Goal: Task Accomplishment & Management: Use online tool/utility

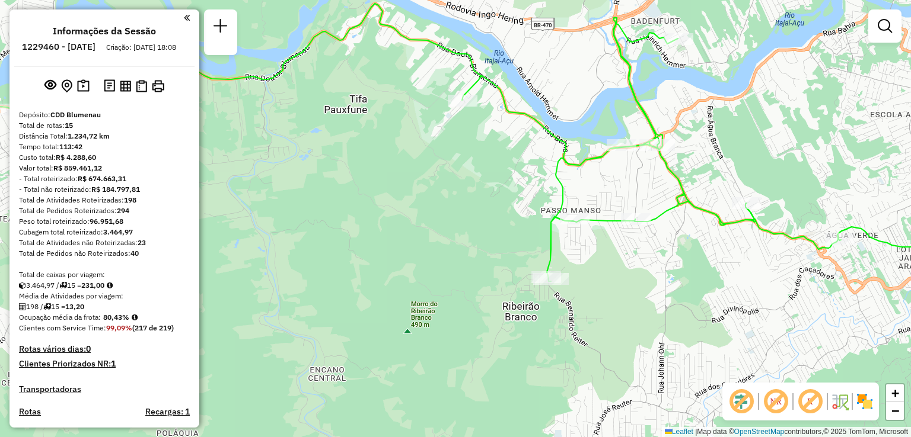
scroll to position [477, 0]
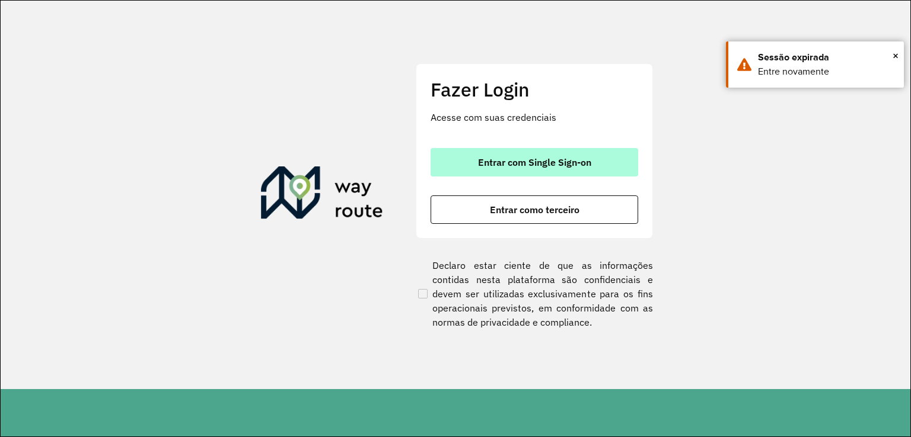
click at [576, 167] on span "Entrar com Single Sign-on" at bounding box center [534, 162] width 113 height 9
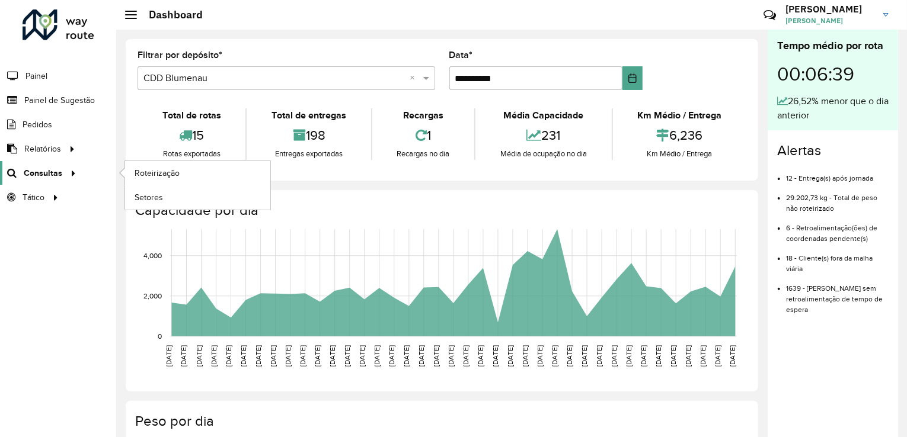
click at [50, 171] on span "Consultas" at bounding box center [43, 173] width 39 height 12
click at [138, 174] on span "Roteirização" at bounding box center [159, 173] width 48 height 12
click at [44, 169] on span "Consultas" at bounding box center [43, 173] width 39 height 12
click at [170, 176] on span "Roteirização" at bounding box center [159, 173] width 48 height 12
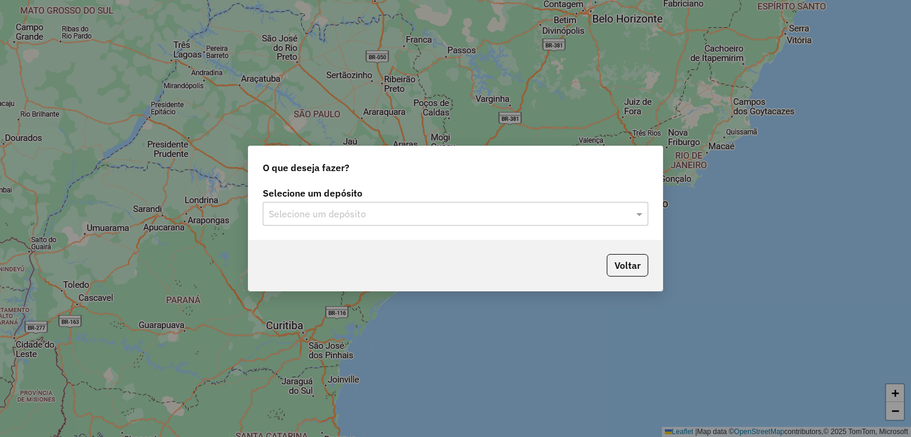
click at [307, 223] on div "Selecione um depósito" at bounding box center [455, 214] width 385 height 24
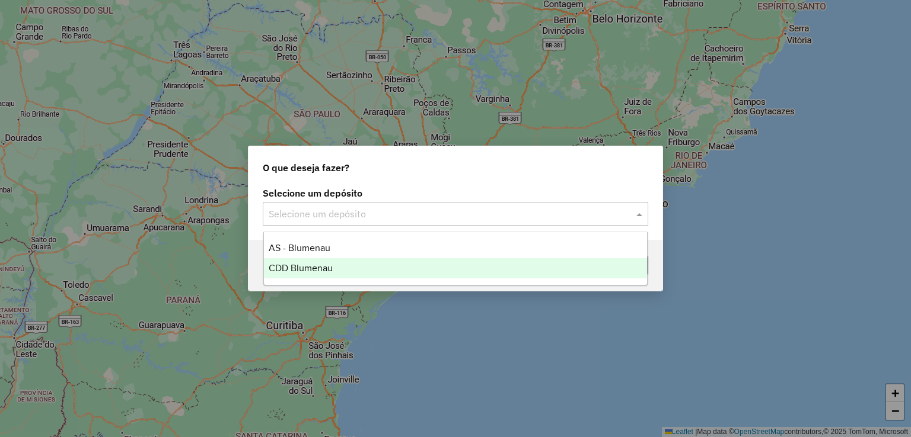
click at [313, 267] on span "CDD Blumenau" at bounding box center [301, 268] width 64 height 10
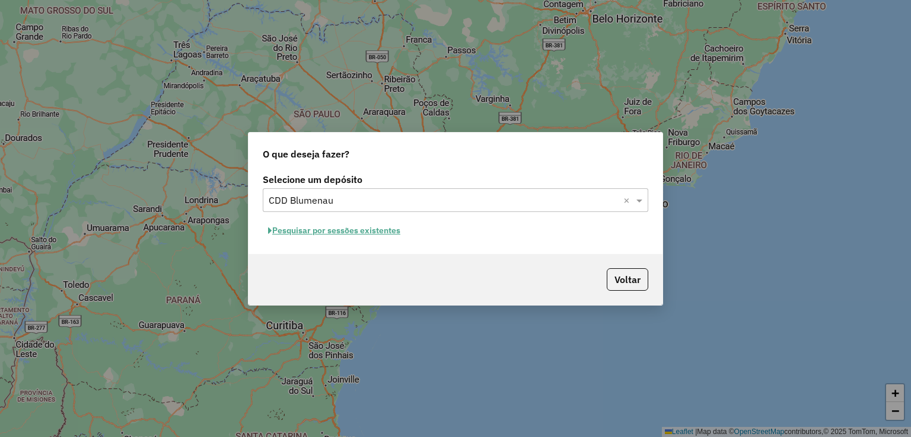
click at [368, 232] on button "Pesquisar por sessões existentes" at bounding box center [334, 231] width 143 height 18
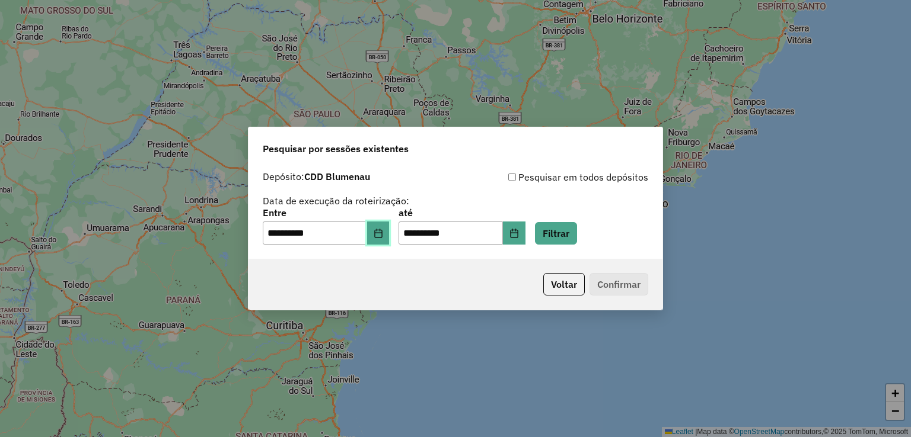
click at [382, 238] on icon "Choose Date" at bounding box center [378, 233] width 8 height 9
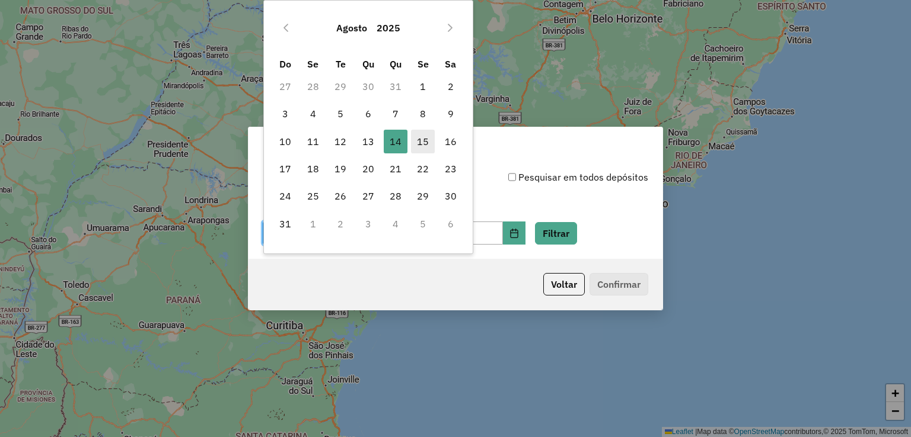
click at [422, 137] on span "15" at bounding box center [423, 142] width 24 height 24
type input "**********"
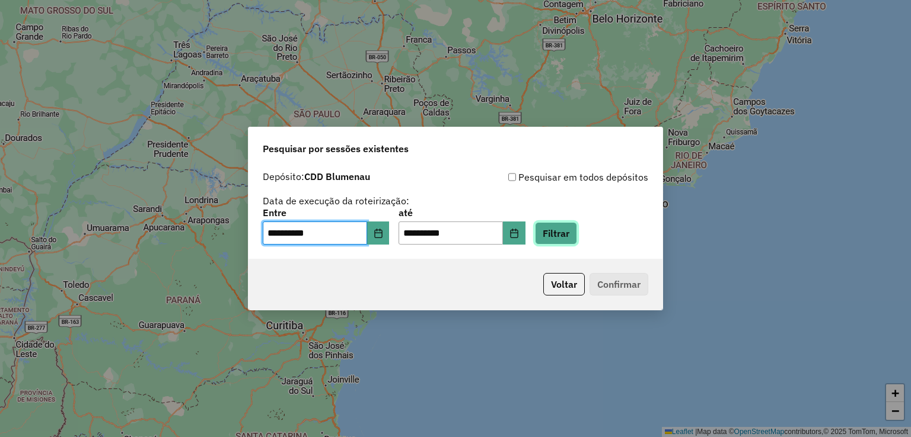
click at [567, 242] on button "Filtrar" at bounding box center [556, 233] width 42 height 23
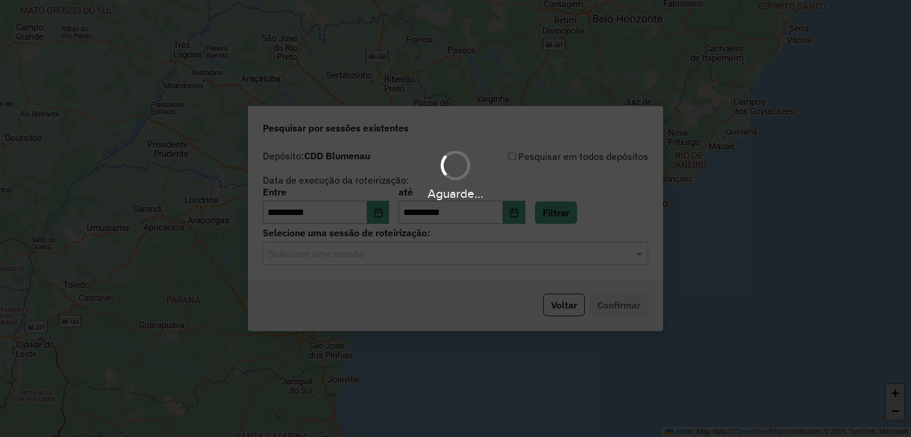
click at [383, 257] on input "text" at bounding box center [444, 254] width 350 height 14
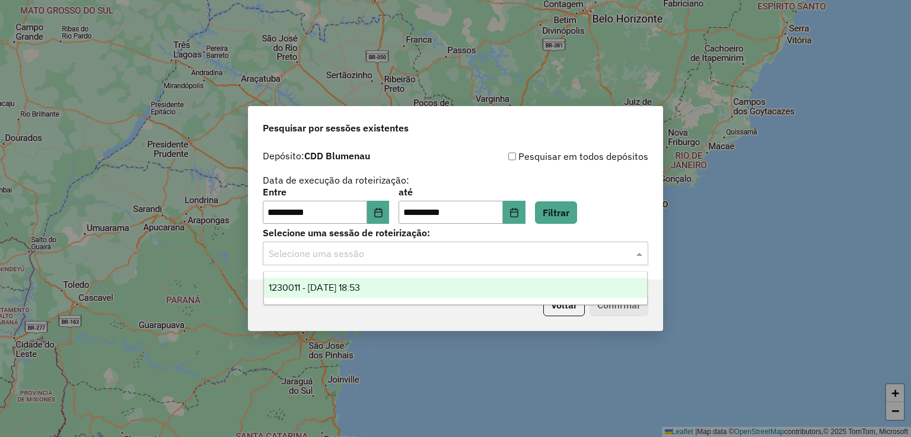
click at [385, 287] on div "1230011 - 15/08/2025 18:53" at bounding box center [456, 288] width 384 height 20
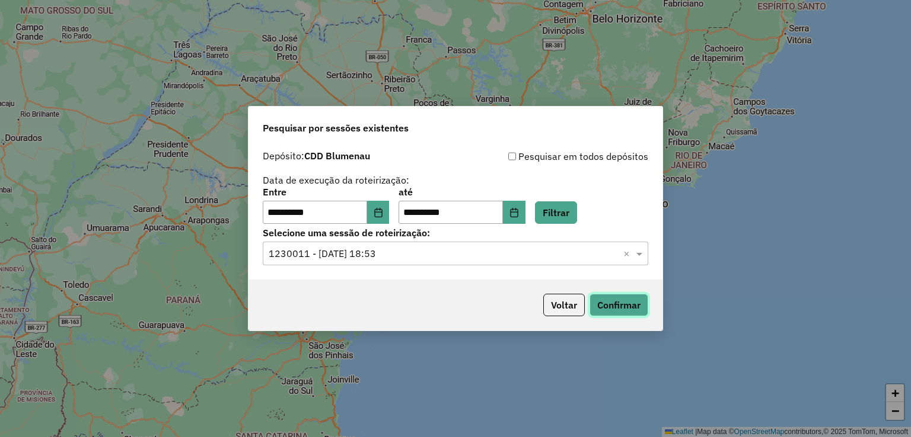
click at [603, 304] on button "Confirmar" at bounding box center [618, 305] width 59 height 23
click at [437, 256] on input "text" at bounding box center [444, 254] width 350 height 14
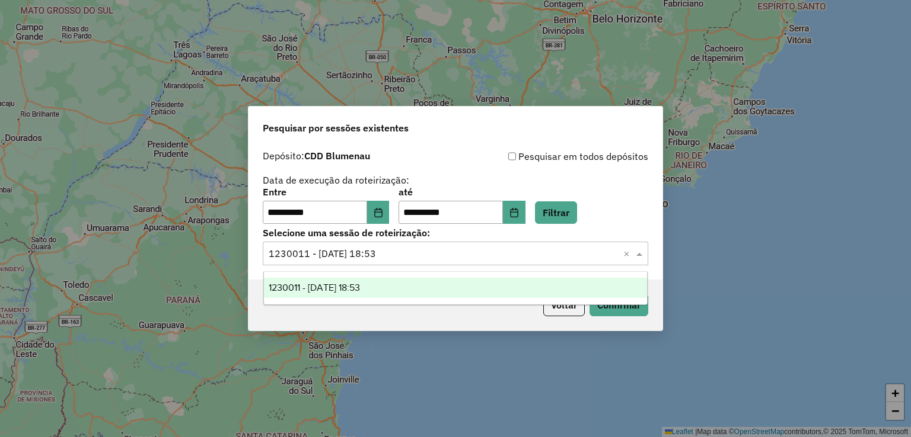
click at [438, 254] on input "text" at bounding box center [444, 254] width 350 height 14
click at [439, 252] on input "text" at bounding box center [444, 254] width 350 height 14
click at [449, 171] on div "**********" at bounding box center [455, 186] width 385 height 75
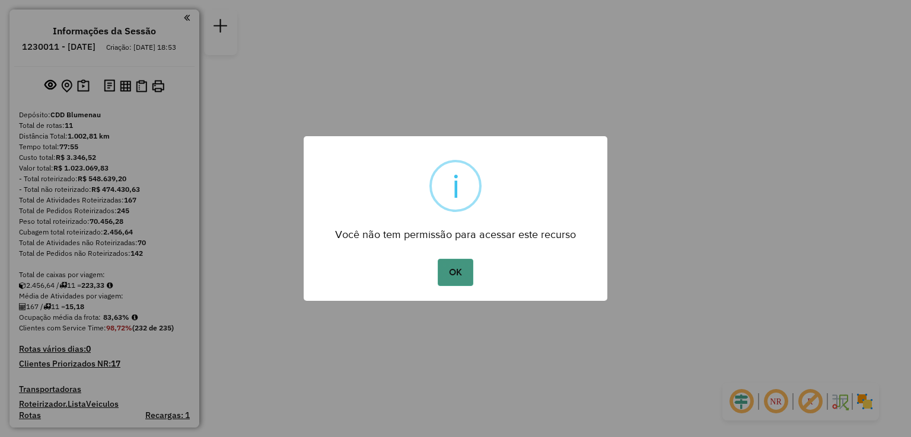
click at [462, 271] on button "OK" at bounding box center [454, 272] width 35 height 27
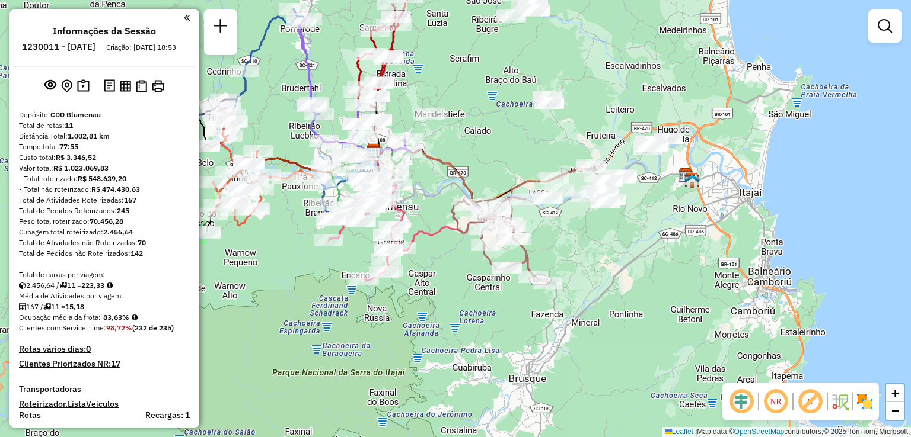
click at [777, 401] on em at bounding box center [775, 402] width 28 height 28
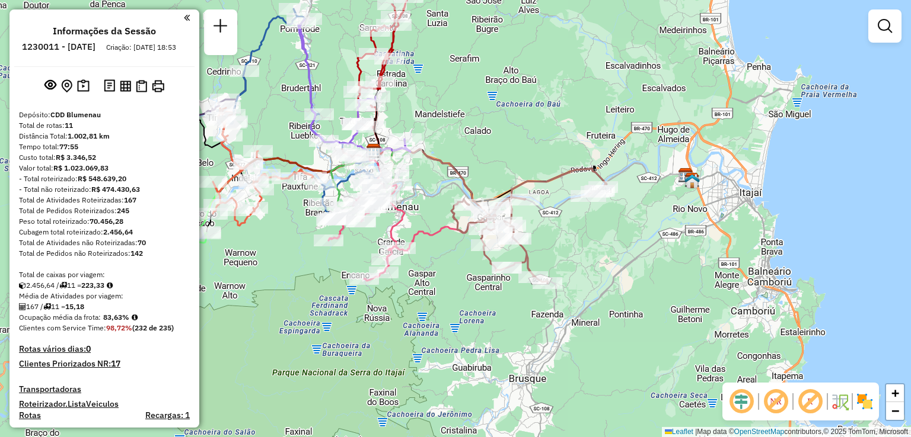
click at [735, 401] on em at bounding box center [741, 402] width 28 height 28
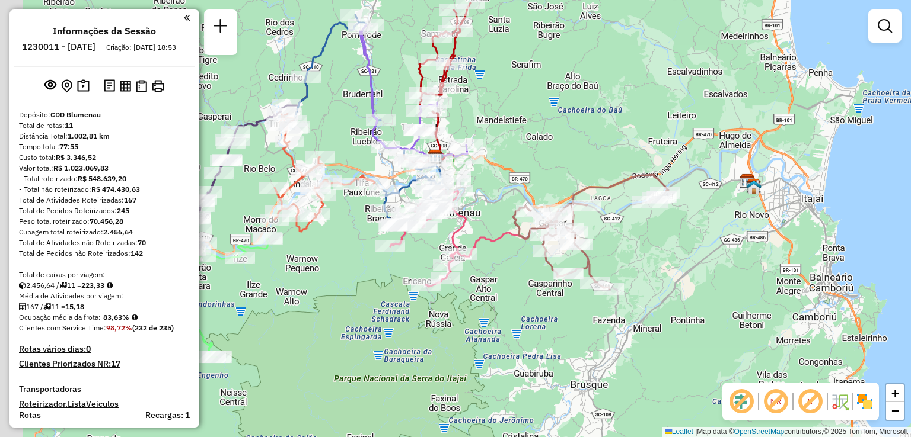
drag, startPoint x: 369, startPoint y: 233, endPoint x: 429, endPoint y: 239, distance: 59.6
click at [429, 239] on div "Rota 6 - Placa RTE9B90 92808338 - DANIELA PATRICIA PER Rota 6 - Placa RTE9B90 9…" at bounding box center [455, 218] width 911 height 437
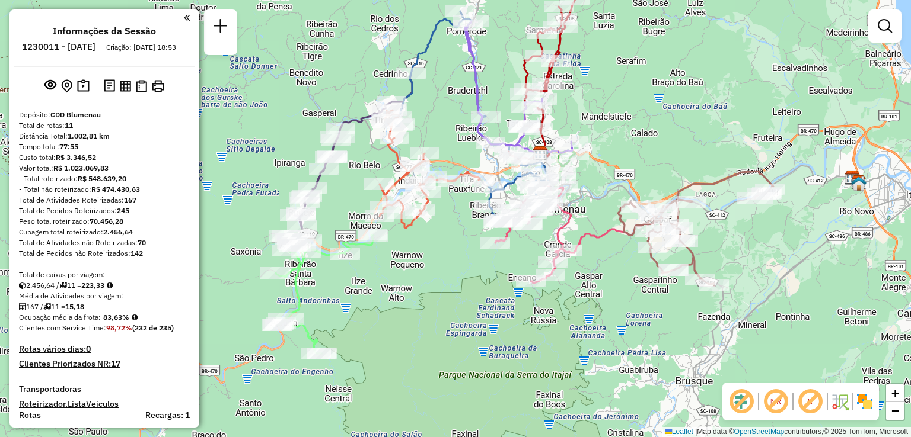
click at [430, 273] on div "Janela de atendimento Grade de atendimento Capacidade Transportadoras Veículos …" at bounding box center [455, 218] width 911 height 437
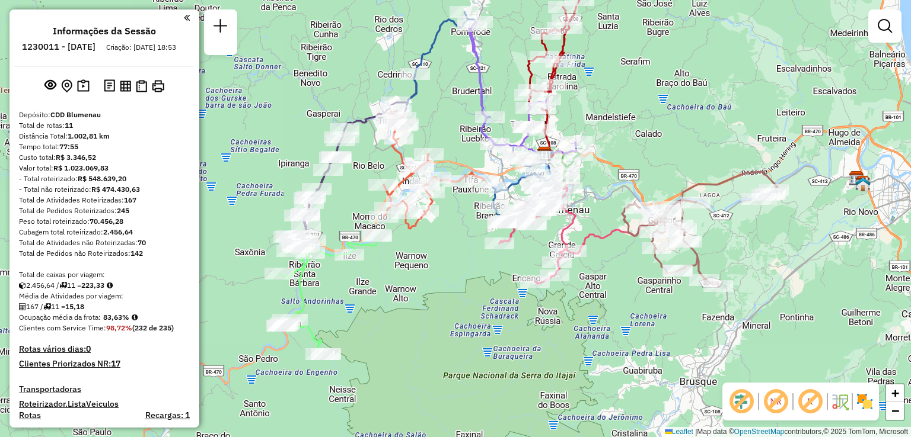
drag, startPoint x: 443, startPoint y: 272, endPoint x: 448, endPoint y: 266, distance: 7.6
click at [448, 266] on div "Janela de atendimento Grade de atendimento Capacidade Transportadoras Veículos …" at bounding box center [455, 218] width 911 height 437
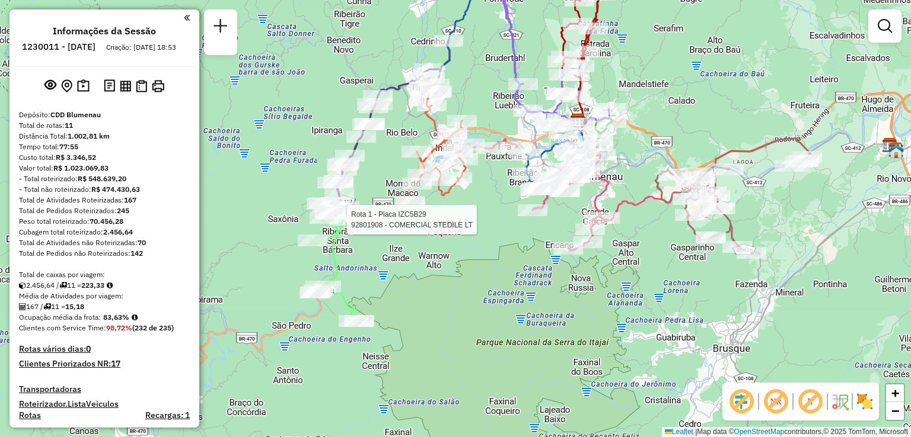
select select "**********"
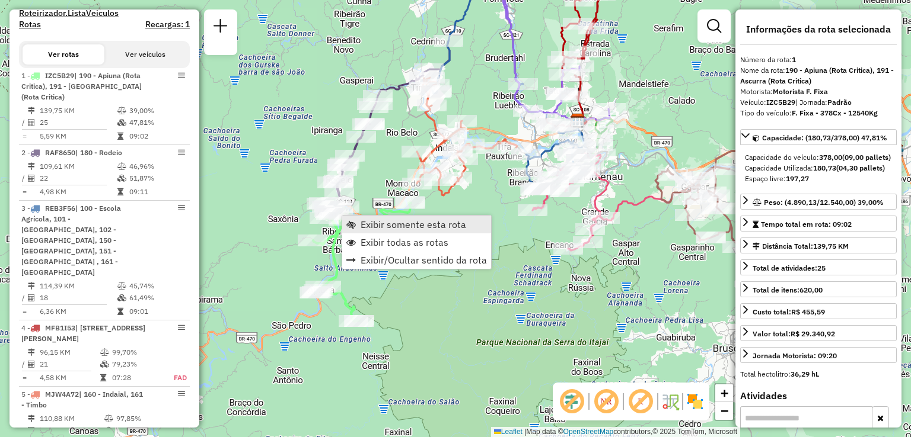
scroll to position [460, 0]
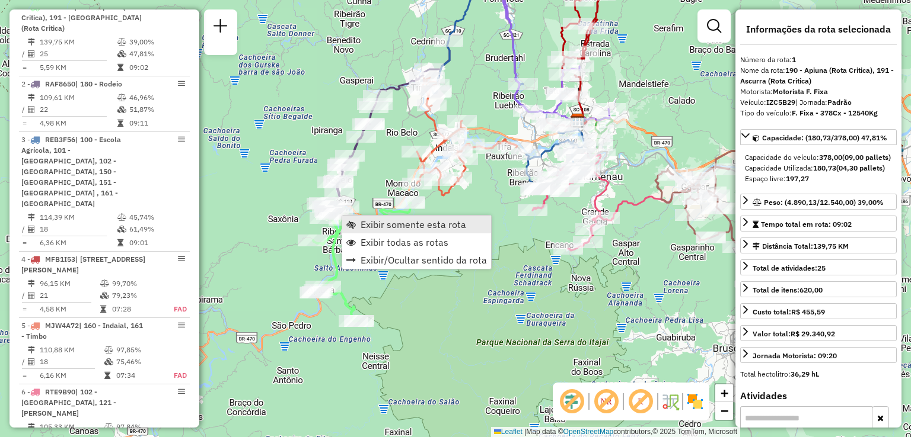
click at [380, 223] on span "Exibir somente esta rota" at bounding box center [413, 224] width 106 height 9
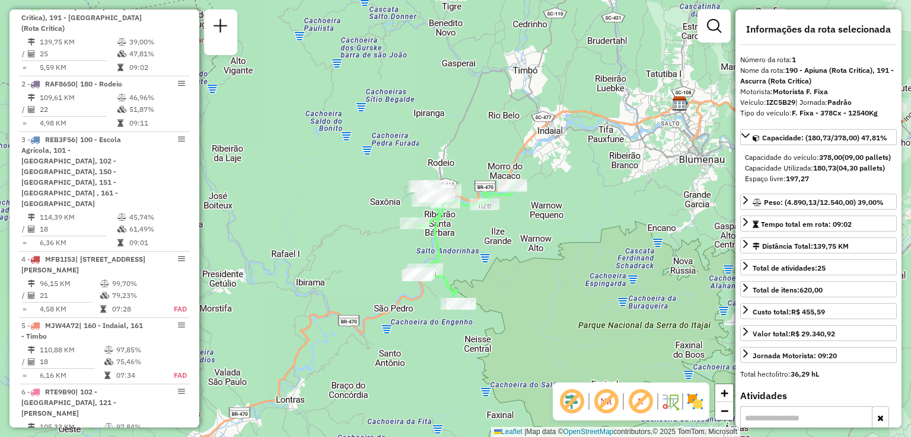
drag, startPoint x: 489, startPoint y: 235, endPoint x: 486, endPoint y: 267, distance: 32.7
click at [488, 267] on div "Janela de atendimento Grade de atendimento Capacidade Transportadoras Veículos …" at bounding box center [455, 218] width 911 height 437
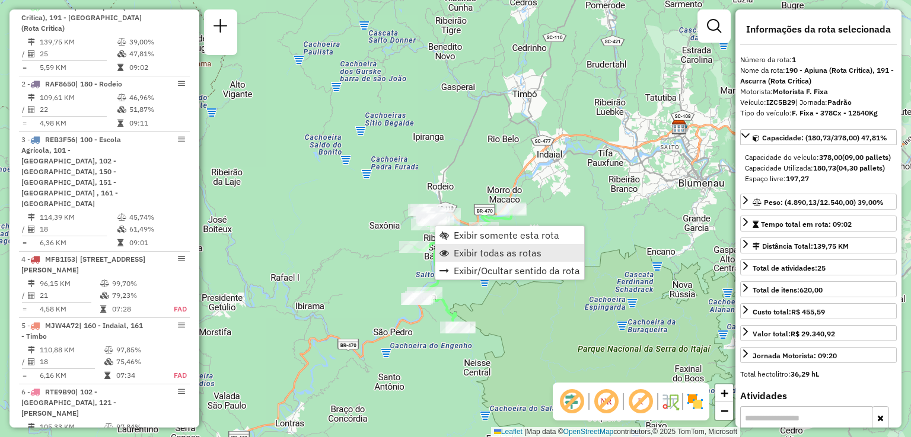
click at [475, 249] on span "Exibir todas as rotas" at bounding box center [498, 252] width 88 height 9
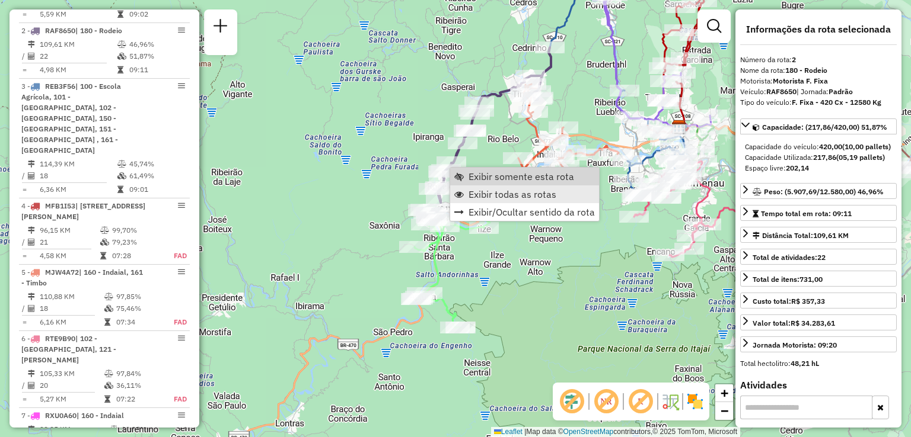
scroll to position [526, 0]
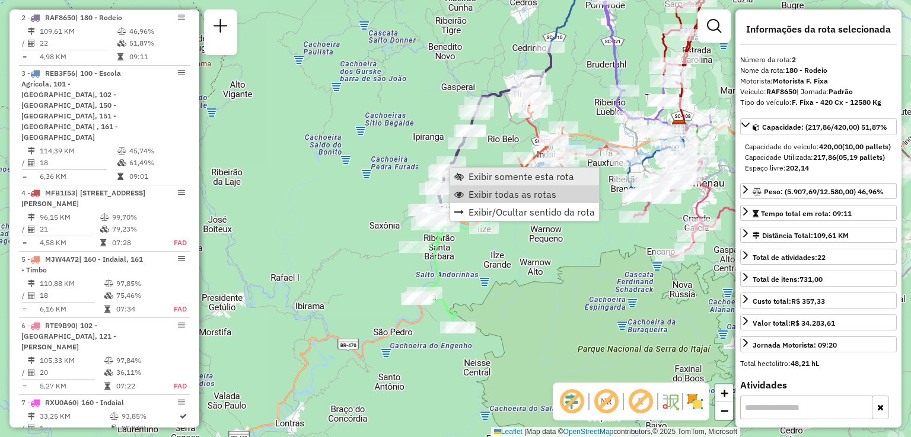
click at [487, 181] on span "Exibir somente esta rota" at bounding box center [521, 176] width 106 height 9
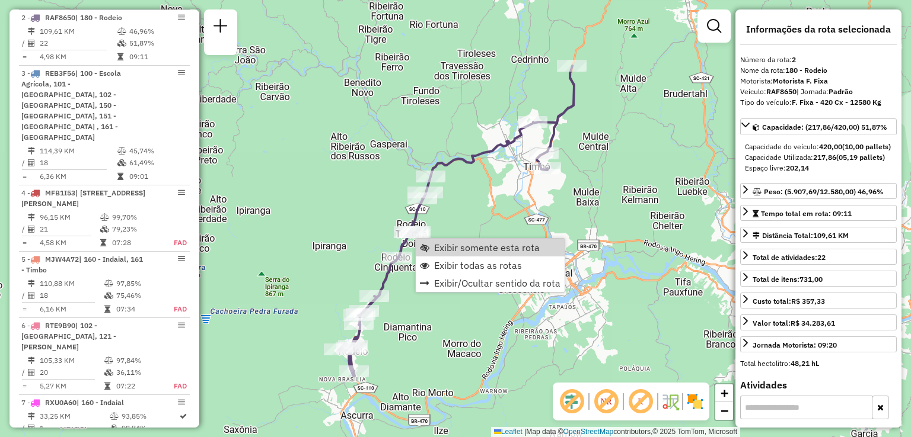
click at [625, 178] on div "Janela de atendimento Grade de atendimento Capacidade Transportadoras Veículos …" at bounding box center [455, 218] width 911 height 437
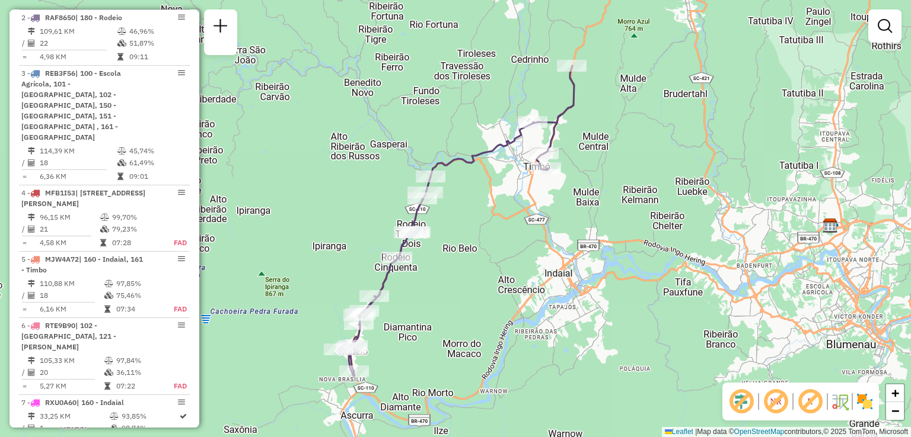
click at [591, 87] on div "Rota 2 - Placa RAF8650 92810018 - BAR E CANCHA SAO ROQ Janela de atendimento Gr…" at bounding box center [455, 218] width 911 height 437
select select "**********"
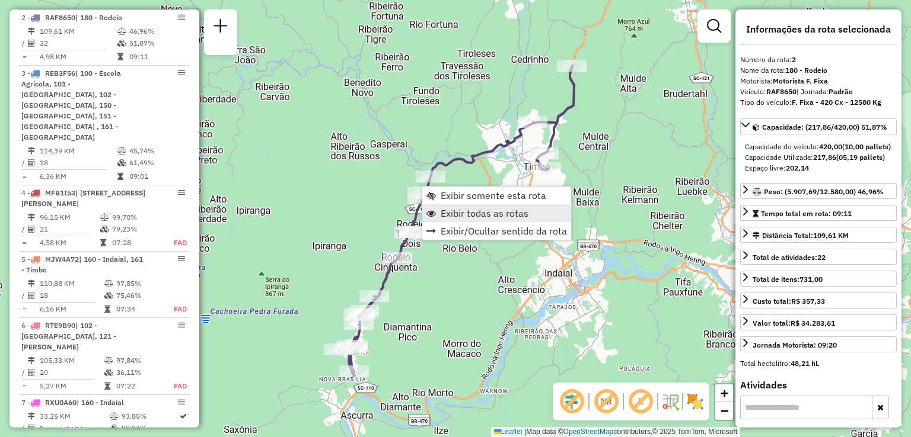
click at [468, 213] on span "Exibir todas as rotas" at bounding box center [484, 213] width 88 height 9
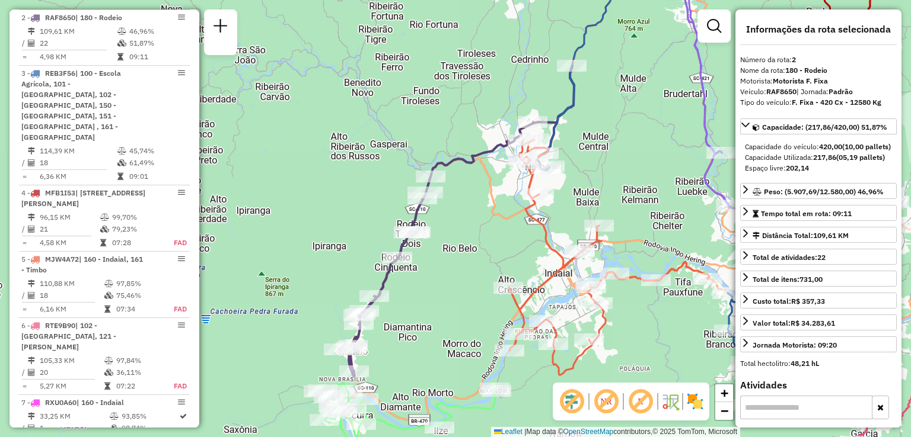
drag, startPoint x: 599, startPoint y: 197, endPoint x: 581, endPoint y: 180, distance: 24.8
click at [585, 183] on div "Janela de atendimento Grade de atendimento Capacidade Transportadoras Veículos …" at bounding box center [455, 218] width 911 height 437
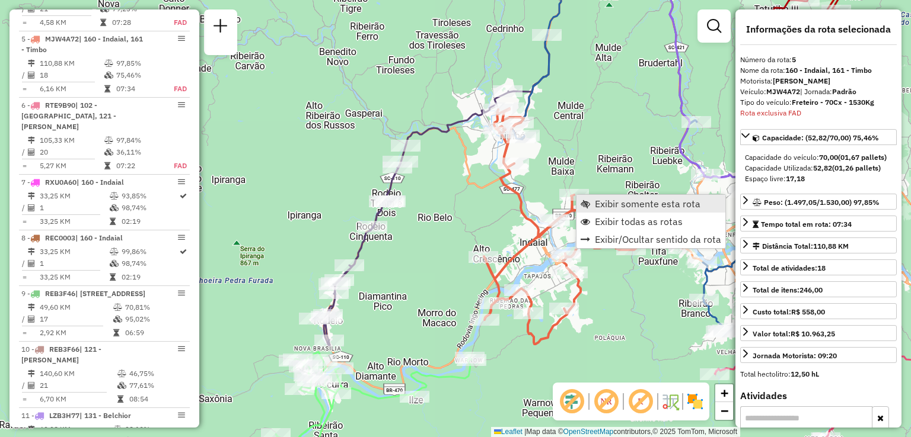
scroll to position [747, 0]
click at [604, 205] on span "Exibir somente esta rota" at bounding box center [648, 203] width 106 height 9
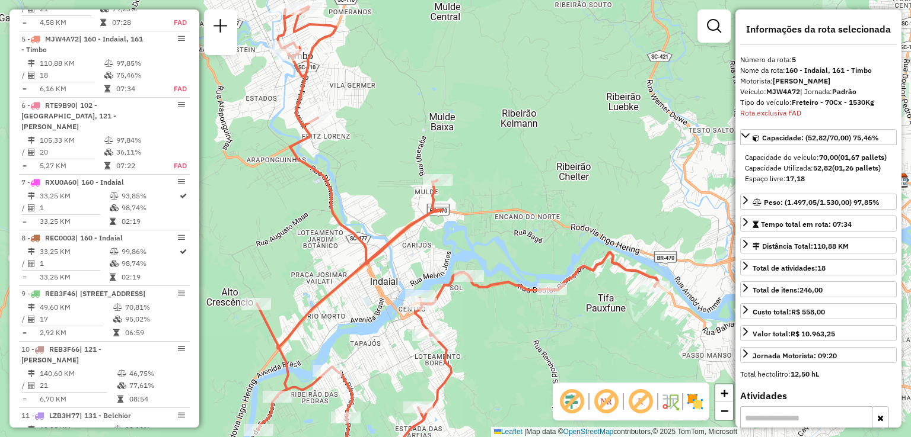
drag, startPoint x: 594, startPoint y: 199, endPoint x: 595, endPoint y: 164, distance: 35.0
click at [594, 168] on div "Janela de atendimento Grade de atendimento Capacidade Transportadoras Veículos …" at bounding box center [455, 218] width 911 height 437
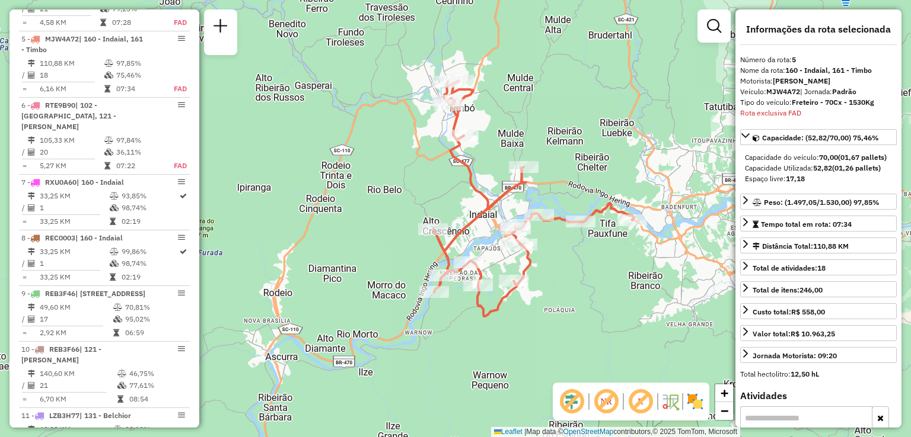
drag, startPoint x: 593, startPoint y: 207, endPoint x: 606, endPoint y: 235, distance: 30.8
click at [606, 235] on div "Janela de atendimento Grade de atendimento Capacidade Transportadoras Veículos …" at bounding box center [455, 218] width 911 height 437
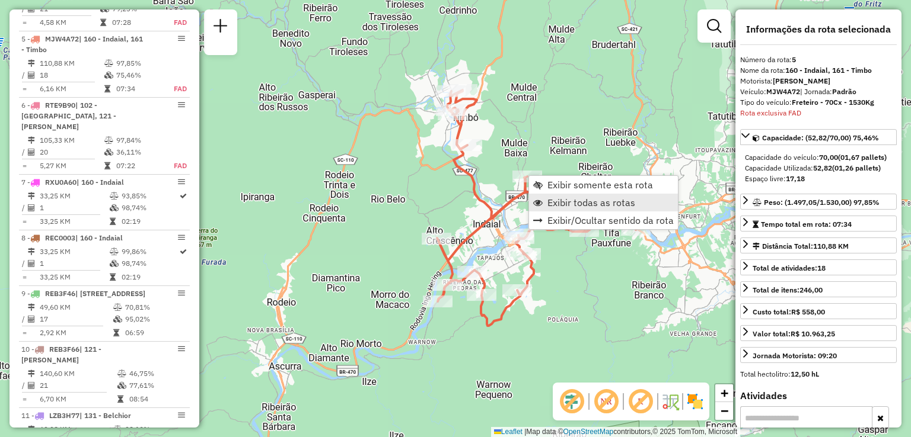
click at [555, 202] on span "Exibir todas as rotas" at bounding box center [591, 202] width 88 height 9
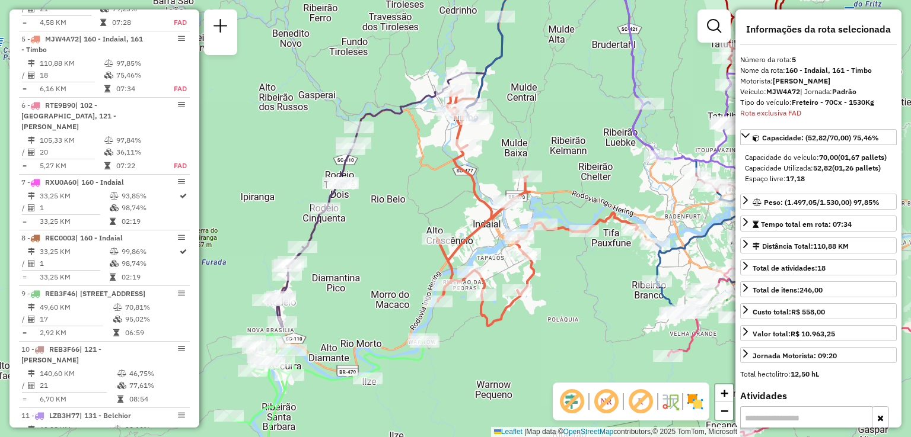
drag, startPoint x: 593, startPoint y: 199, endPoint x: 525, endPoint y: 187, distance: 68.6
click at [526, 188] on div "Janela de atendimento Grade de atendimento Capacidade Transportadoras Veículos …" at bounding box center [455, 218] width 911 height 437
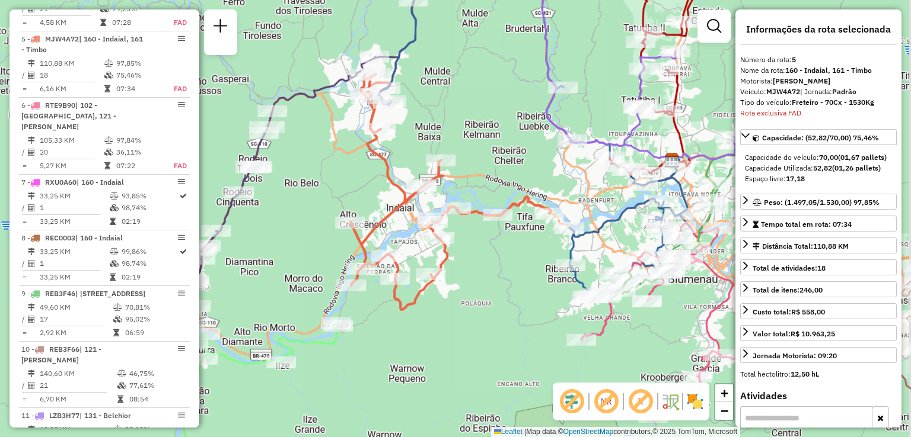
click at [523, 188] on div "Janela de atendimento Grade de atendimento Capacidade Transportadoras Veículos …" at bounding box center [455, 218] width 911 height 437
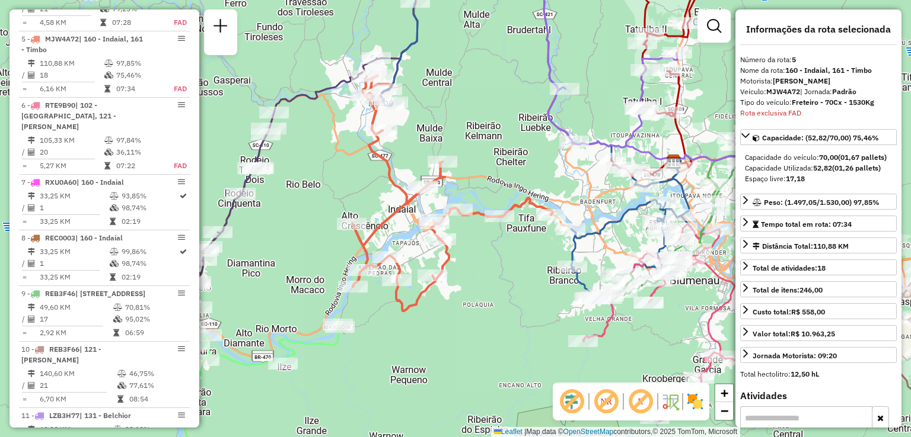
drag, startPoint x: 529, startPoint y: 187, endPoint x: 463, endPoint y: 175, distance: 66.9
click at [465, 175] on div "Janela de atendimento Grade de atendimento Capacidade Transportadoras Veículos …" at bounding box center [455, 218] width 911 height 437
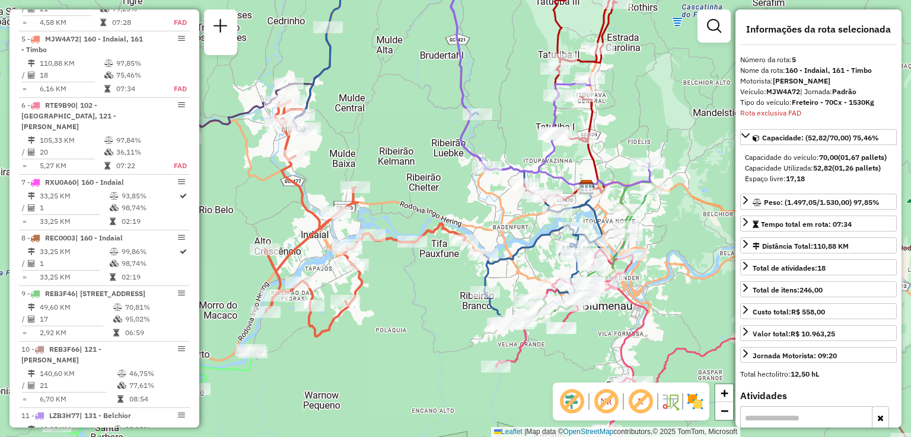
drag, startPoint x: 525, startPoint y: 191, endPoint x: 510, endPoint y: 225, distance: 37.1
click at [510, 232] on div "Janela de atendimento Grade de atendimento Capacidade Transportadoras Veículos …" at bounding box center [455, 218] width 911 height 437
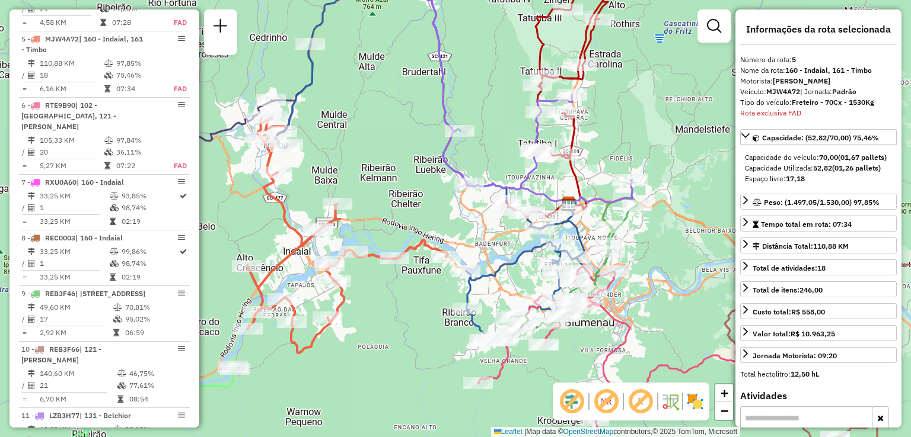
drag, startPoint x: 538, startPoint y: 171, endPoint x: 517, endPoint y: 202, distance: 37.5
click at [518, 202] on icon at bounding box center [527, 85] width 212 height 235
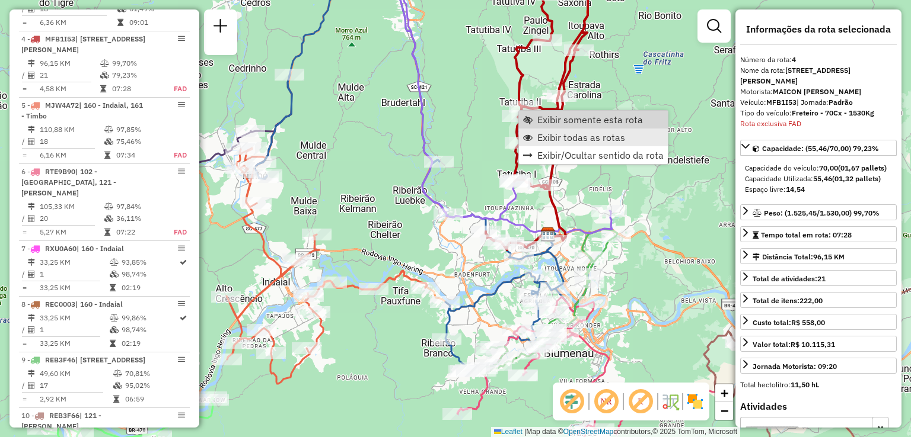
scroll to position [670, 0]
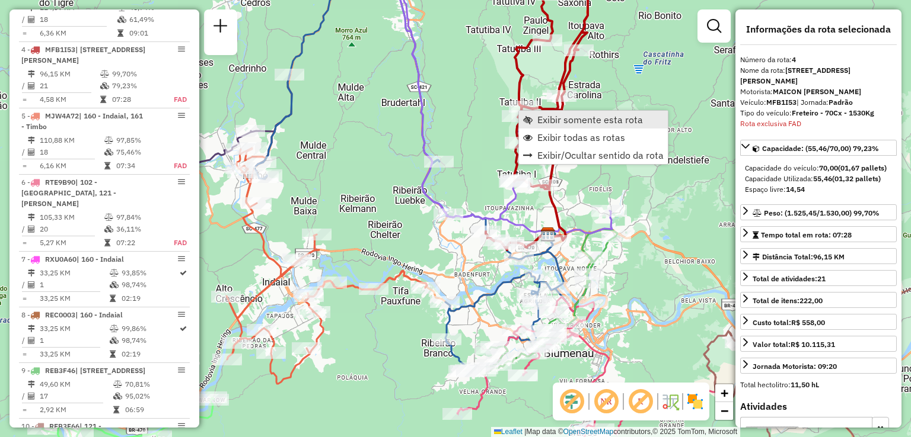
click at [541, 124] on span "Exibir somente esta rota" at bounding box center [590, 119] width 106 height 9
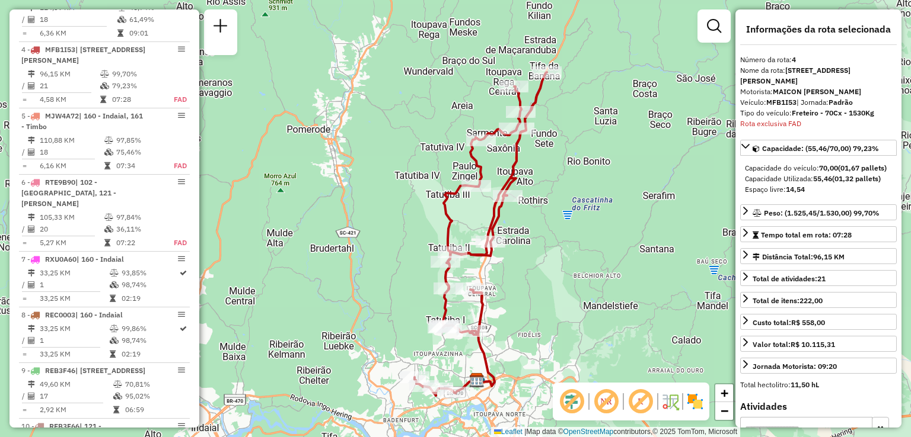
drag, startPoint x: 541, startPoint y: 136, endPoint x: 565, endPoint y: 150, distance: 27.9
click at [565, 150] on div "Janela de atendimento Grade de atendimento Capacidade Transportadoras Veículos …" at bounding box center [455, 218] width 911 height 437
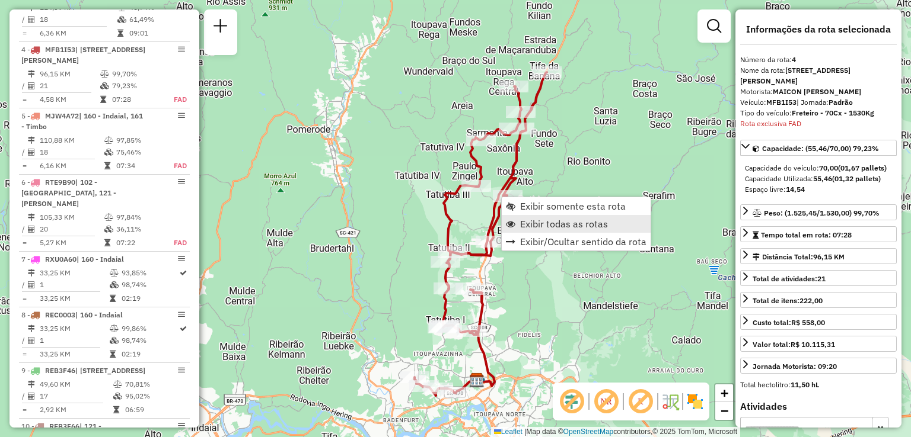
click at [535, 225] on span "Exibir todas as rotas" at bounding box center [564, 223] width 88 height 9
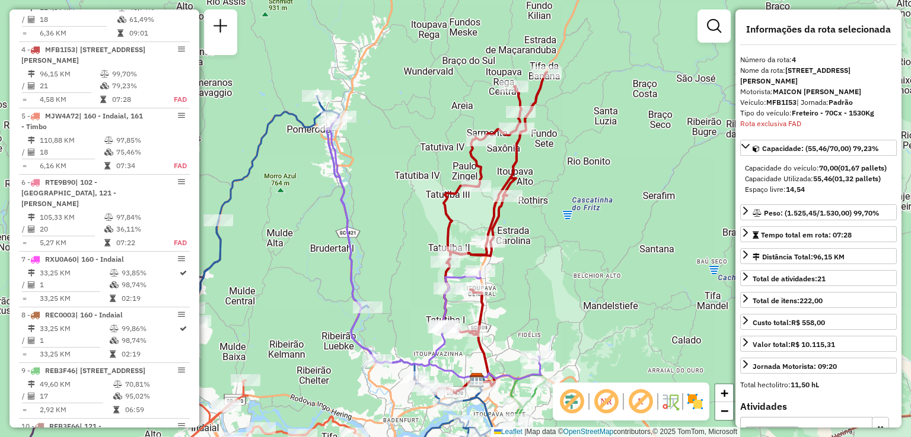
drag, startPoint x: 394, startPoint y: 186, endPoint x: 434, endPoint y: 167, distance: 44.0
click at [416, 173] on div "Janela de atendimento Grade de atendimento Capacidade Transportadoras Veículos …" at bounding box center [455, 218] width 911 height 437
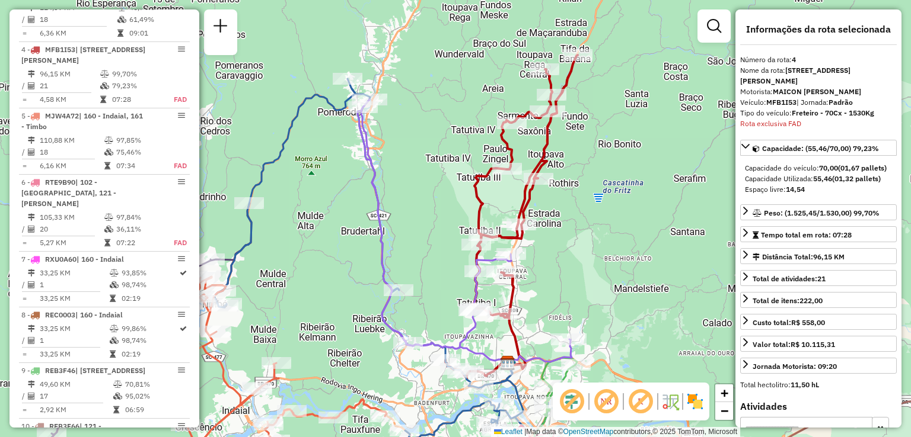
click at [422, 175] on div "Janela de atendimento Grade de atendimento Capacidade Transportadoras Veículos …" at bounding box center [455, 218] width 911 height 437
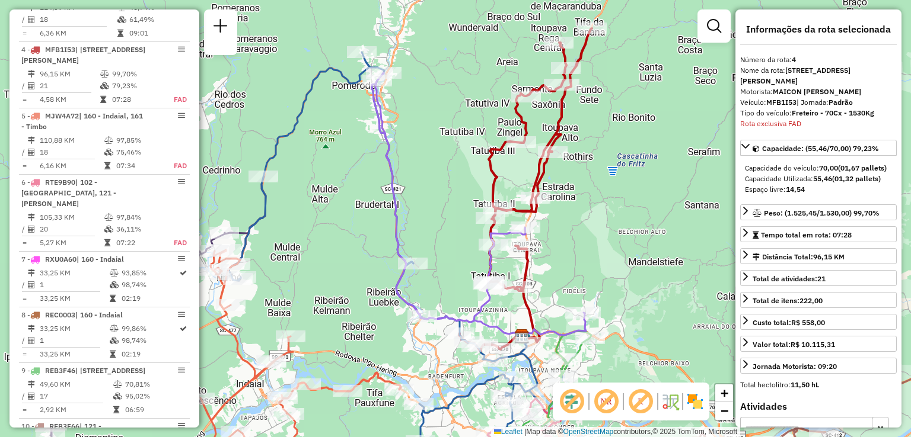
drag, startPoint x: 422, startPoint y: 194, endPoint x: 441, endPoint y: 230, distance: 40.3
click at [441, 230] on div "Rota 3 - Placa REB3F56 92806258 - MINI MERCADO E CANCH Janela de atendimento Gr…" at bounding box center [455, 218] width 911 height 437
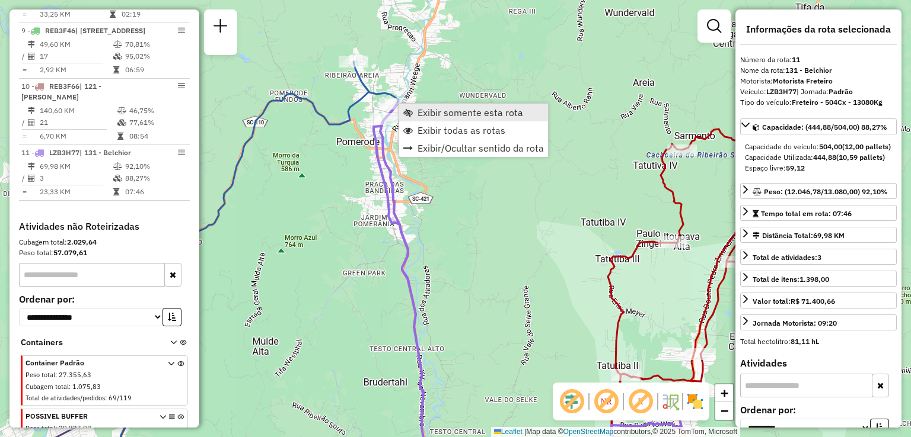
scroll to position [1020, 0]
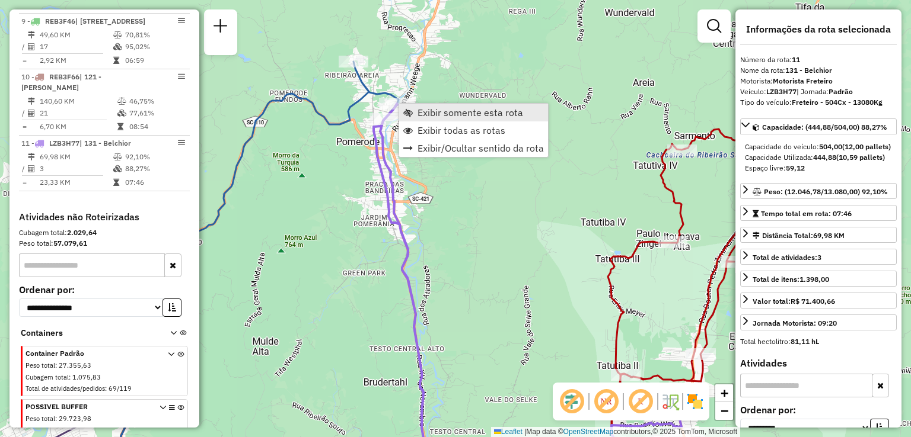
click at [439, 112] on span "Exibir somente esta rota" at bounding box center [470, 112] width 106 height 9
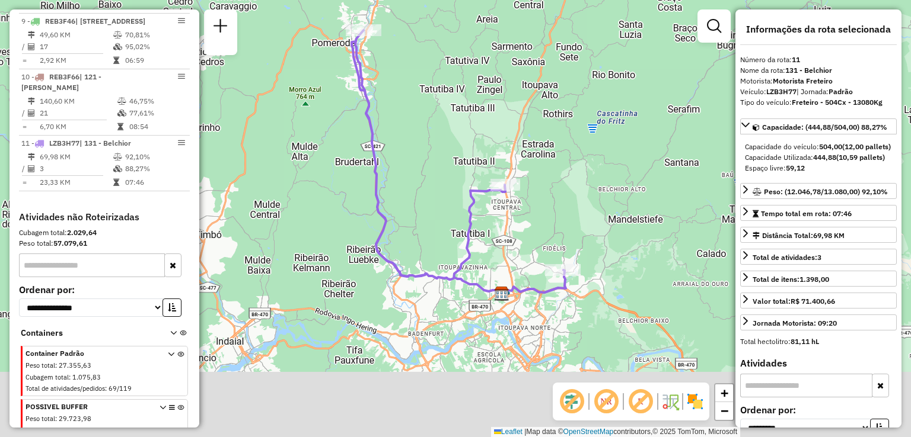
drag, startPoint x: 451, startPoint y: 184, endPoint x: 461, endPoint y: 106, distance: 78.8
click at [460, 107] on div "Janela de atendimento Grade de atendimento Capacidade Transportadoras Veículos …" at bounding box center [455, 218] width 911 height 437
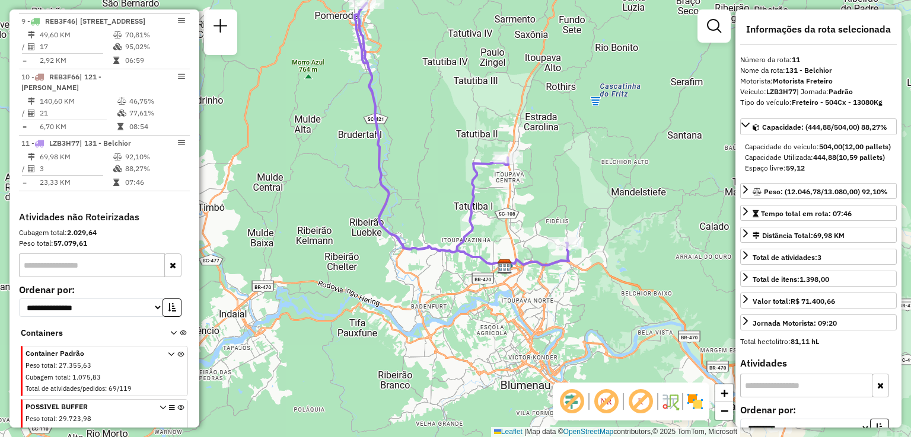
click at [499, 186] on div "Rota 11 - Placa LZB3H77 92805271 - FRITZ BIER COMERCIO Janela de atendimento Gr…" at bounding box center [455, 218] width 911 height 437
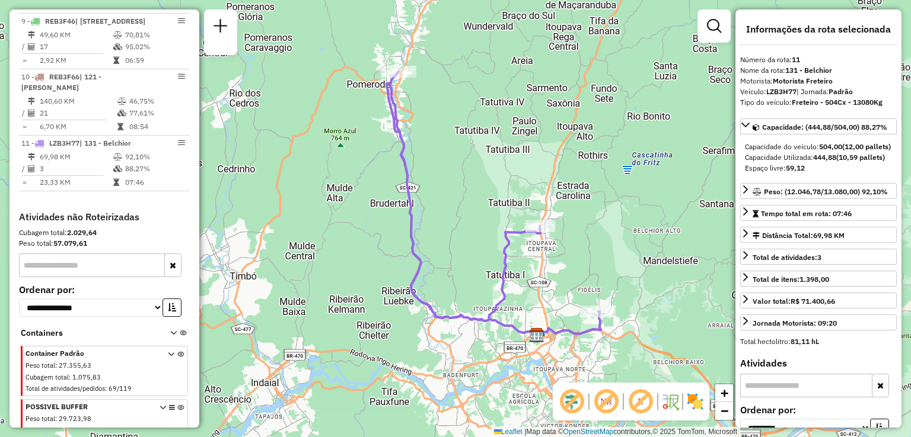
drag, startPoint x: 449, startPoint y: 167, endPoint x: 448, endPoint y: 132, distance: 35.0
click at [446, 129] on div "Janela de atendimento Grade de atendimento Capacidade Transportadoras Veículos …" at bounding box center [455, 218] width 911 height 437
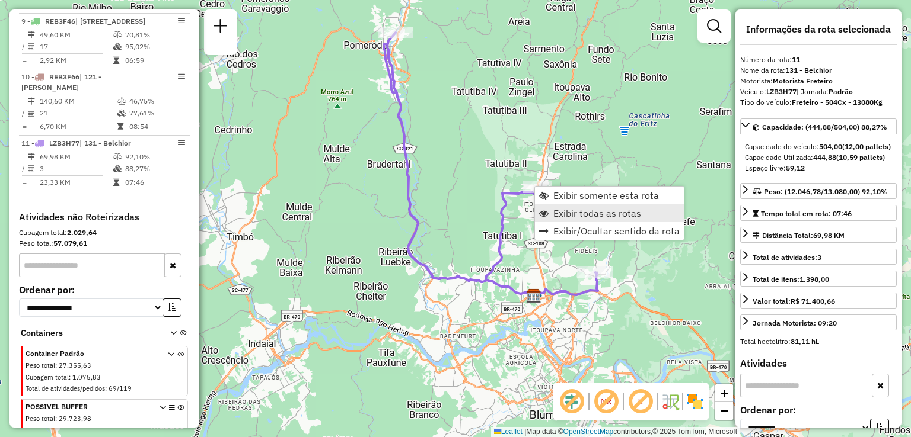
click at [571, 216] on span "Exibir todas as rotas" at bounding box center [597, 213] width 88 height 9
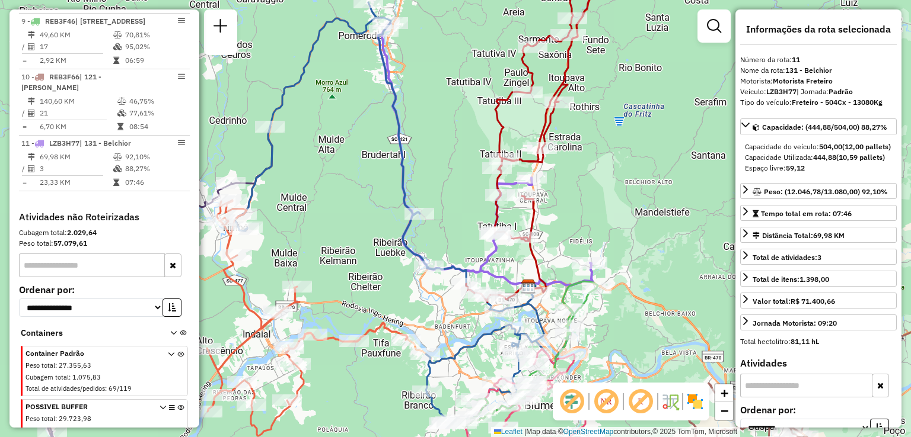
drag, startPoint x: 462, startPoint y: 173, endPoint x: 457, endPoint y: 135, distance: 37.7
click at [457, 150] on div "Rota 4 - Placa MFB1I53 92808349 - ZYMO TABACARIA Janela de atendimento Grade de…" at bounding box center [455, 218] width 911 height 437
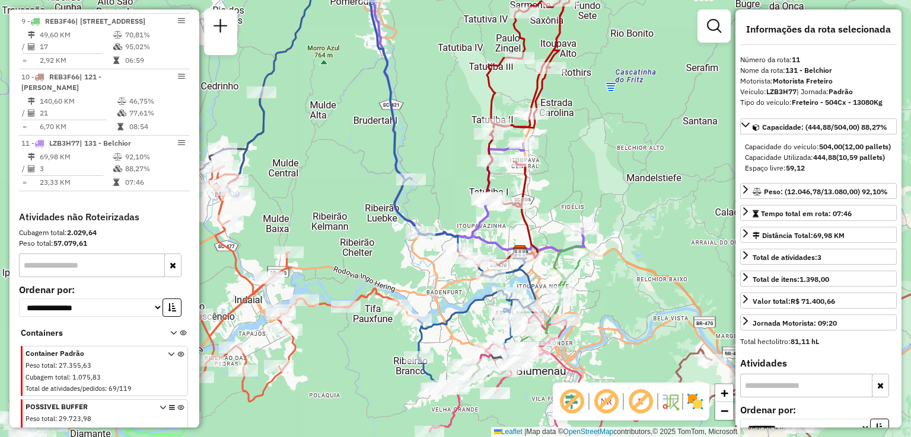
drag, startPoint x: 452, startPoint y: 170, endPoint x: 448, endPoint y: 106, distance: 64.2
click at [448, 120] on div "Janela de atendimento Grade de atendimento Capacidade Transportadoras Veículos …" at bounding box center [455, 218] width 911 height 437
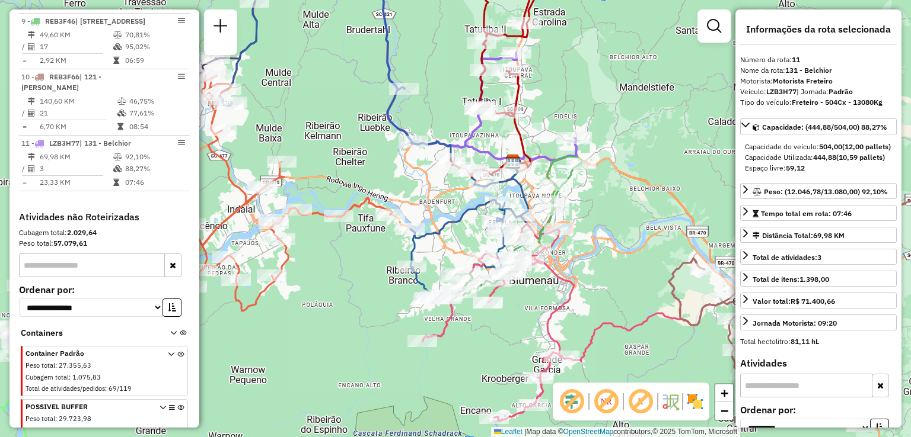
drag, startPoint x: 445, startPoint y: 205, endPoint x: 434, endPoint y: 140, distance: 65.5
click at [435, 151] on div "Rota 4 - Placa MFB1I53 92800295 - MERCADO CRF LTDA - M Janela de atendimento Gr…" at bounding box center [455, 218] width 911 height 437
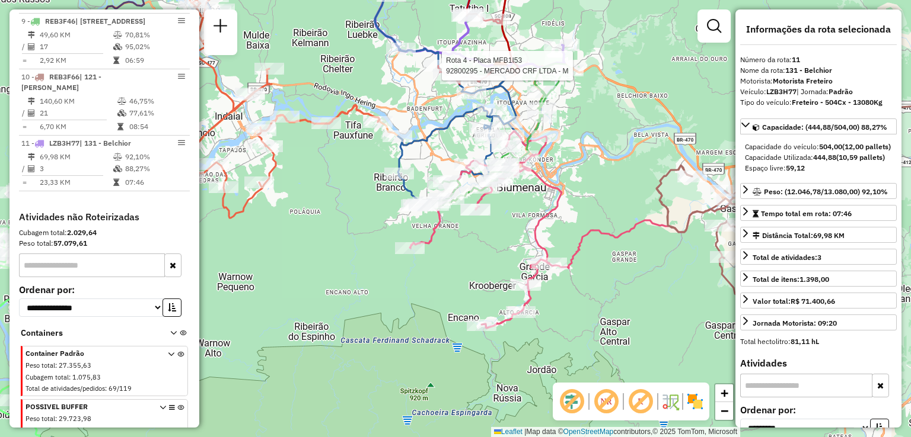
drag, startPoint x: 433, startPoint y: 170, endPoint x: 433, endPoint y: 149, distance: 20.2
click at [433, 161] on div "Rota 9 - Placa REB3F46 92810887 - SB CARNES NOBRES LTDA Rota 4 - Placa MFB1I53 …" at bounding box center [455, 218] width 911 height 437
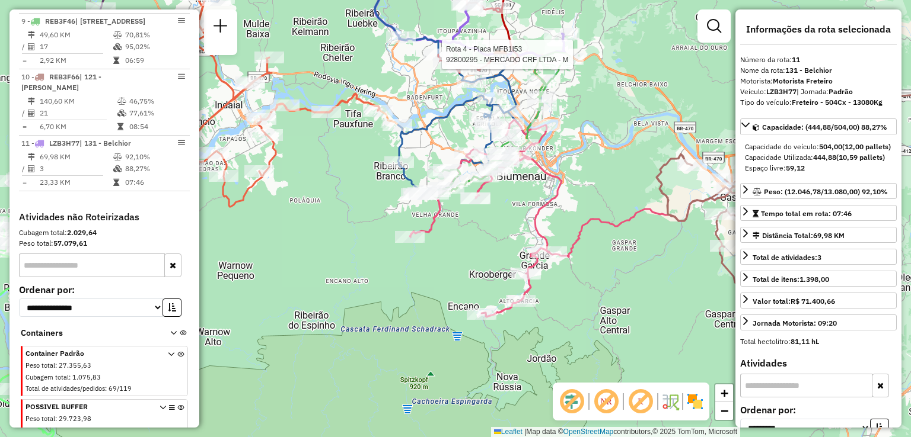
drag, startPoint x: 529, startPoint y: 252, endPoint x: 493, endPoint y: 211, distance: 54.2
click at [494, 213] on icon at bounding box center [570, 218] width 321 height 197
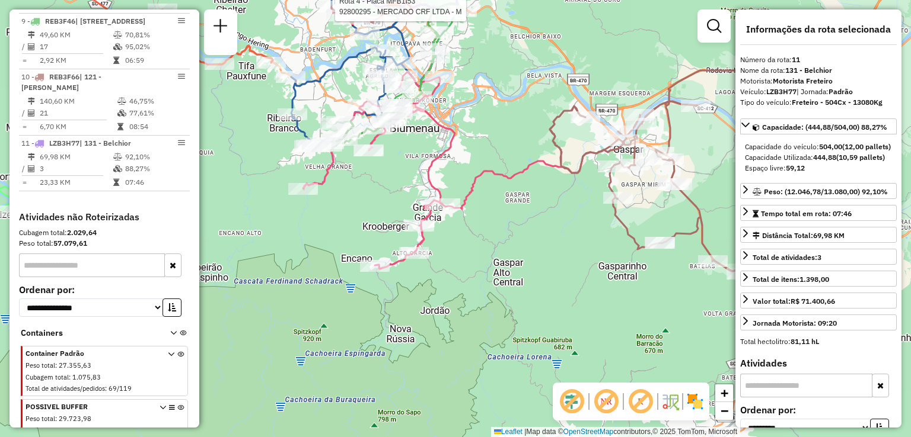
drag, startPoint x: 587, startPoint y: 223, endPoint x: 508, endPoint y: 216, distance: 79.2
click at [515, 216] on div "Rota 4 - Placa MFB1I53 92800295 - MERCADO CRF LTDA - M Janela de atendimento Gr…" at bounding box center [455, 218] width 911 height 437
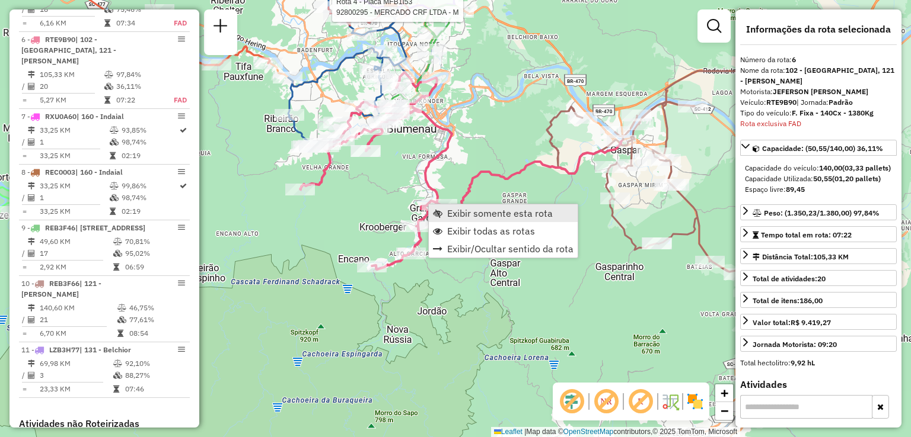
scroll to position [813, 0]
click at [484, 216] on span "Exibir somente esta rota" at bounding box center [500, 213] width 106 height 9
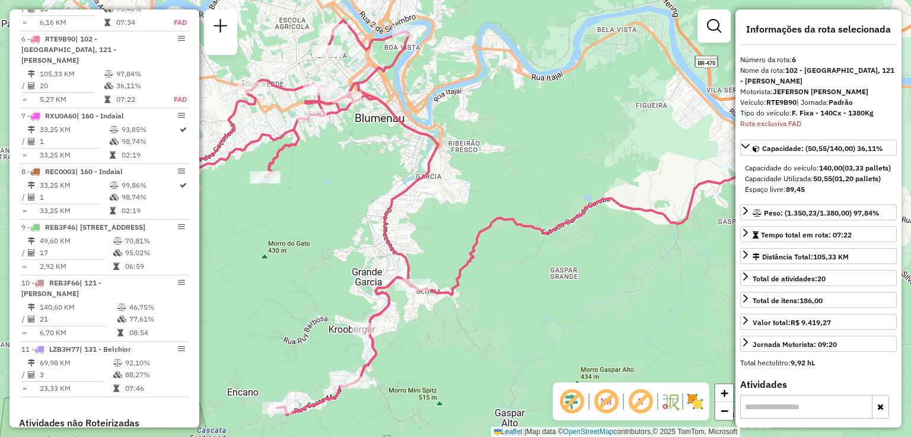
drag, startPoint x: 545, startPoint y: 226, endPoint x: 408, endPoint y: 193, distance: 141.0
click at [410, 193] on icon at bounding box center [456, 217] width 642 height 395
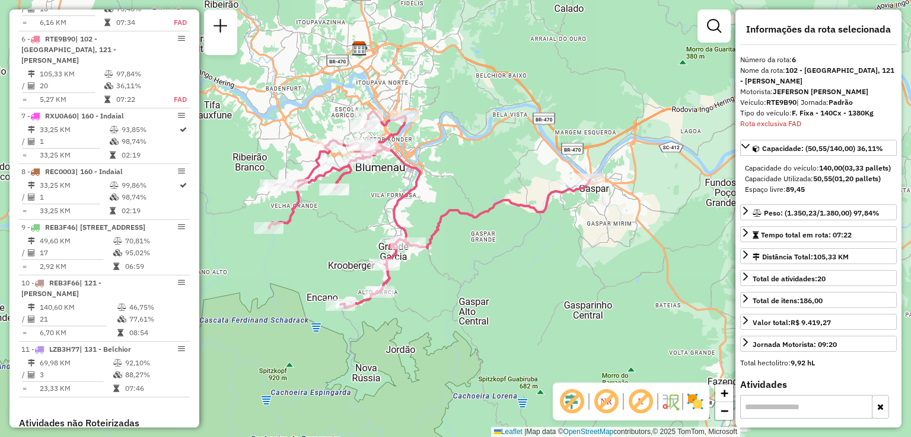
drag, startPoint x: 523, startPoint y: 194, endPoint x: 555, endPoint y: 216, distance: 38.8
click at [555, 216] on div "Janela de atendimento Grade de atendimento Capacidade Transportadoras Veículos …" at bounding box center [455, 218] width 911 height 437
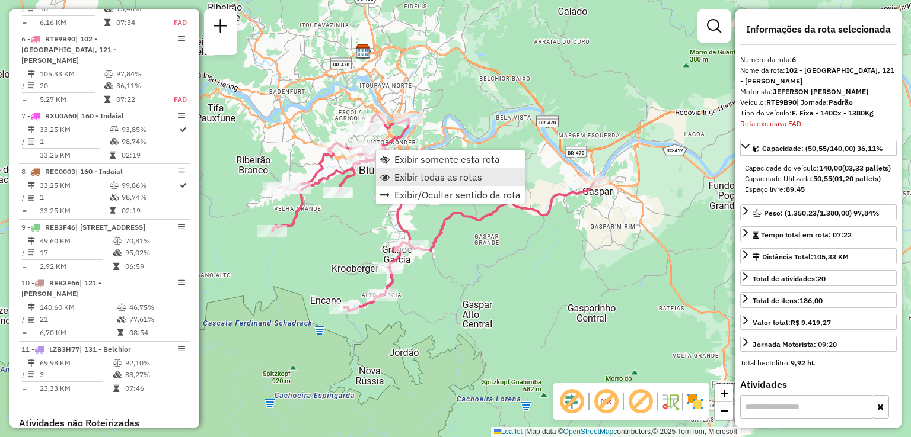
click at [430, 177] on span "Exibir todas as rotas" at bounding box center [438, 177] width 88 height 9
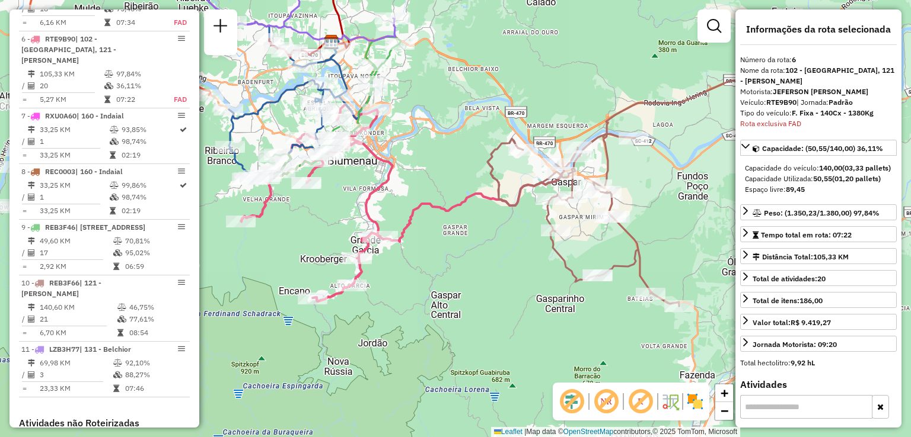
drag, startPoint x: 537, startPoint y: 212, endPoint x: 448, endPoint y: 184, distance: 93.0
click at [487, 186] on icon at bounding box center [642, 192] width 311 height 229
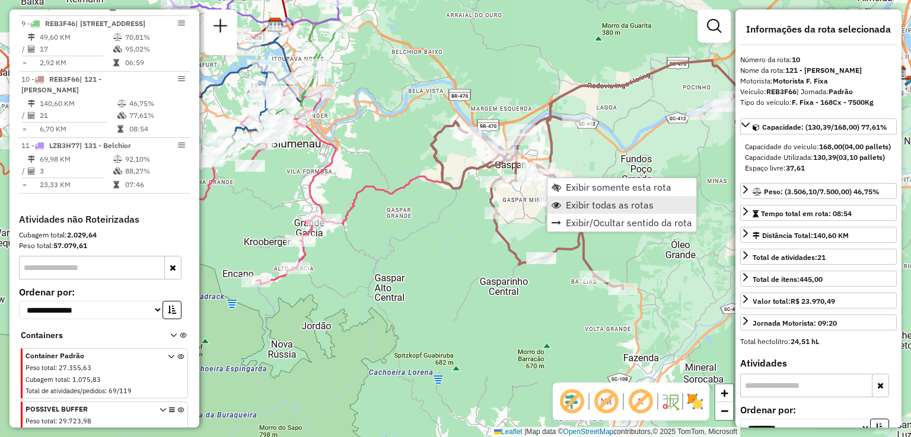
scroll to position [1020, 0]
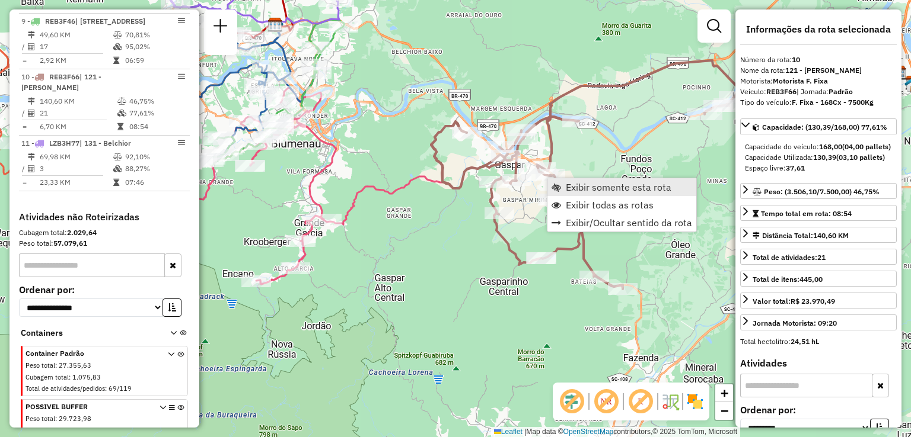
click at [587, 189] on span "Exibir somente esta rota" at bounding box center [619, 187] width 106 height 9
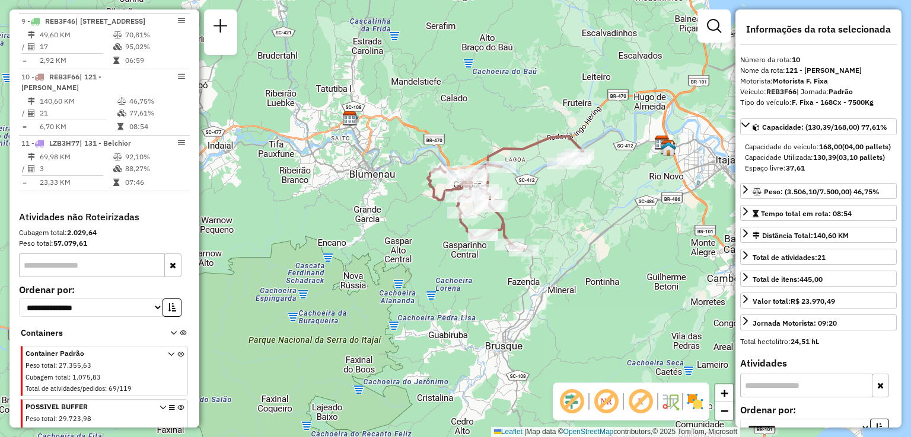
drag, startPoint x: 531, startPoint y: 212, endPoint x: 596, endPoint y: 219, distance: 65.1
click at [595, 219] on div "Janela de atendimento Grade de atendimento Capacidade Transportadoras Veículos …" at bounding box center [455, 218] width 911 height 437
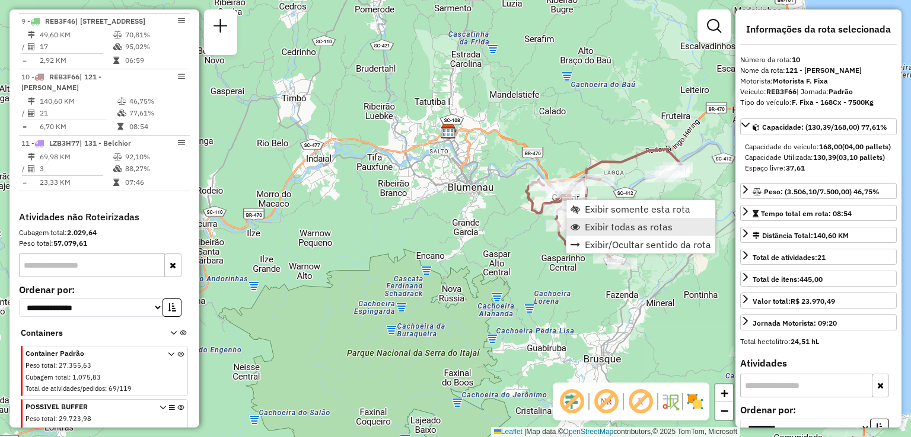
click at [605, 223] on span "Exibir todas as rotas" at bounding box center [629, 226] width 88 height 9
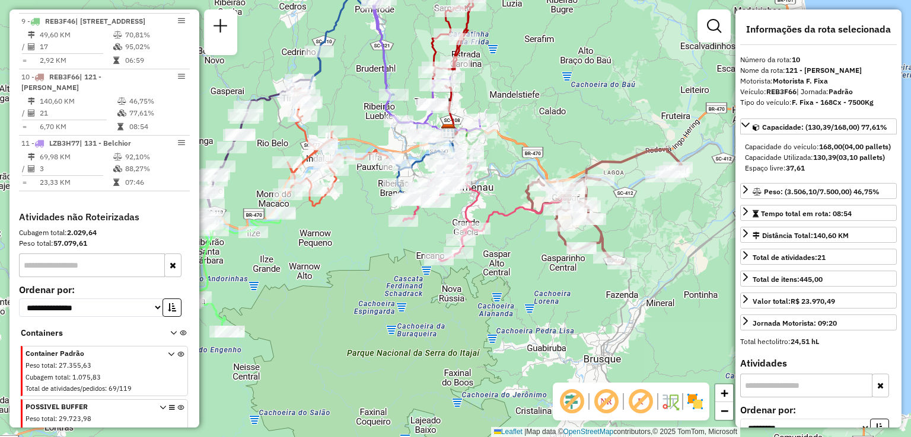
drag, startPoint x: 499, startPoint y: 213, endPoint x: 539, endPoint y: 219, distance: 40.8
click at [539, 219] on icon at bounding box center [483, 212] width 160 height 98
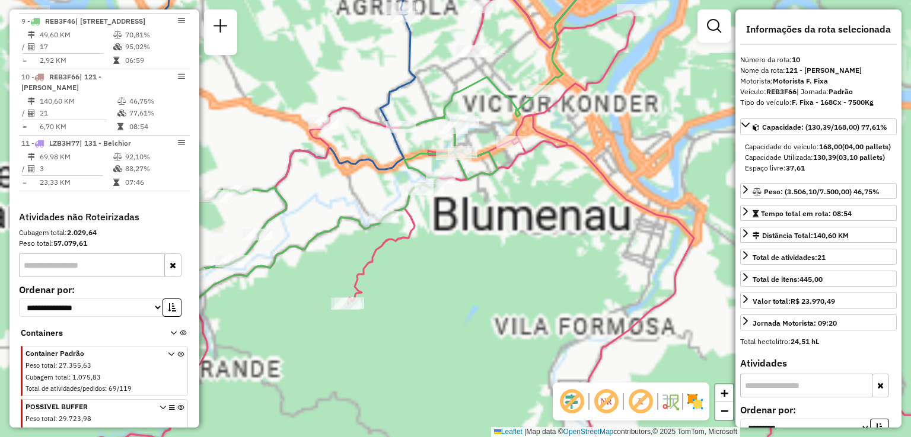
click at [623, 194] on icon at bounding box center [543, 235] width 915 height 492
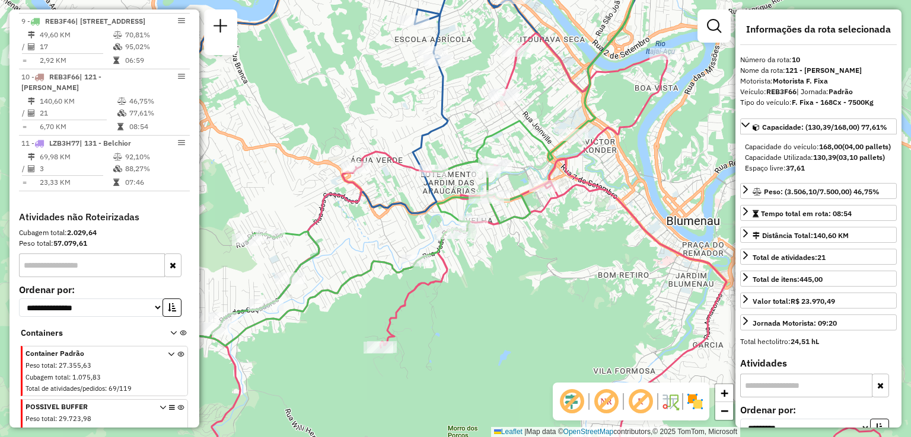
drag, startPoint x: 472, startPoint y: 115, endPoint x: 509, endPoint y: 171, distance: 67.6
click at [509, 171] on div "Rota 6 - Placa RTE9B90 92826820 - S.E.B LANCHONETE E P Janela de atendimento Gr…" at bounding box center [455, 218] width 911 height 437
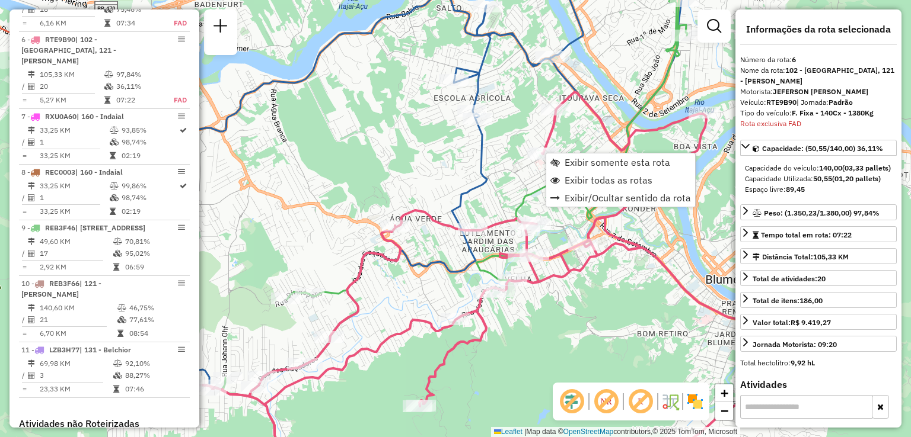
scroll to position [813, 0]
click at [507, 152] on div "Janela de atendimento Grade de atendimento Capacidade Transportadoras Veículos …" at bounding box center [455, 218] width 911 height 437
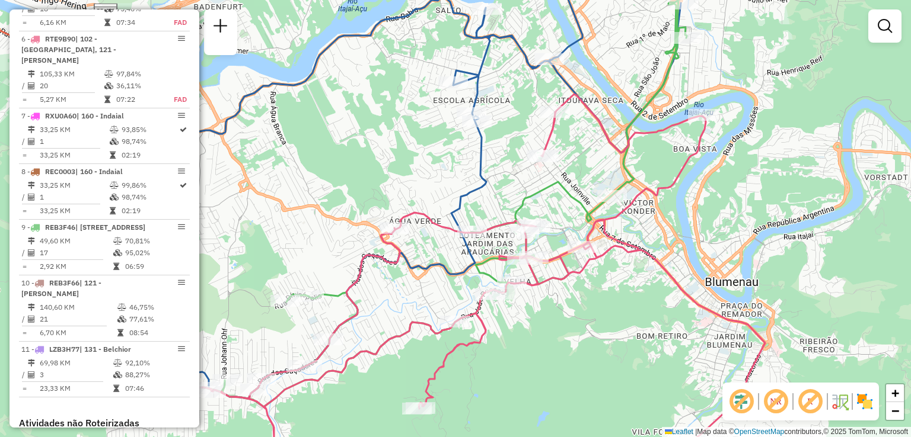
drag, startPoint x: 642, startPoint y: 86, endPoint x: 613, endPoint y: 155, distance: 74.6
click at [612, 165] on div "Janela de atendimento Grade de atendimento Capacidade Transportadoras Veículos …" at bounding box center [455, 218] width 911 height 437
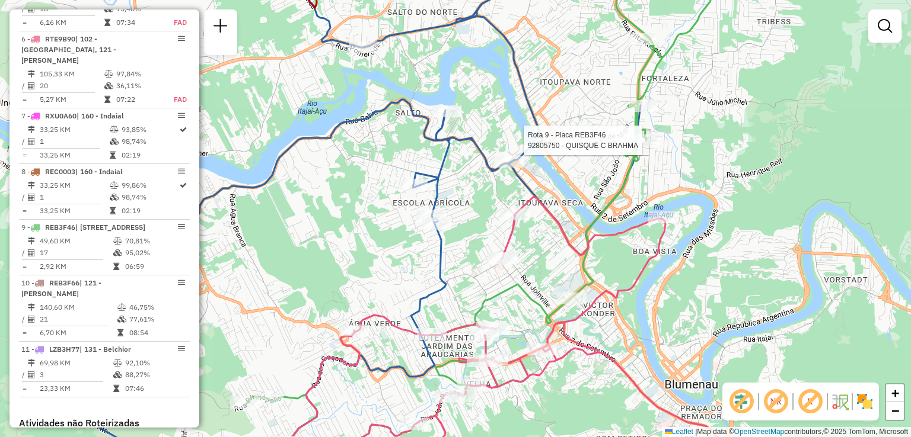
select select "**********"
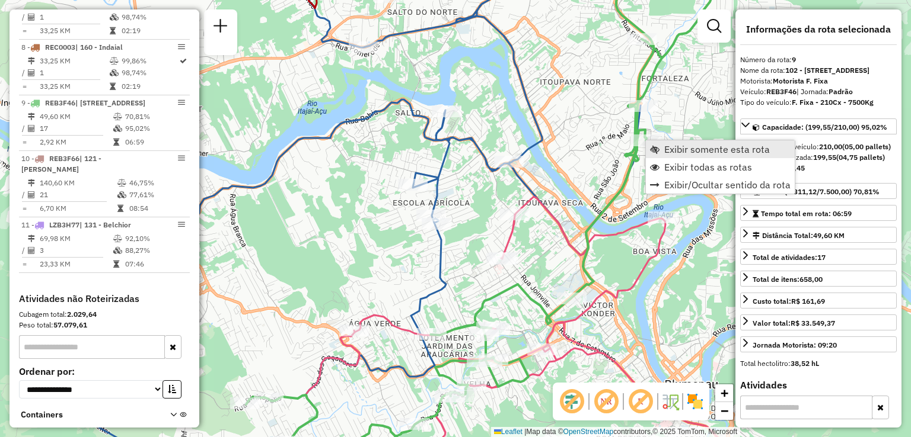
scroll to position [991, 0]
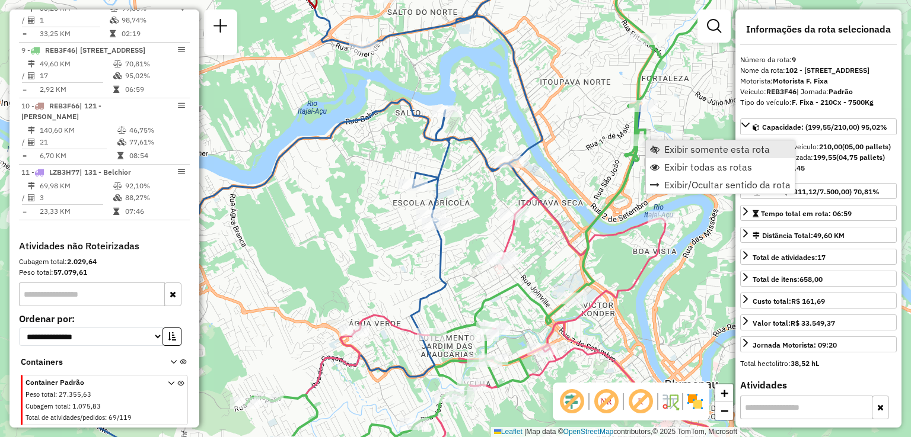
click at [657, 149] on span "Exibir somente esta rota" at bounding box center [654, 149] width 9 height 9
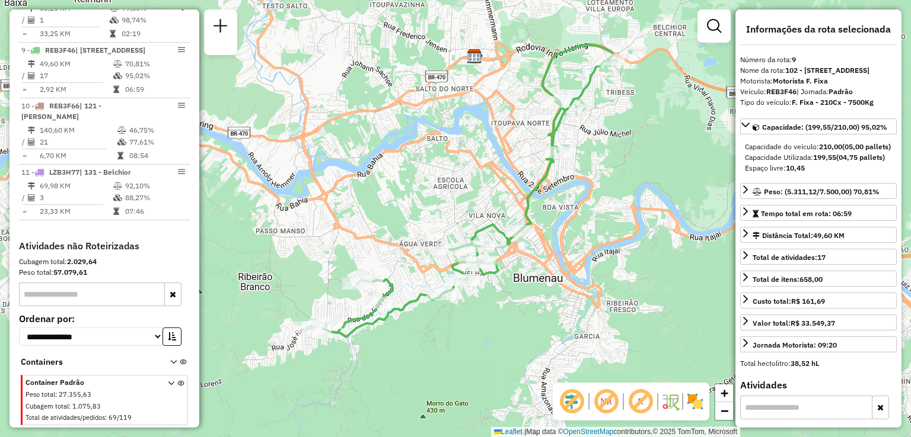
drag, startPoint x: 605, startPoint y: 183, endPoint x: 609, endPoint y: 154, distance: 28.8
click at [609, 155] on div "Janela de atendimento Grade de atendimento Capacidade Transportadoras Veículos …" at bounding box center [455, 218] width 911 height 437
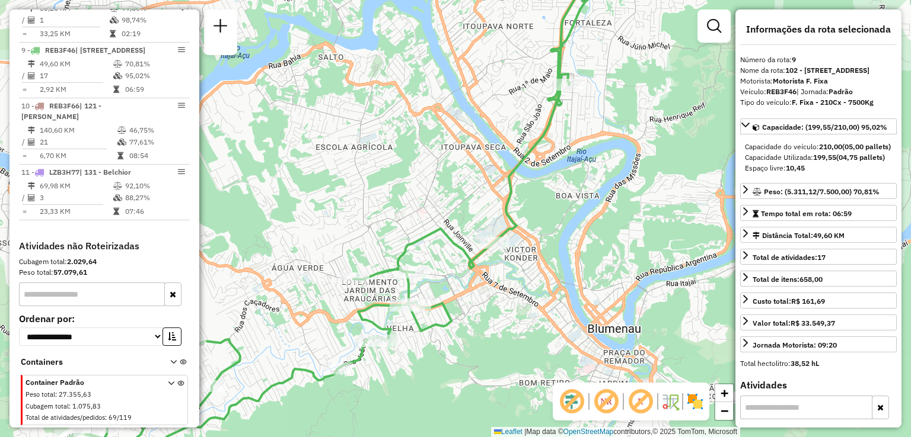
drag, startPoint x: 564, startPoint y: 184, endPoint x: 571, endPoint y: 165, distance: 20.5
click at [571, 167] on div "Janela de atendimento Grade de atendimento Capacidade Transportadoras Veículos …" at bounding box center [455, 218] width 911 height 437
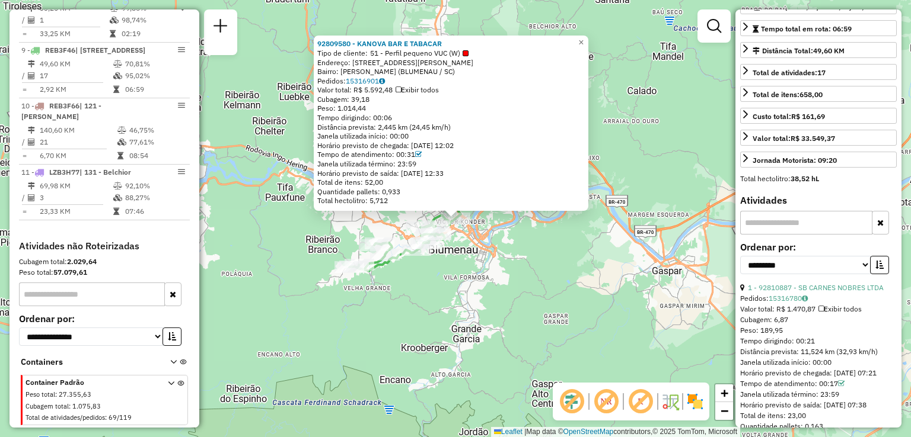
scroll to position [178, 0]
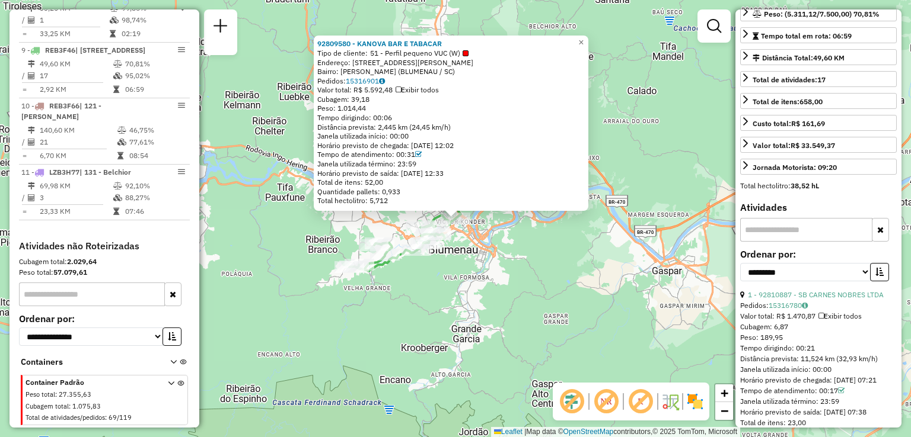
click at [577, 240] on div "92809580 - KANOVA BAR E TABACAR Tipo de cliente: 51 - Perfil pequeno VUC (W) En…" at bounding box center [455, 218] width 911 height 437
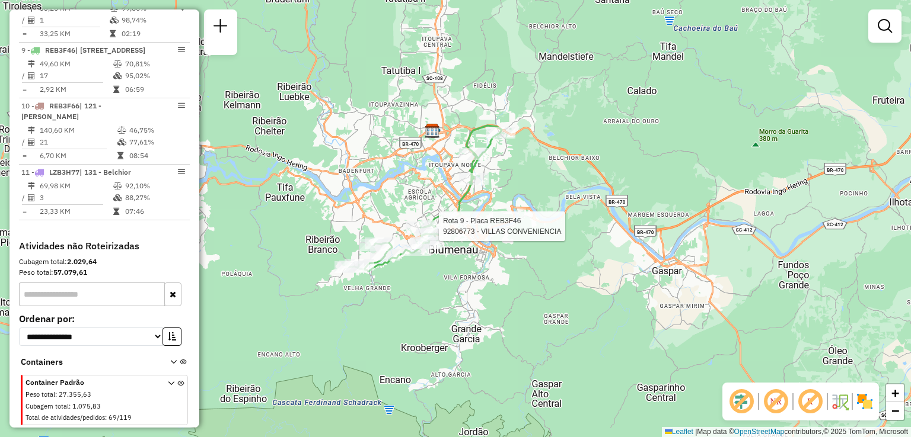
select select "**********"
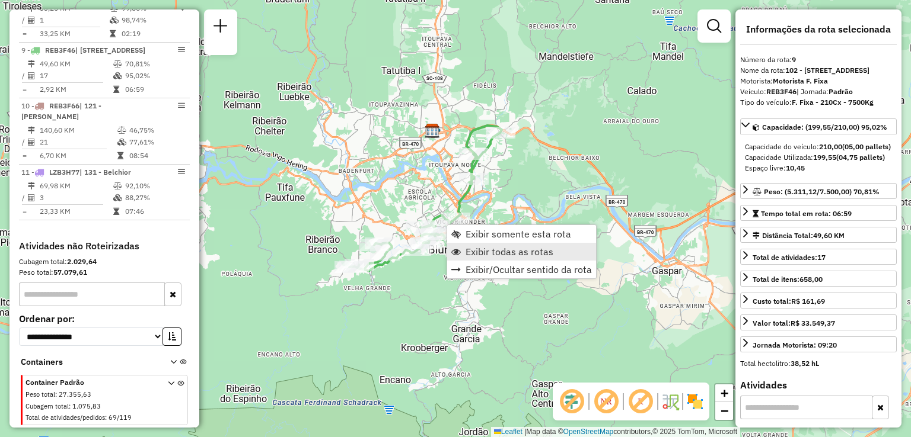
click at [497, 253] on span "Exibir todas as rotas" at bounding box center [509, 251] width 88 height 9
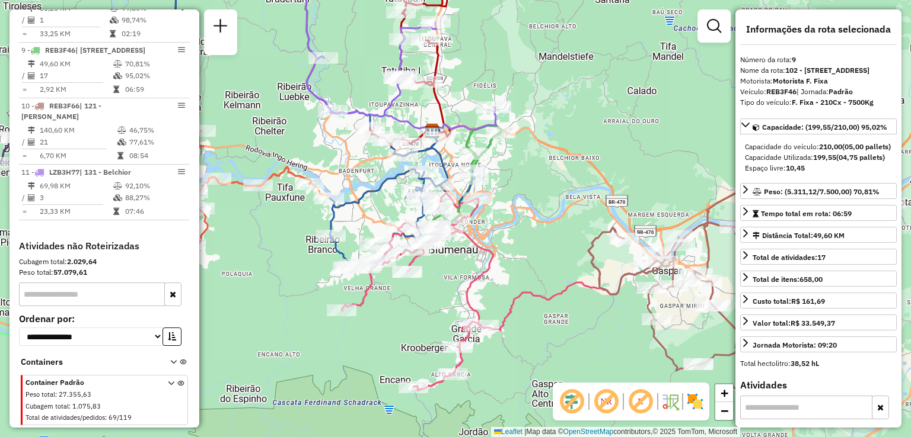
drag, startPoint x: 543, startPoint y: 220, endPoint x: 604, endPoint y: 222, distance: 61.1
click at [604, 222] on div "Janela de atendimento Grade de atendimento Capacidade Transportadoras Veículos …" at bounding box center [455, 218] width 911 height 437
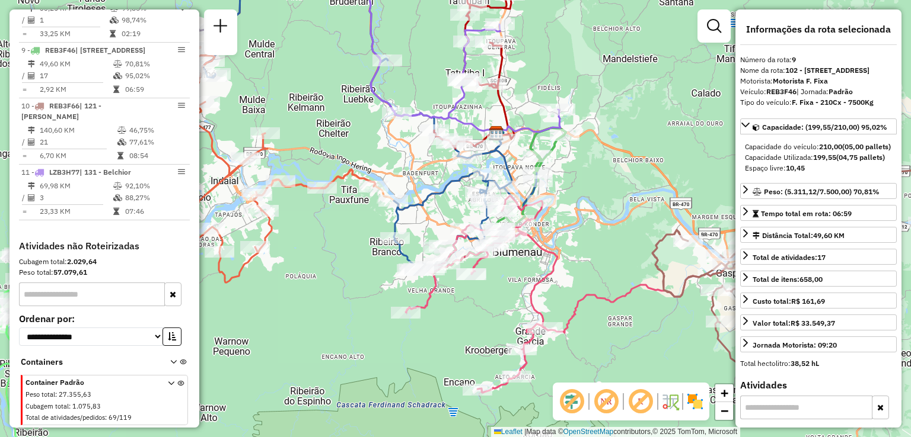
drag, startPoint x: 420, startPoint y: 189, endPoint x: 441, endPoint y: 177, distance: 24.4
click at [439, 178] on div "Rota 6 - Placa RTE9B90 92810926 - TRADICOES KAS LTDA Rota 6 - Placa RTE9B90 928…" at bounding box center [455, 218] width 911 height 437
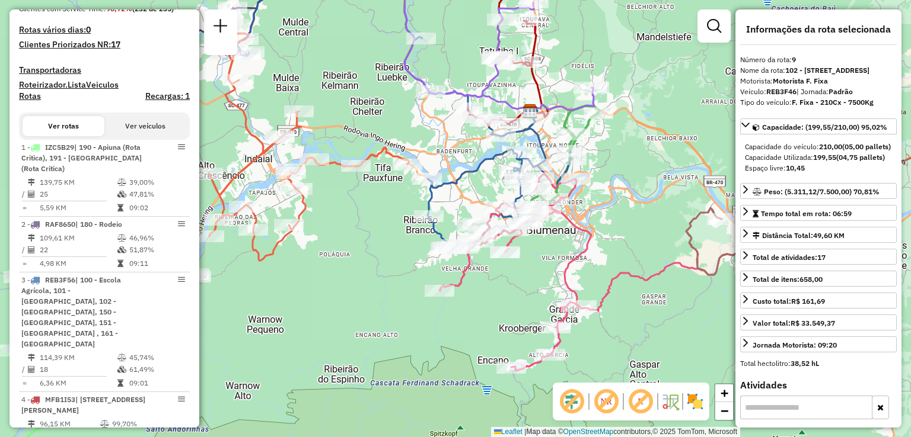
scroll to position [338, 0]
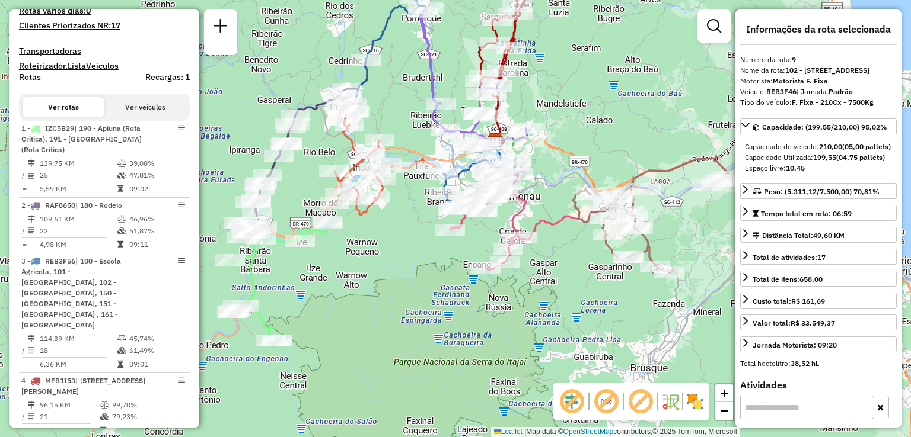
click at [608, 398] on em at bounding box center [606, 402] width 28 height 28
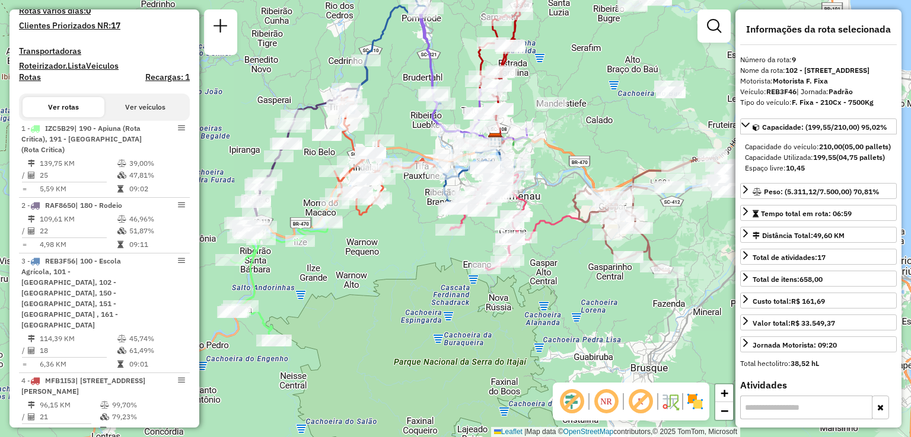
click at [608, 398] on em at bounding box center [606, 402] width 28 height 28
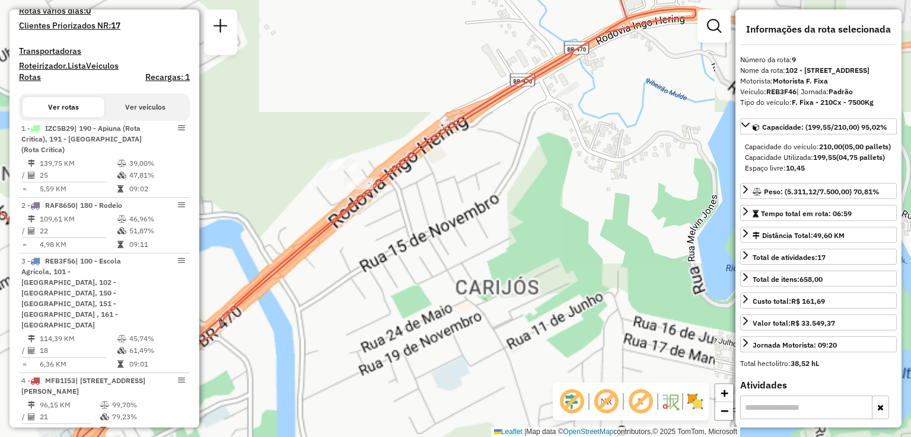
drag, startPoint x: 427, startPoint y: 218, endPoint x: 454, endPoint y: 222, distance: 27.0
click at [447, 221] on div "Janela de atendimento Grade de atendimento Capacidade Transportadoras Veículos …" at bounding box center [455, 218] width 911 height 437
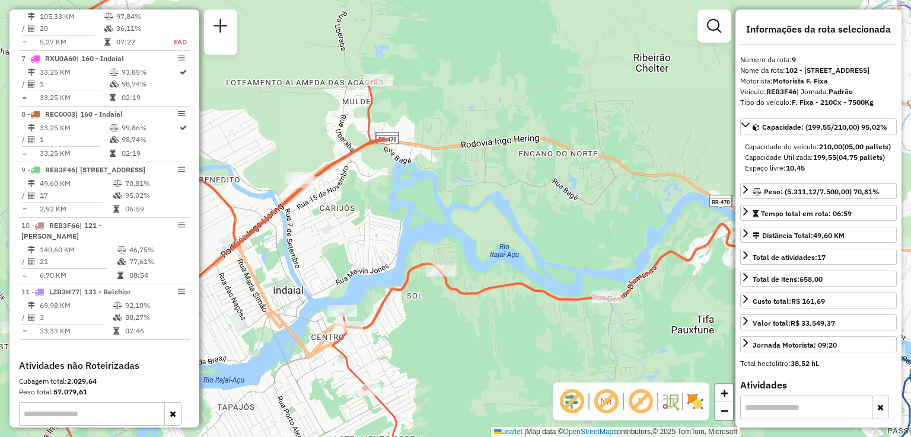
scroll to position [872, 0]
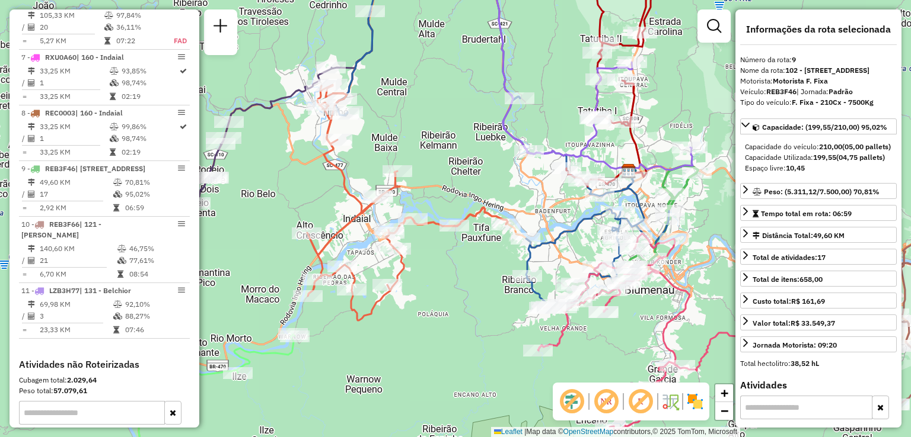
drag, startPoint x: 453, startPoint y: 207, endPoint x: 498, endPoint y: 215, distance: 45.6
click at [481, 212] on icon at bounding box center [407, 203] width 200 height 236
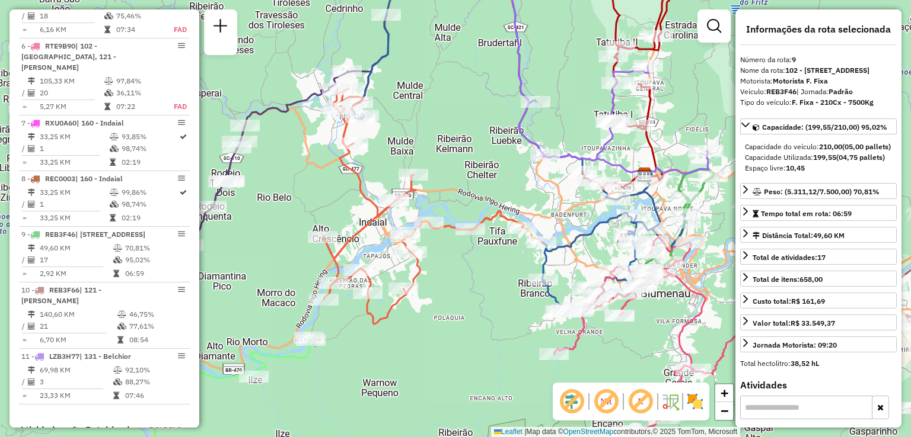
scroll to position [753, 0]
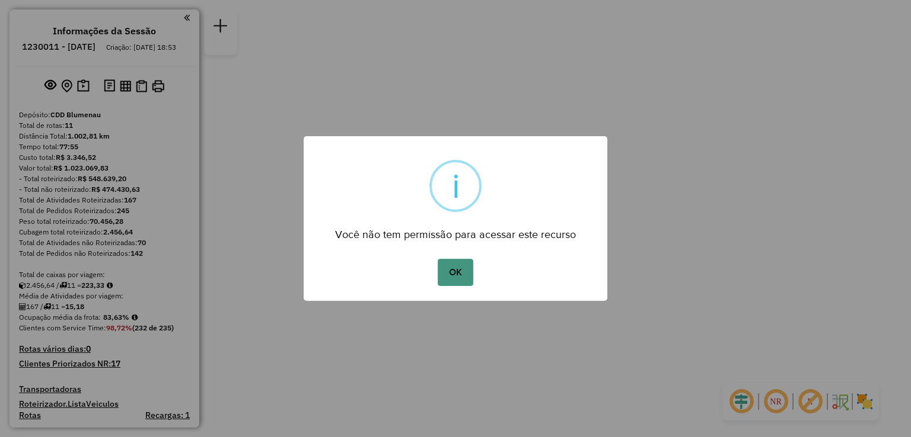
click at [470, 270] on button "OK" at bounding box center [454, 272] width 35 height 27
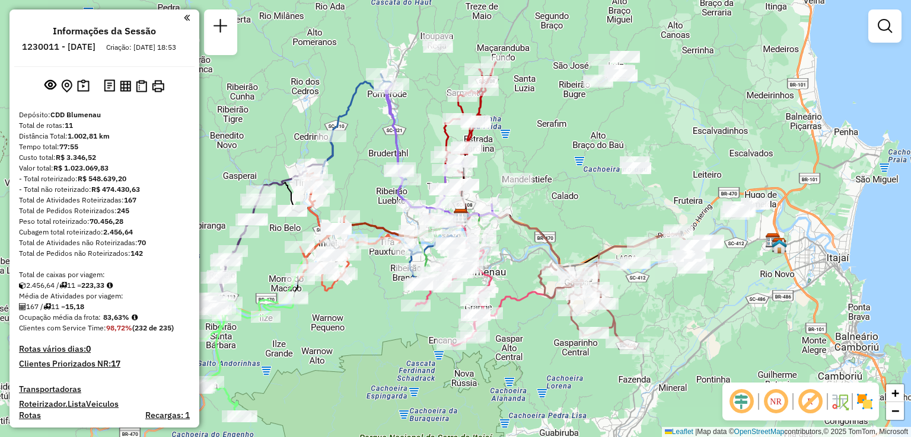
click at [561, 212] on div "Janela de atendimento Grade de atendimento Capacidade Transportadoras Veículos …" at bounding box center [455, 218] width 911 height 437
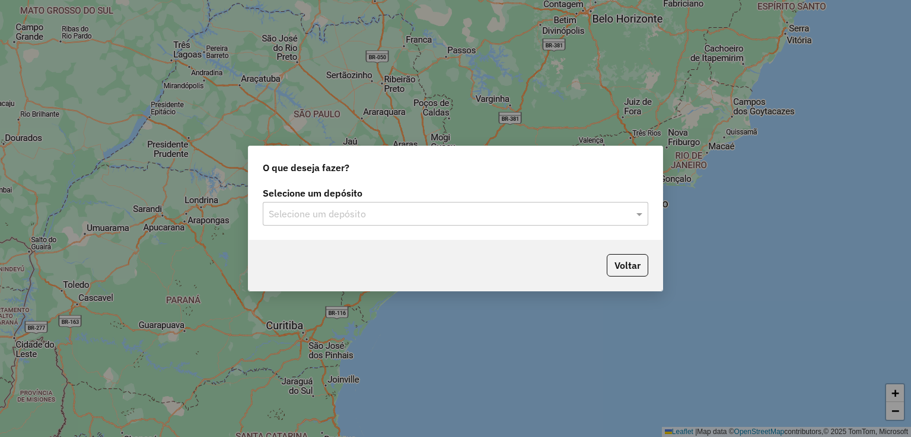
click at [337, 215] on input "text" at bounding box center [444, 214] width 350 height 14
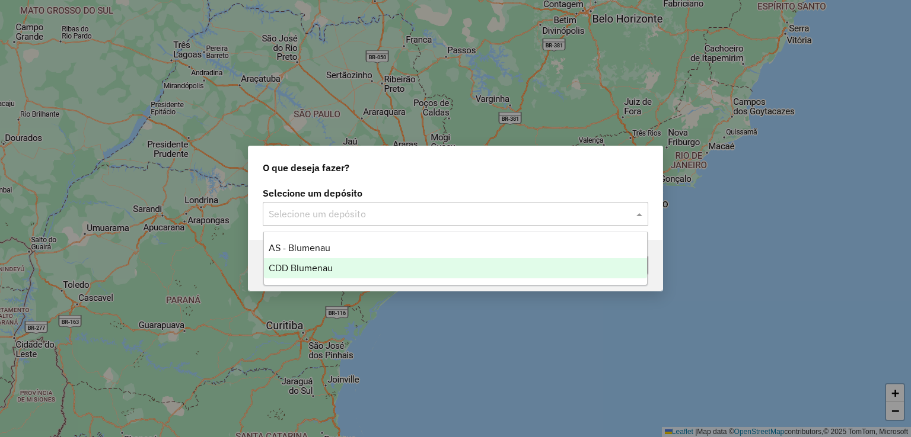
click at [325, 272] on span "CDD Blumenau" at bounding box center [301, 268] width 64 height 10
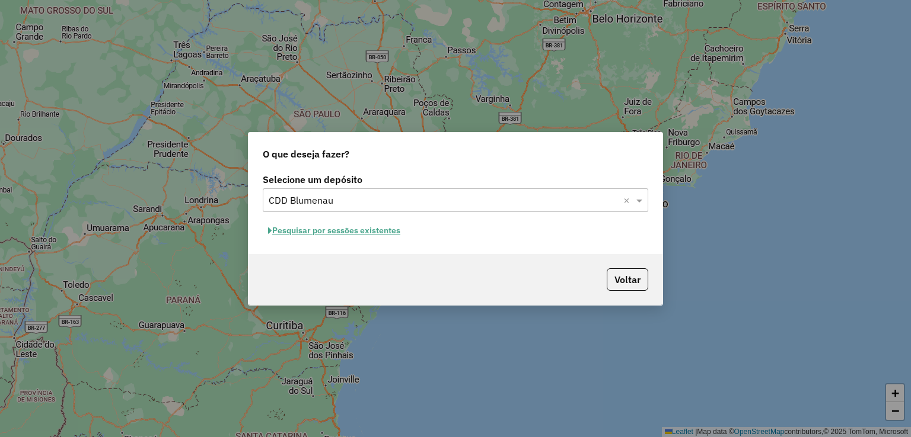
click at [337, 228] on button "Pesquisar por sessões existentes" at bounding box center [334, 231] width 143 height 18
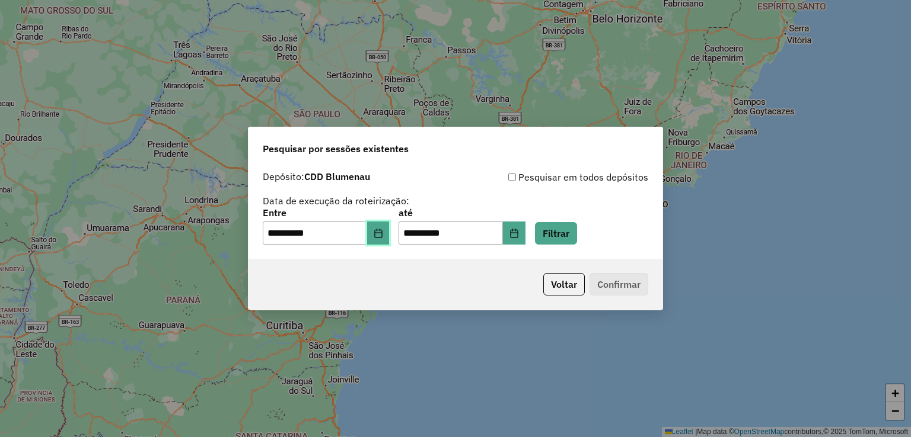
click at [383, 234] on icon "Choose Date" at bounding box center [377, 233] width 9 height 9
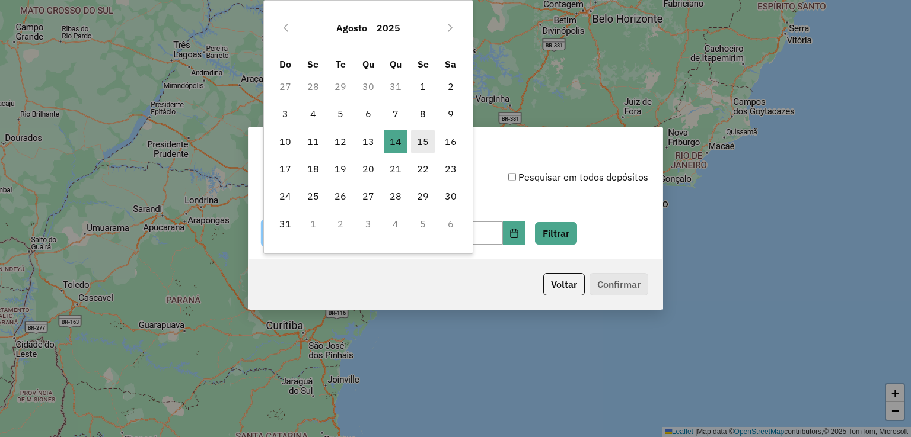
click at [415, 145] on span "15" at bounding box center [423, 142] width 24 height 24
type input "**********"
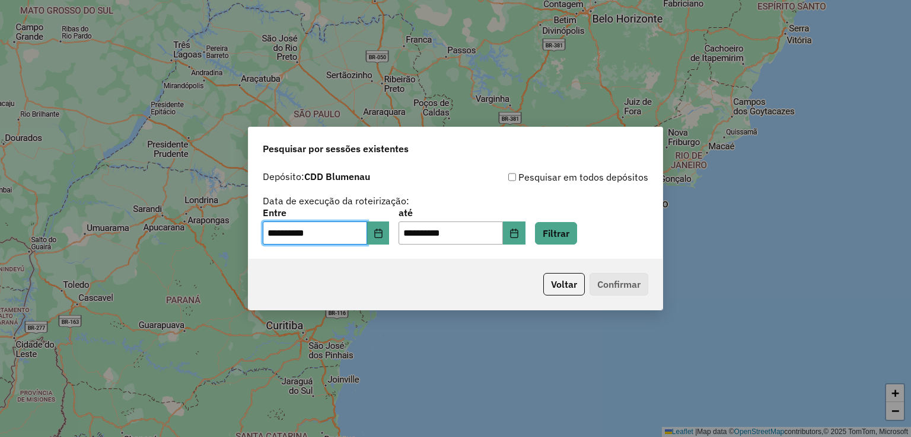
click at [571, 246] on div "**********" at bounding box center [455, 212] width 414 height 94
click at [569, 232] on button "Filtrar" at bounding box center [556, 233] width 42 height 23
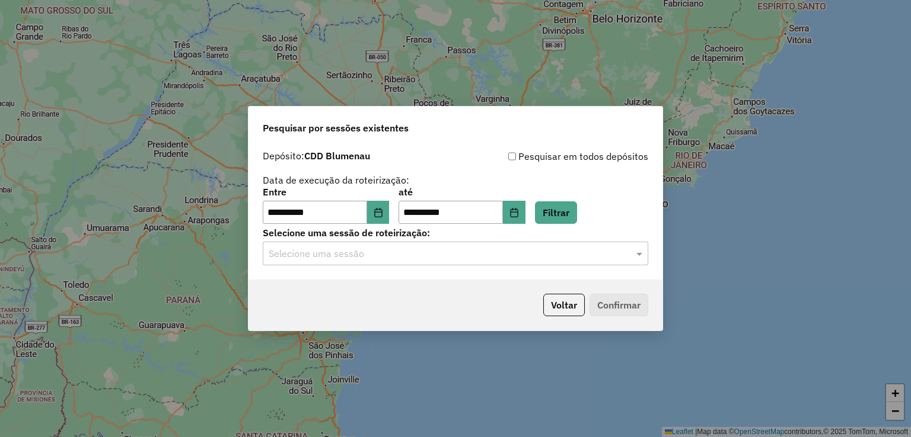
click at [341, 251] on input "text" at bounding box center [444, 254] width 350 height 14
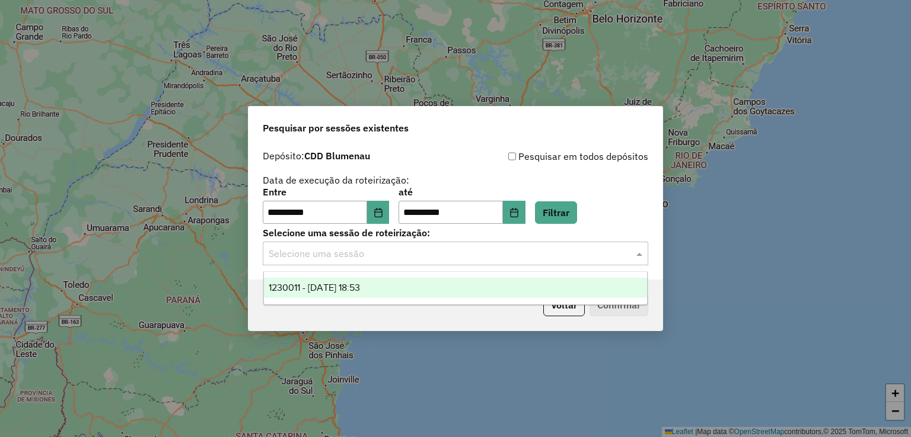
click at [330, 286] on span "1230011 - 15/08/2025 18:53" at bounding box center [314, 288] width 91 height 10
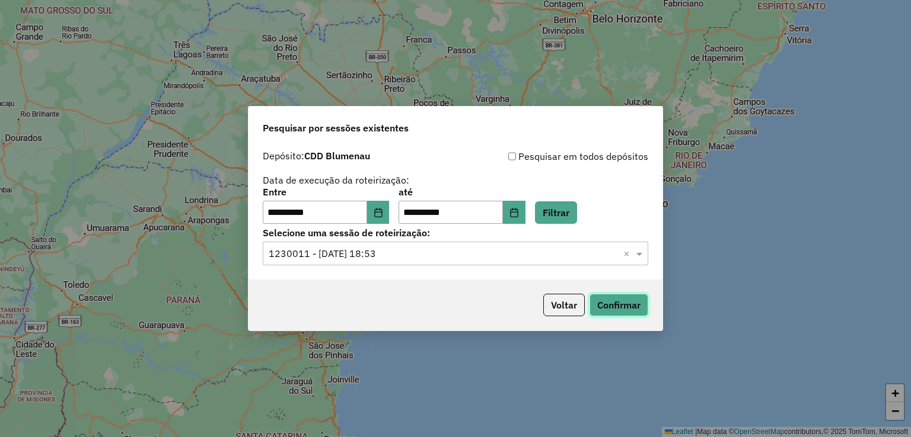
click at [640, 305] on button "Confirmar" at bounding box center [618, 305] width 59 height 23
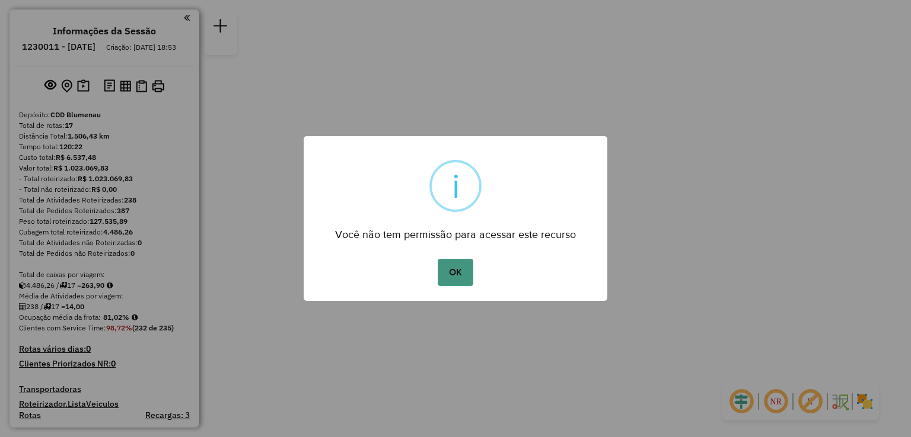
click at [453, 273] on button "OK" at bounding box center [454, 272] width 35 height 27
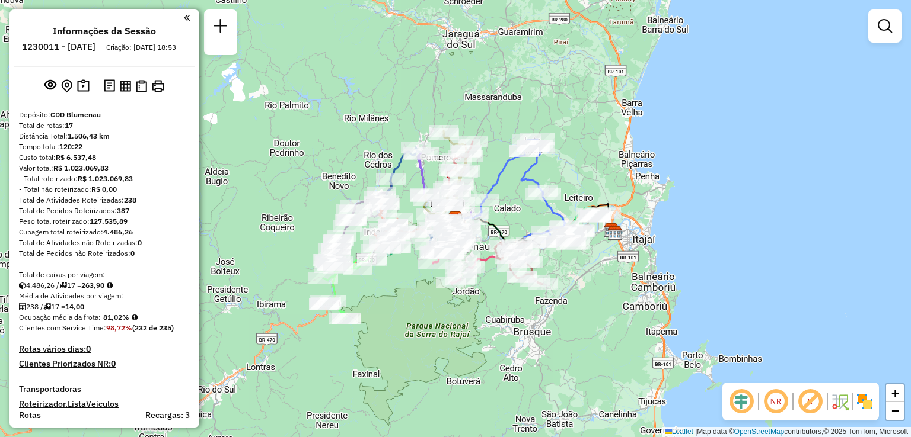
drag, startPoint x: 433, startPoint y: 293, endPoint x: 387, endPoint y: 281, distance: 48.3
click at [387, 281] on div "Rota 6 - Placa RTE9B90 92800886 - C.S.R.C.T. [PERSON_NAME] 6 - Placa RTE9B90 92…" at bounding box center [455, 218] width 911 height 437
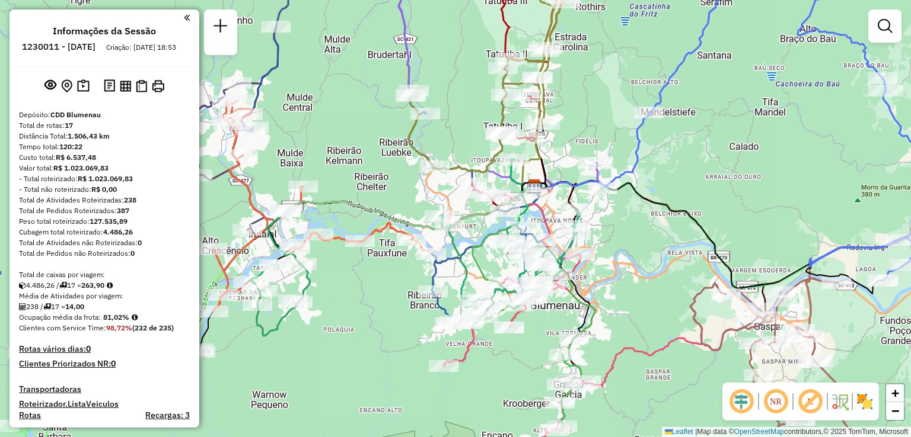
drag, startPoint x: 467, startPoint y: 253, endPoint x: 544, endPoint y: 269, distance: 78.6
click at [535, 269] on icon at bounding box center [503, 248] width 62 height 123
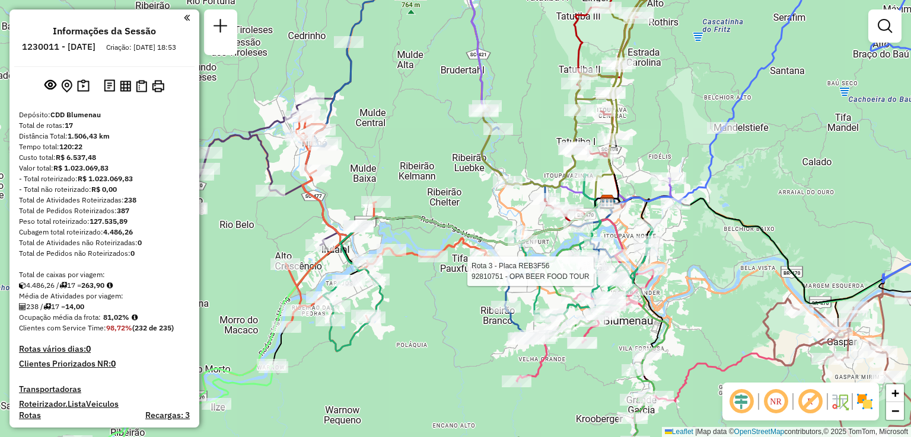
drag, startPoint x: 477, startPoint y: 282, endPoint x: 515, endPoint y: 280, distance: 38.0
click at [515, 280] on div "Rota 3 - Placa REB3F56 92810751 - OPA BEER FOOD TOUR Rota 3 - Placa REB3F56 928…" at bounding box center [455, 218] width 911 height 437
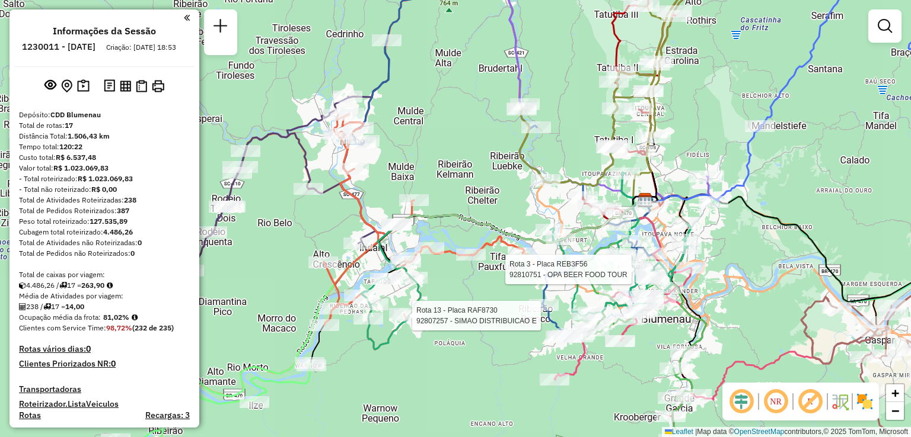
select select "**********"
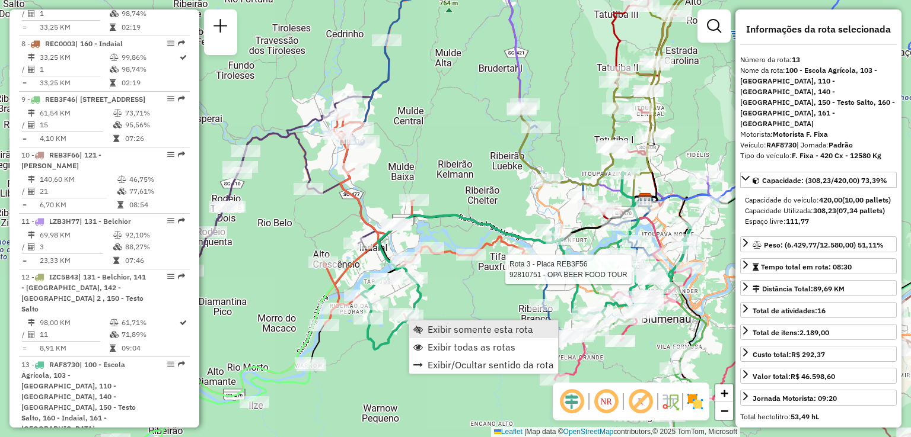
scroll to position [1210, 0]
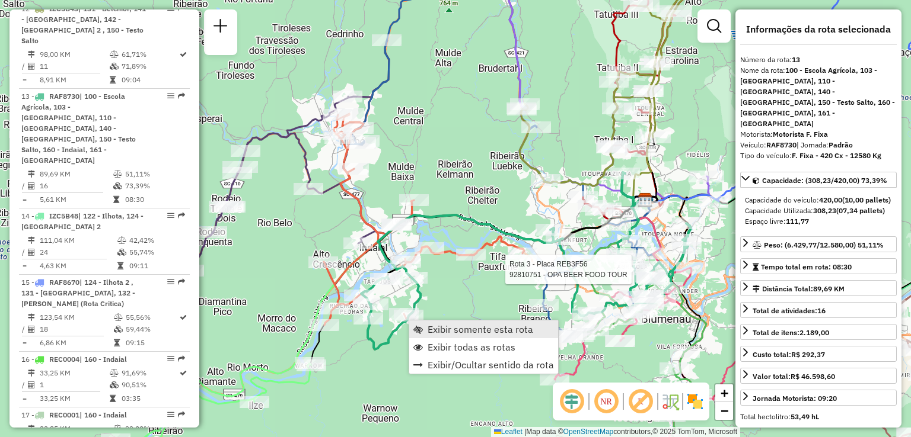
click at [465, 330] on span "Exibir somente esta rota" at bounding box center [480, 329] width 106 height 9
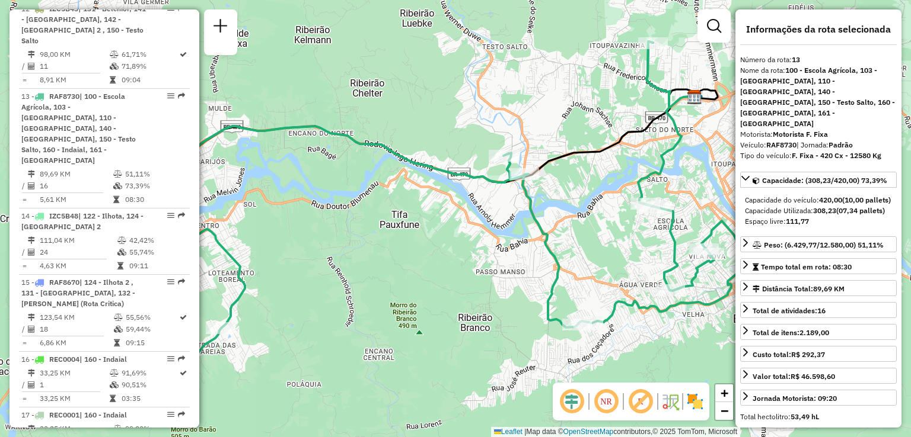
drag, startPoint x: 382, startPoint y: 314, endPoint x: 526, endPoint y: 315, distance: 143.5
click at [523, 315] on div "Janela de atendimento Grade de atendimento Capacidade Transportadoras Veículos …" at bounding box center [455, 218] width 911 height 437
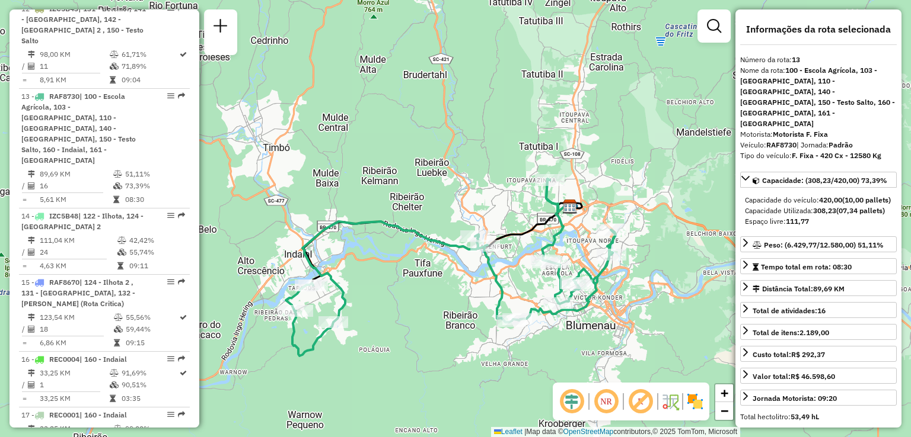
drag, startPoint x: 520, startPoint y: 318, endPoint x: 427, endPoint y: 319, distance: 93.1
click at [427, 319] on div "Janela de atendimento Grade de atendimento Capacidade Transportadoras Veículos …" at bounding box center [455, 218] width 911 height 437
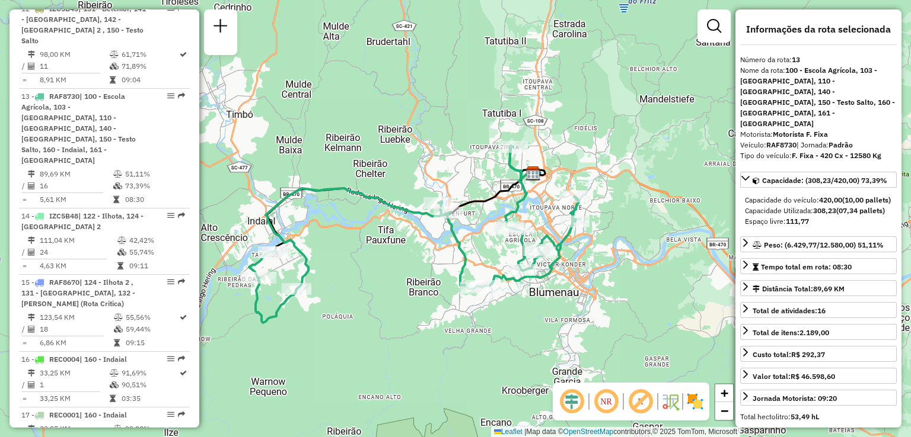
drag, startPoint x: 504, startPoint y: 195, endPoint x: 493, endPoint y: 187, distance: 14.0
click at [503, 190] on icon at bounding box center [406, 211] width 278 height 82
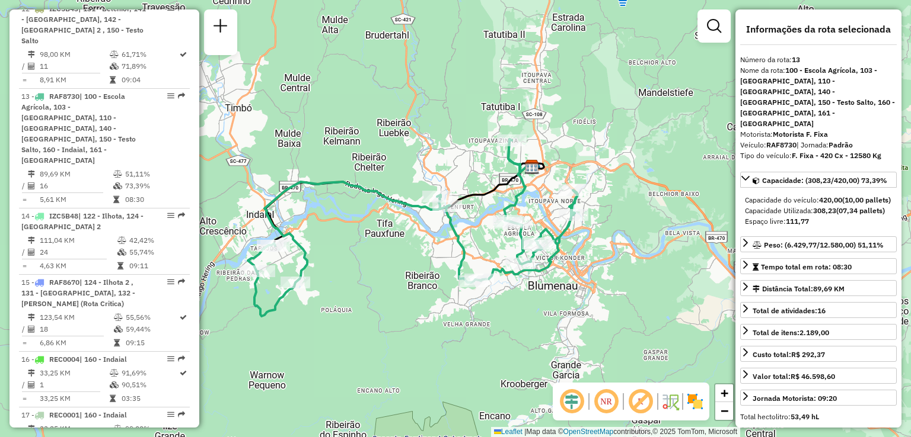
drag, startPoint x: 338, startPoint y: 219, endPoint x: 340, endPoint y: 212, distance: 7.2
click at [340, 213] on div "Janela de atendimento Grade de atendimento Capacidade Transportadoras Veículos …" at bounding box center [455, 218] width 911 height 437
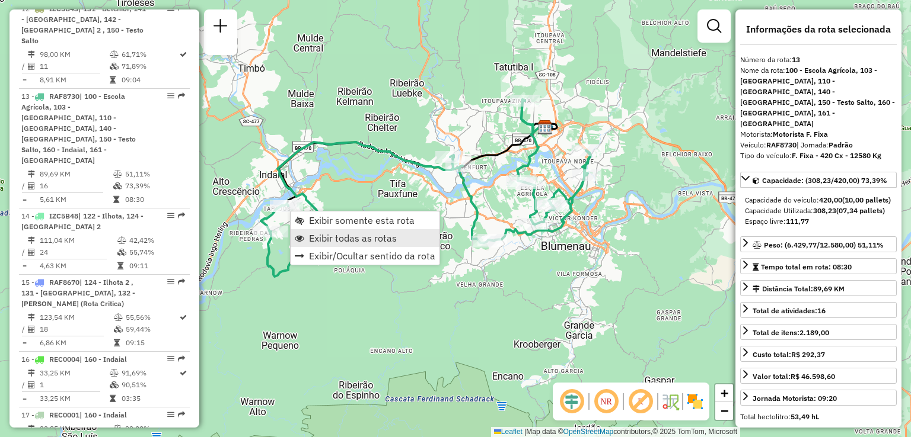
click at [344, 237] on span "Exibir todas as rotas" at bounding box center [353, 238] width 88 height 9
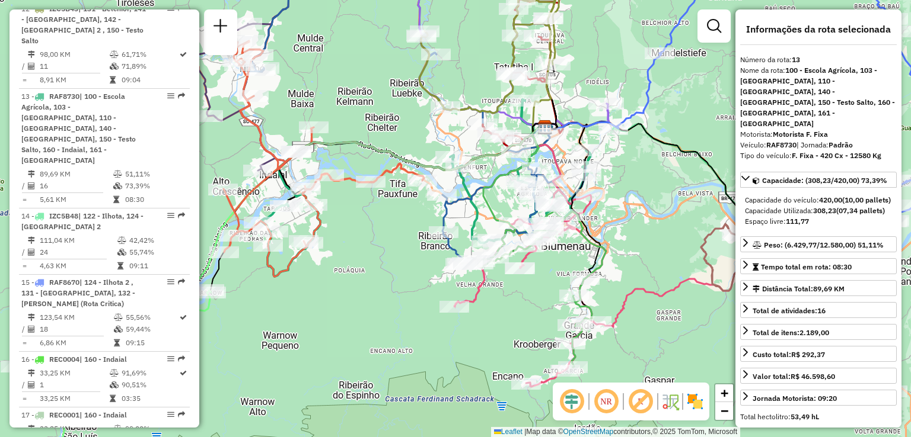
drag, startPoint x: 344, startPoint y: 209, endPoint x: 403, endPoint y: 306, distance: 113.9
click at [400, 305] on div "Janela de atendimento Grade de atendimento Capacidade Transportadoras Veículos …" at bounding box center [455, 218] width 911 height 437
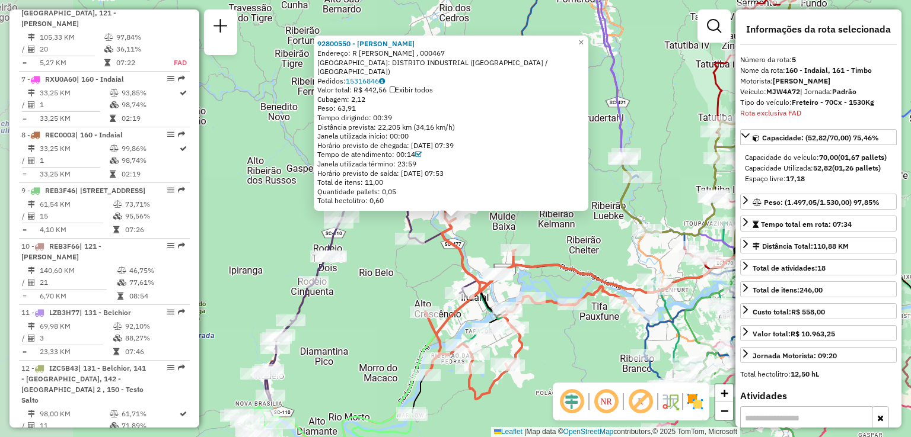
scroll to position [746, 0]
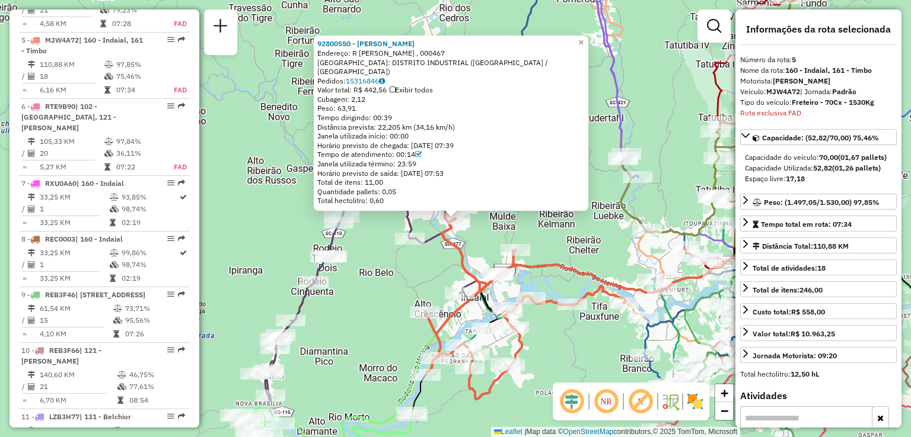
click at [421, 268] on div "Rota 5 - Placa MJW4A72 92805114 - GIOVANI [PERSON_NAME] 92800550 - [PERSON_NAME…" at bounding box center [455, 218] width 911 height 437
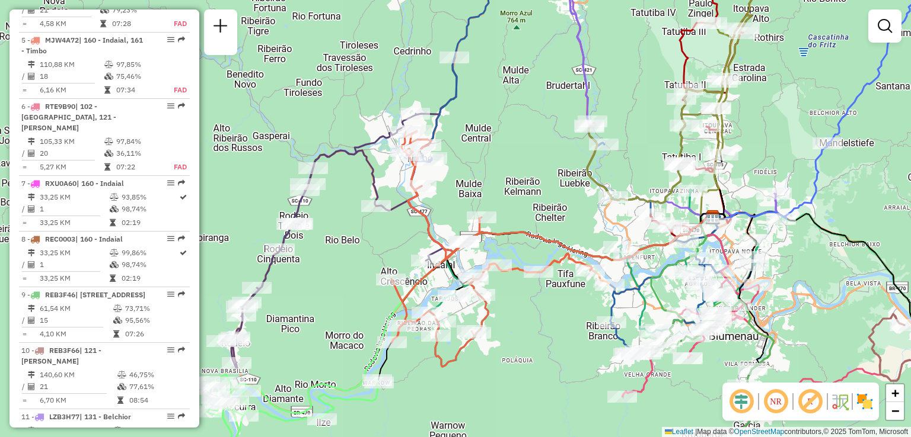
drag, startPoint x: 427, startPoint y: 252, endPoint x: 414, endPoint y: 238, distance: 18.9
click at [414, 238] on div "Janela de atendimento Grade de atendimento Capacidade Transportadoras Veículos …" at bounding box center [455, 218] width 911 height 437
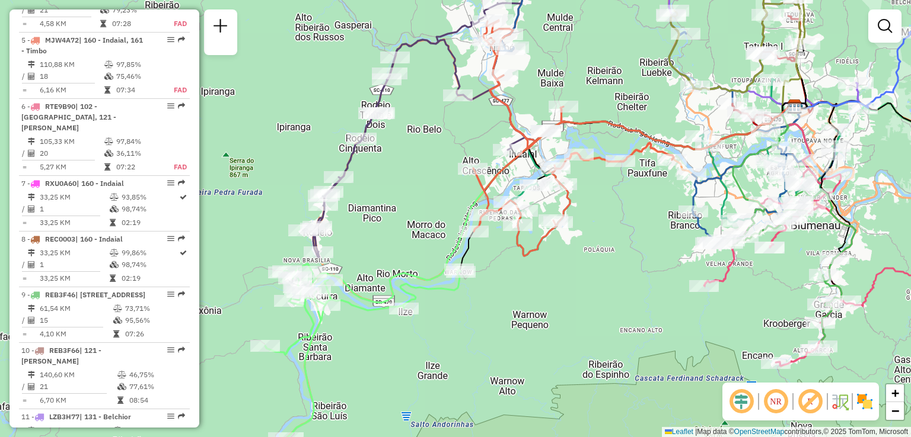
drag, startPoint x: 493, startPoint y: 319, endPoint x: 480, endPoint y: 337, distance: 22.1
click at [480, 337] on div "Janela de atendimento Grade de atendimento Capacidade Transportadoras Veículos …" at bounding box center [455, 218] width 911 height 437
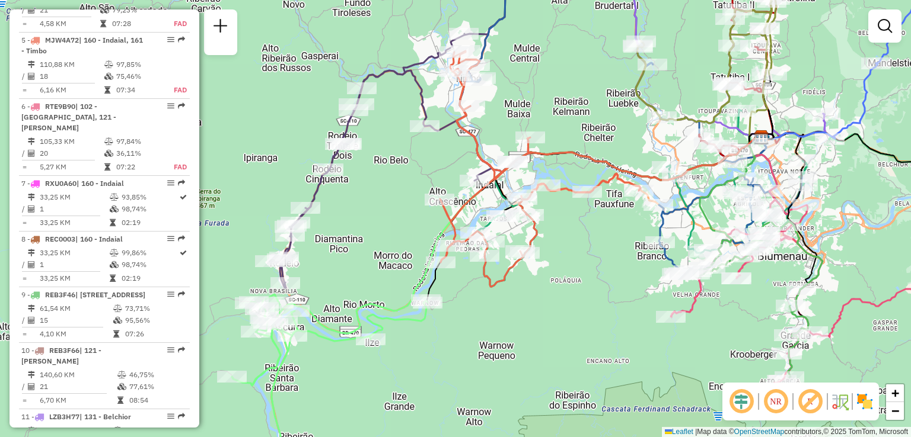
drag, startPoint x: 429, startPoint y: 199, endPoint x: 358, endPoint y: 250, distance: 87.2
click at [360, 248] on div "Janela de atendimento Grade de atendimento Capacidade Transportadoras Veículos …" at bounding box center [455, 218] width 911 height 437
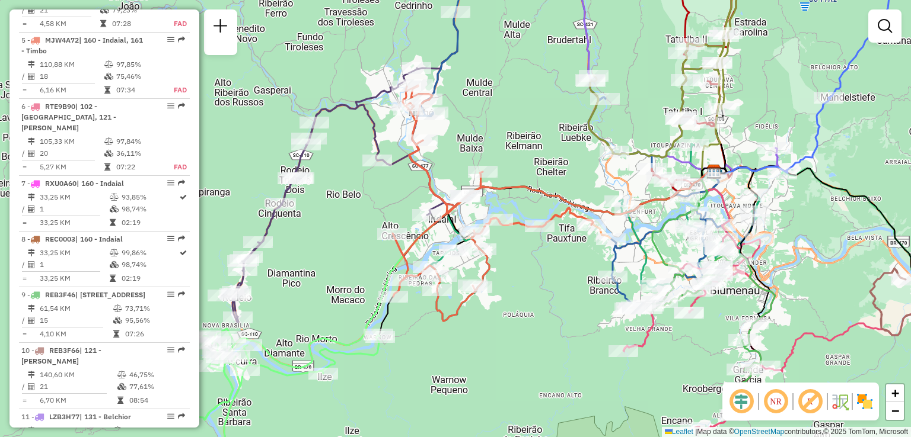
drag, startPoint x: 532, startPoint y: 132, endPoint x: 453, endPoint y: 126, distance: 79.7
click at [453, 126] on div "Janela de atendimento Grade de atendimento Capacidade Transportadoras Veículos …" at bounding box center [455, 218] width 911 height 437
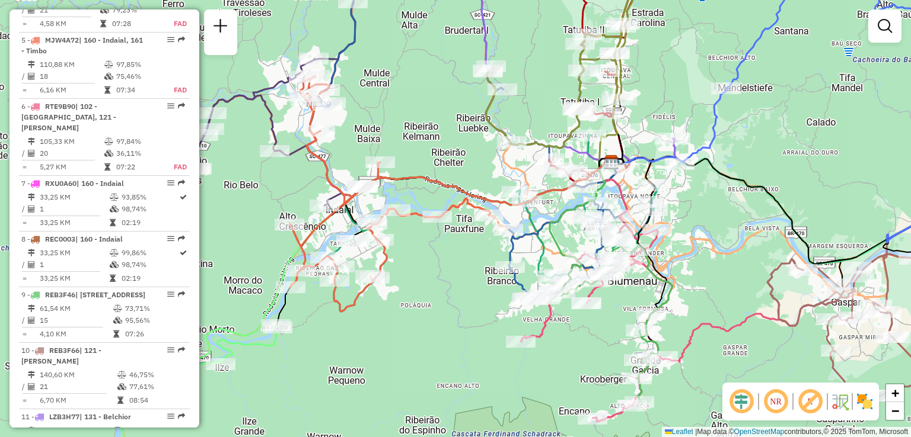
click at [400, 234] on div "Rota 5 - Placa MJW4A72 92800649 - COMERCIAL REITER LTD Janela de atendimento Gr…" at bounding box center [455, 218] width 911 height 437
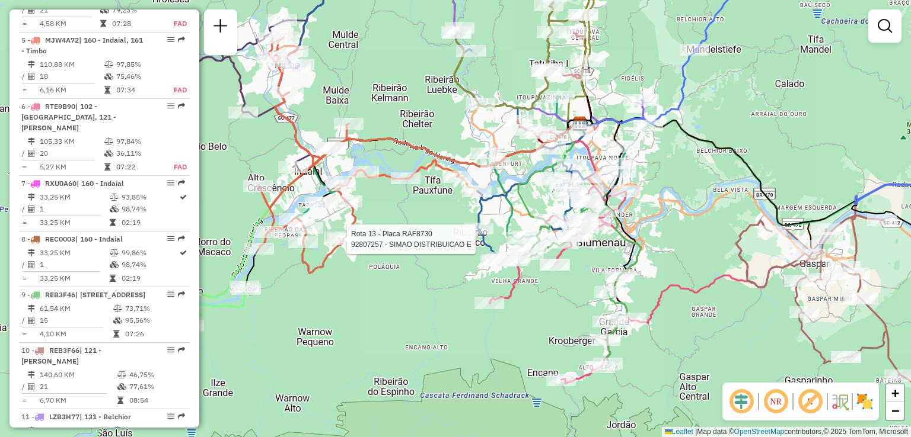
select select "**********"
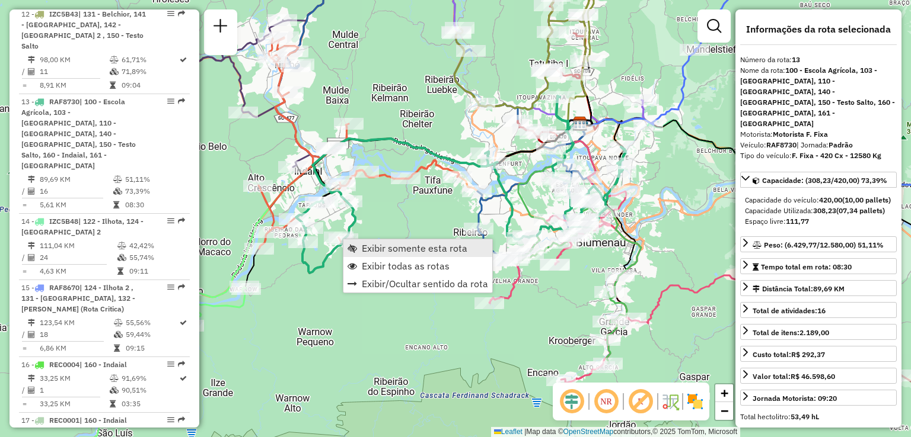
scroll to position [1210, 0]
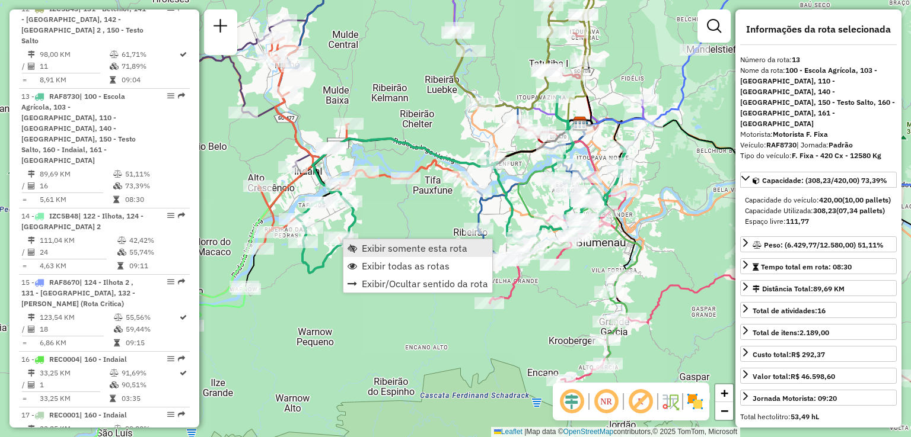
click at [414, 251] on span "Exibir somente esta rota" at bounding box center [415, 248] width 106 height 9
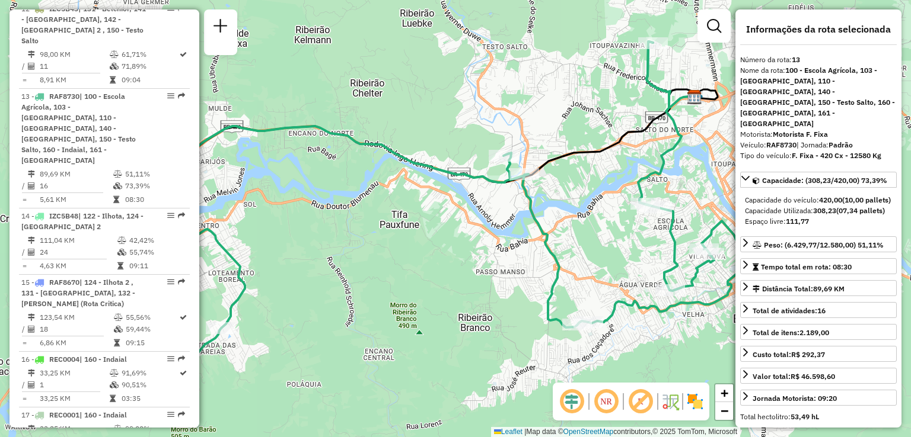
drag, startPoint x: 441, startPoint y: 252, endPoint x: 301, endPoint y: 225, distance: 142.4
click at [301, 225] on div "Janela de atendimento Grade de atendimento Capacidade Transportadoras Veículos …" at bounding box center [455, 218] width 911 height 437
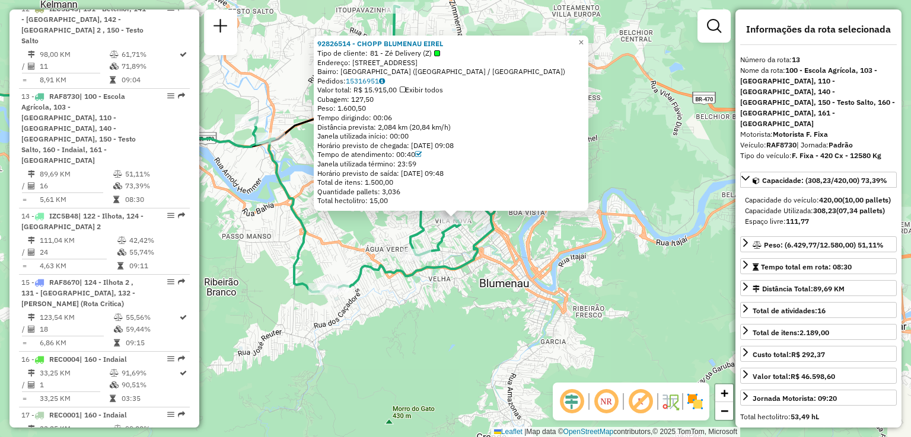
click at [471, 274] on div "92826514 - CHOPP BLUMENAU EIREL Tipo de cliente: 81 - Zé Delivery (Z) Endereço:…" at bounding box center [455, 218] width 911 height 437
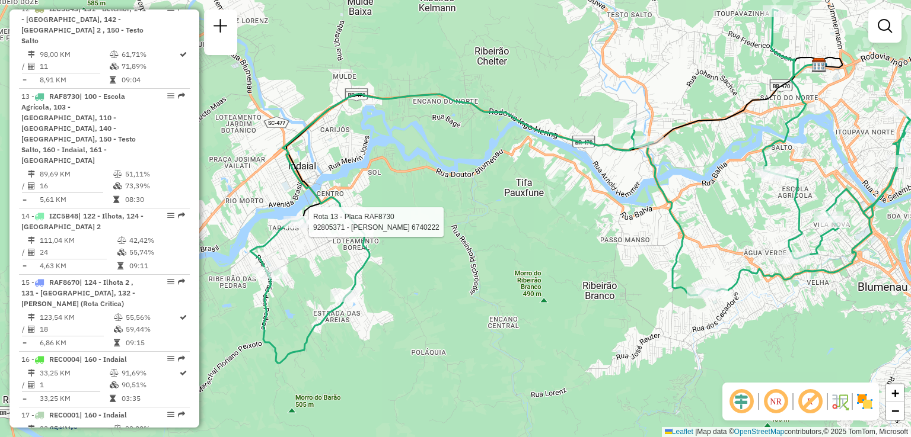
select select "**********"
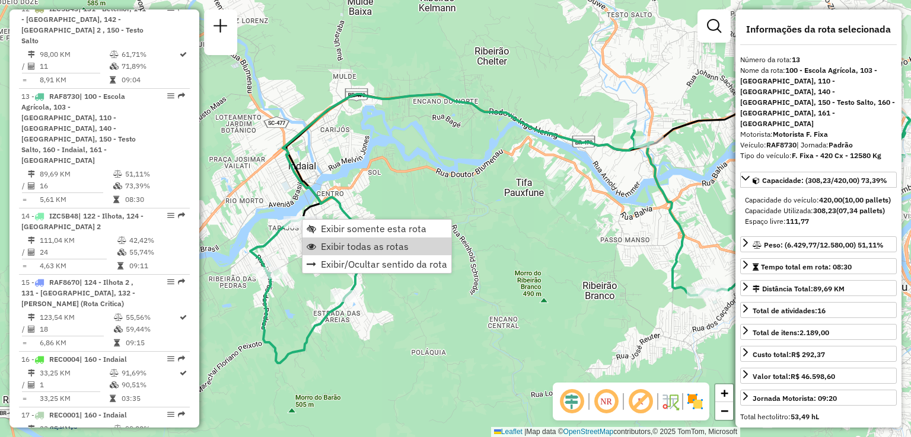
click at [519, 238] on div "Janela de atendimento Grade de atendimento Capacidade Transportadoras Veículos …" at bounding box center [455, 218] width 911 height 437
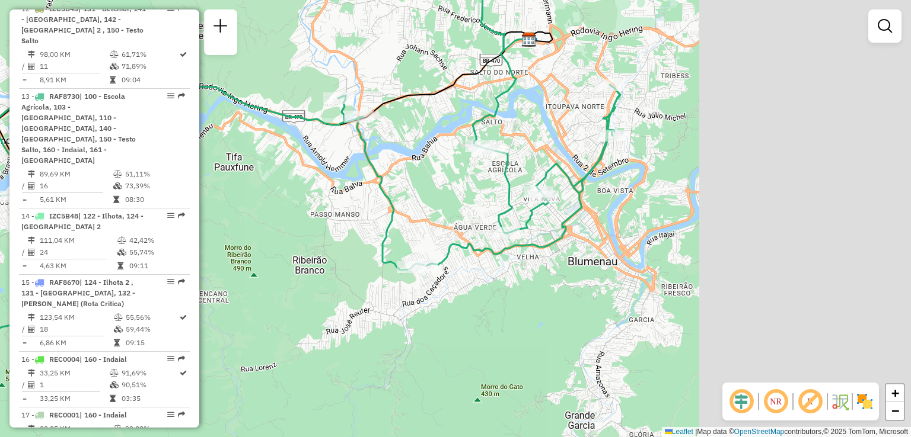
drag, startPoint x: 566, startPoint y: 248, endPoint x: 279, endPoint y: 228, distance: 287.7
click at [264, 224] on div "Janela de atendimento Grade de atendimento Capacidade Transportadoras Veículos …" at bounding box center [455, 218] width 911 height 437
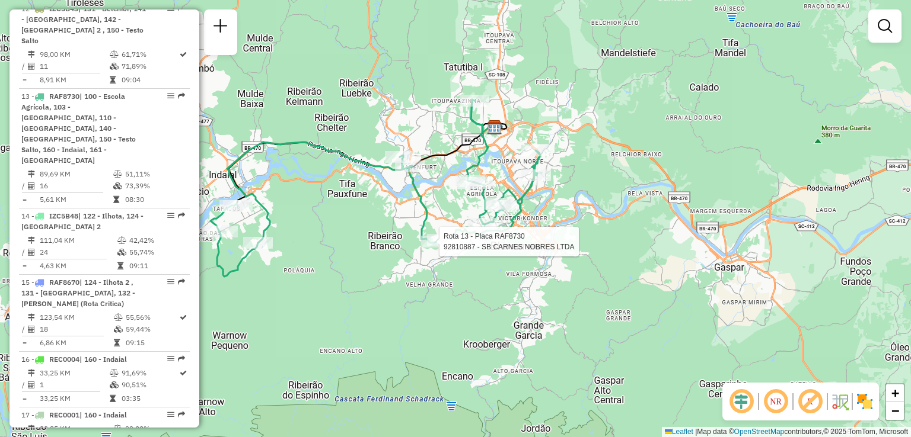
select select "**********"
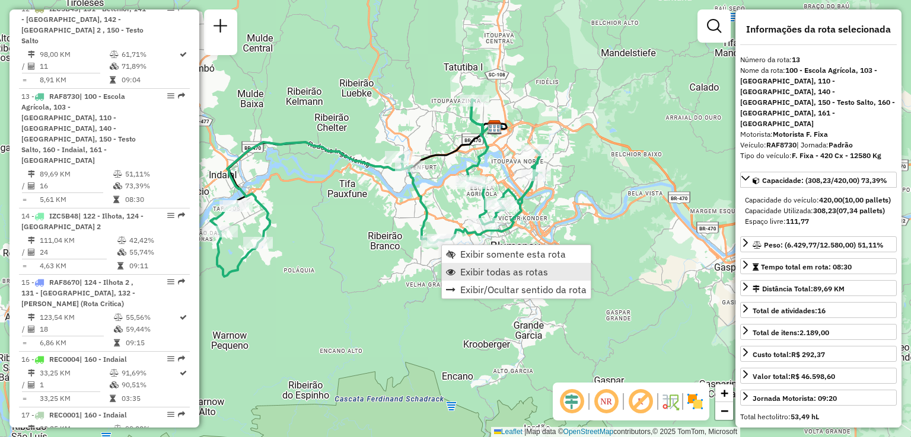
click at [500, 269] on span "Exibir todas as rotas" at bounding box center [504, 271] width 88 height 9
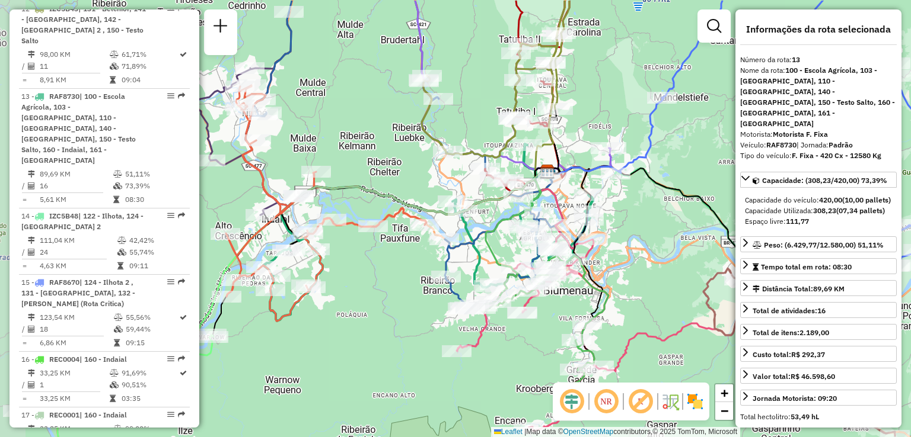
drag, startPoint x: 355, startPoint y: 250, endPoint x: 411, endPoint y: 311, distance: 83.1
click at [411, 311] on div "Janela de atendimento Grade de atendimento Capacidade Transportadoras Veículos …" at bounding box center [455, 218] width 911 height 437
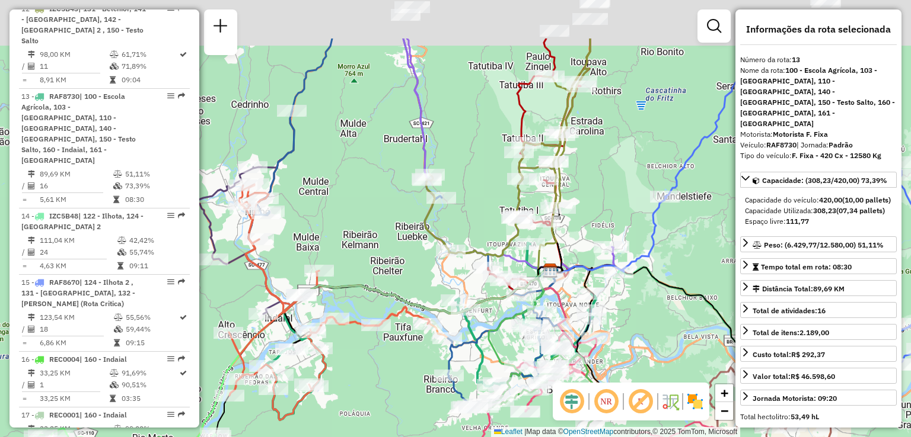
click at [416, 263] on div "Janela de atendimento Grade de atendimento Capacidade Transportadoras Veículos …" at bounding box center [455, 218] width 911 height 437
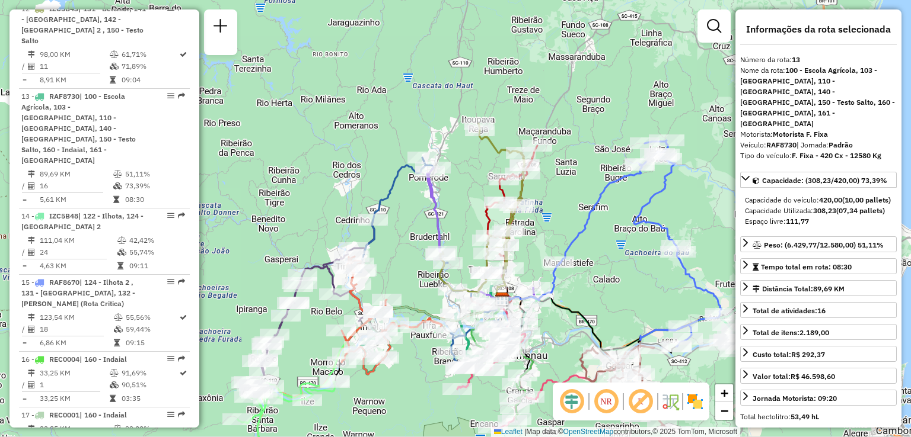
drag, startPoint x: 443, startPoint y: 155, endPoint x: 464, endPoint y: 168, distance: 24.0
click at [464, 169] on div "Janela de atendimento Grade de atendimento Capacidade Transportadoras Veículos …" at bounding box center [455, 218] width 911 height 437
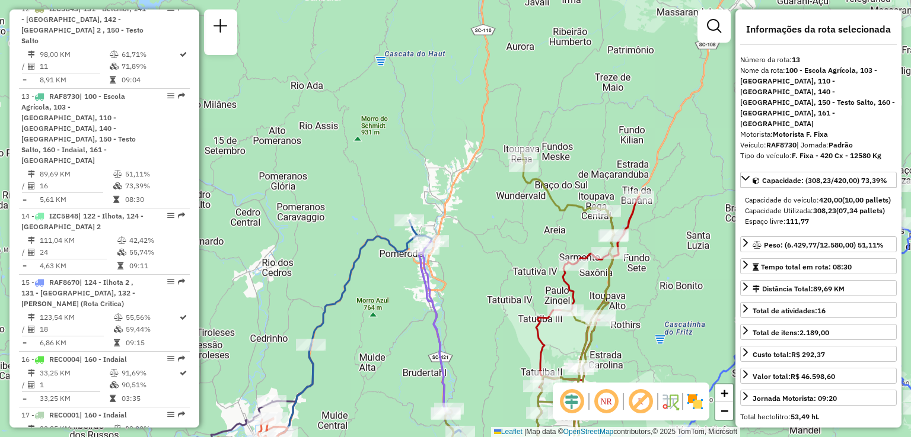
drag, startPoint x: 496, startPoint y: 203, endPoint x: 449, endPoint y: 176, distance: 53.4
click at [449, 176] on div "Janela de atendimento Grade de atendimento Capacidade Transportadoras Veículos …" at bounding box center [455, 218] width 911 height 437
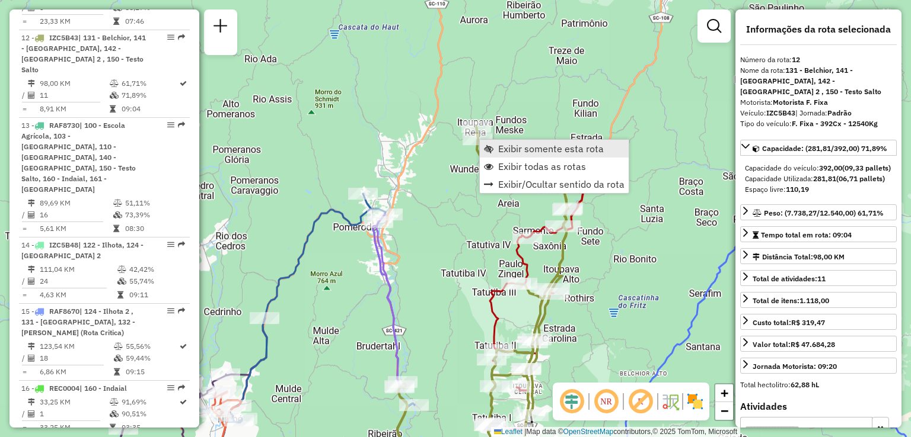
scroll to position [1179, 0]
click at [416, 133] on div "Rota 12 - Placa IZC5B43 92800200 - COM IND [PERSON_NAME] de atendimento Grade d…" at bounding box center [455, 218] width 911 height 437
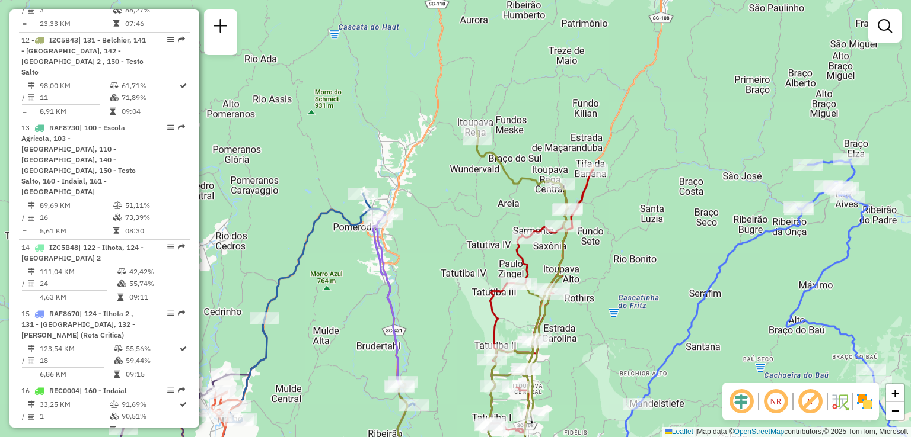
drag, startPoint x: 563, startPoint y: 139, endPoint x: 571, endPoint y: 91, distance: 49.3
click at [569, 103] on div "Rota 12 - Placa IZC5B43 92806136 - FALCOES DA TRILHA Janela de atendimento Grad…" at bounding box center [455, 218] width 911 height 437
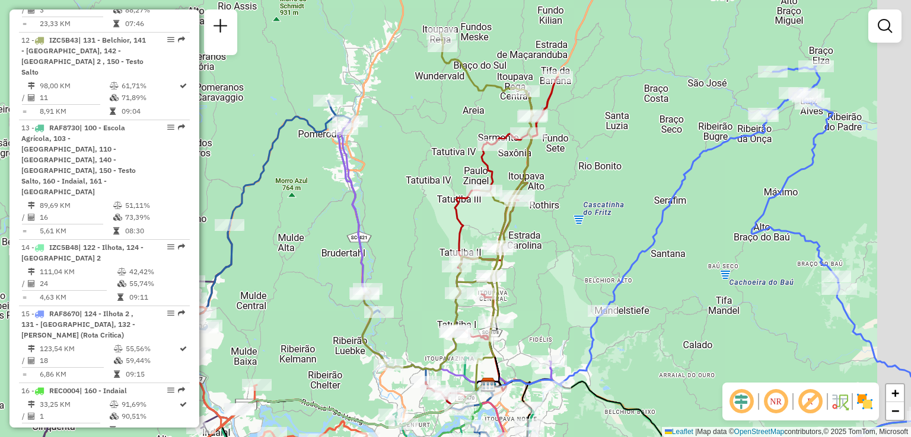
drag, startPoint x: 580, startPoint y: 155, endPoint x: 512, endPoint y: 113, distance: 79.3
click at [512, 113] on div "Janela de atendimento Grade de atendimento Capacidade Transportadoras Veículos …" at bounding box center [455, 218] width 911 height 437
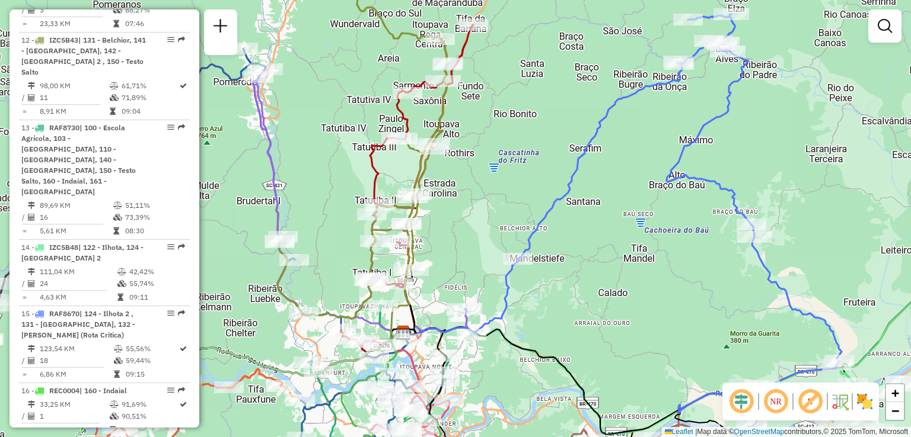
drag, startPoint x: 590, startPoint y: 162, endPoint x: 509, endPoint y: 111, distance: 95.4
click at [507, 112] on div "Janela de atendimento Grade de atendimento Capacidade Transportadoras Veículos …" at bounding box center [455, 218] width 911 height 437
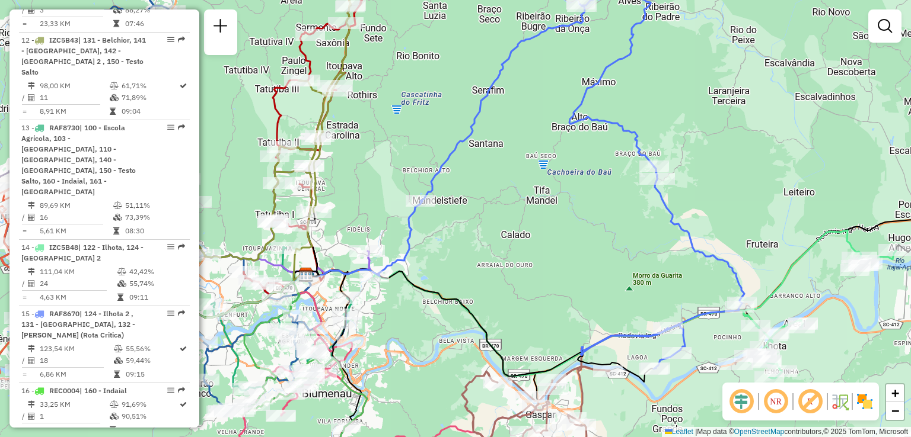
drag, startPoint x: 590, startPoint y: 167, endPoint x: 537, endPoint y: 122, distance: 70.2
click at [537, 122] on div "Janela de atendimento Grade de atendimento Capacidade Transportadoras Veículos …" at bounding box center [455, 218] width 911 height 437
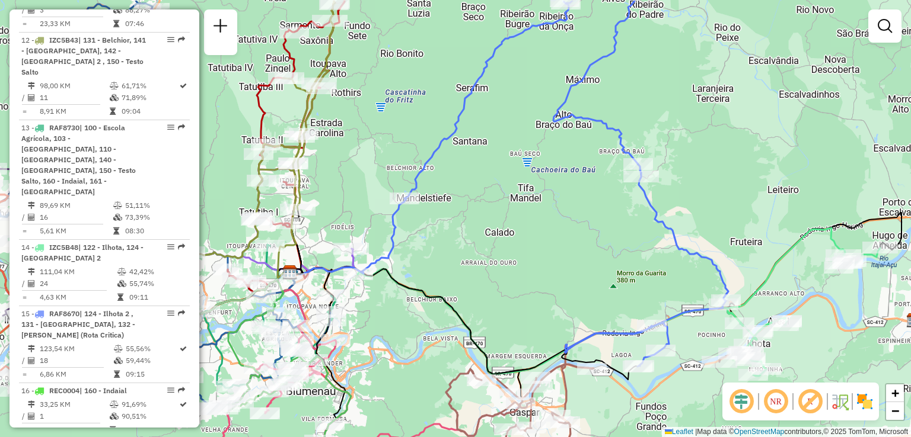
drag, startPoint x: 563, startPoint y: 181, endPoint x: 623, endPoint y: 251, distance: 92.5
click at [623, 251] on div "Janela de atendimento Grade de atendimento Capacidade Transportadoras Veículos …" at bounding box center [455, 218] width 911 height 437
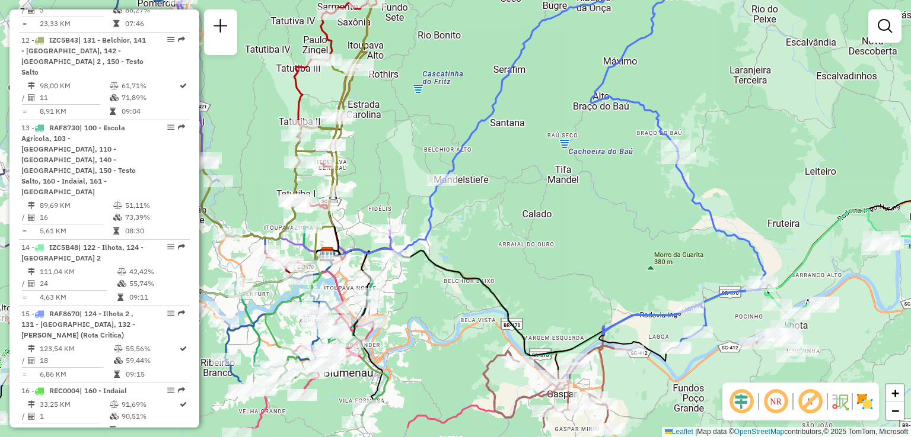
drag, startPoint x: 580, startPoint y: 210, endPoint x: 554, endPoint y: 160, distance: 57.0
click at [555, 161] on div "Janela de atendimento Grade de atendimento Capacidade Transportadoras Veículos …" at bounding box center [455, 218] width 911 height 437
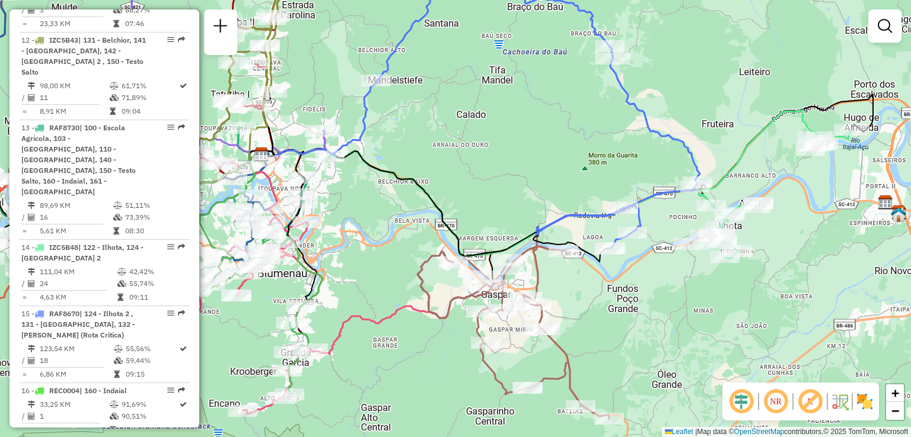
drag, startPoint x: 557, startPoint y: 199, endPoint x: 513, endPoint y: 157, distance: 60.4
click at [516, 159] on div "Janela de atendimento Grade de atendimento Capacidade Transportadoras Veículos …" at bounding box center [455, 218] width 911 height 437
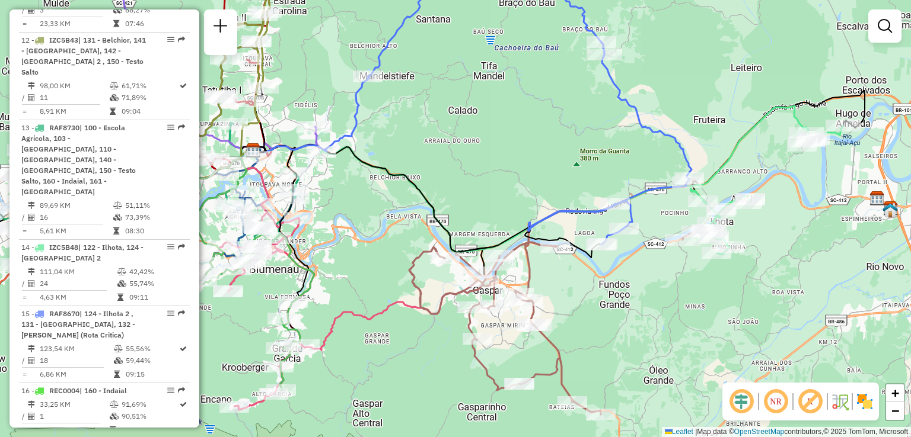
drag, startPoint x: 557, startPoint y: 267, endPoint x: 543, endPoint y: 242, distance: 28.7
click at [553, 255] on div "Janela de atendimento Grade de atendimento Capacidade Transportadoras Veículos …" at bounding box center [455, 218] width 911 height 437
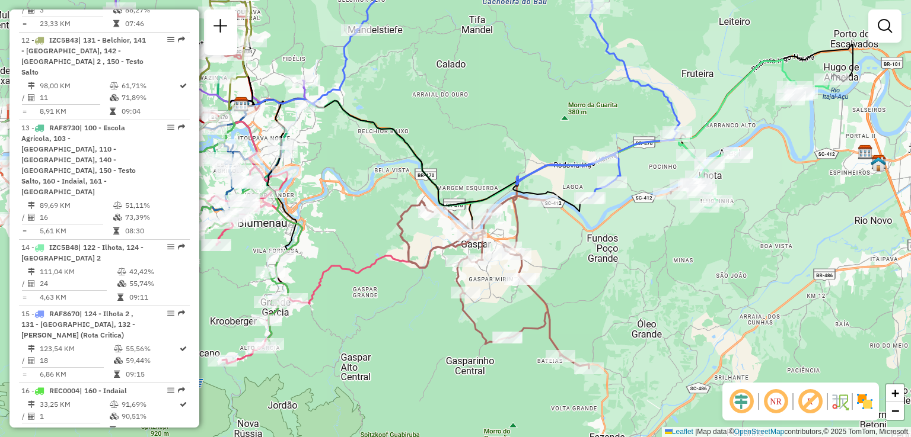
drag, startPoint x: 709, startPoint y: 248, endPoint x: 686, endPoint y: 262, distance: 27.1
click at [692, 259] on div "Rota 14 - Placa IZC5B48 92806416 - JOSCELAN GONcALVES P Janela de atendimento G…" at bounding box center [455, 218] width 911 height 437
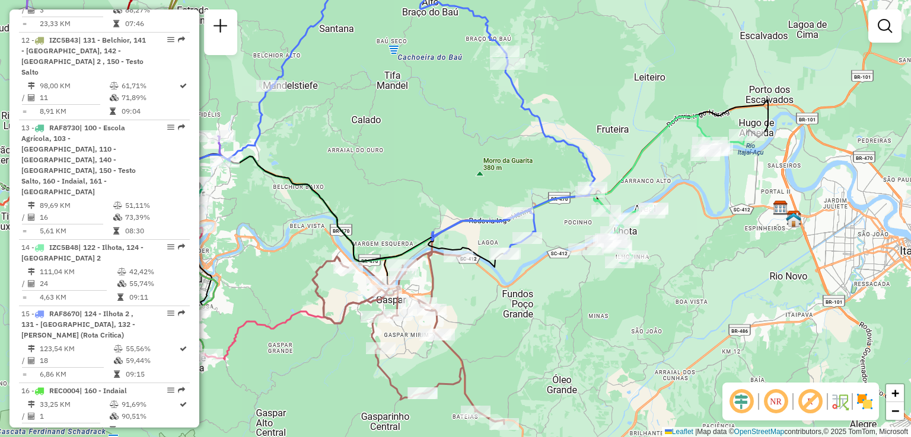
drag, startPoint x: 711, startPoint y: 213, endPoint x: 626, endPoint y: 228, distance: 86.6
click at [630, 226] on div "Rota 14 - Placa IZC5B48 92810798 - CONVENIENCIA E MERCE Janela de atendimento G…" at bounding box center [455, 218] width 911 height 437
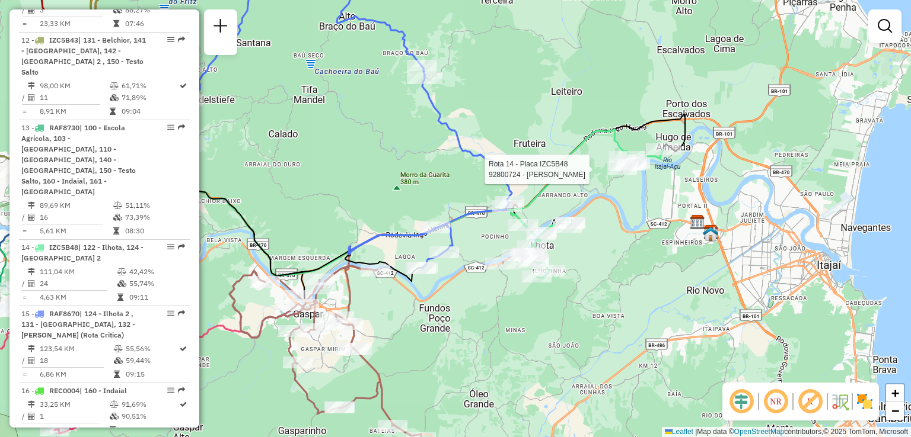
select select "**********"
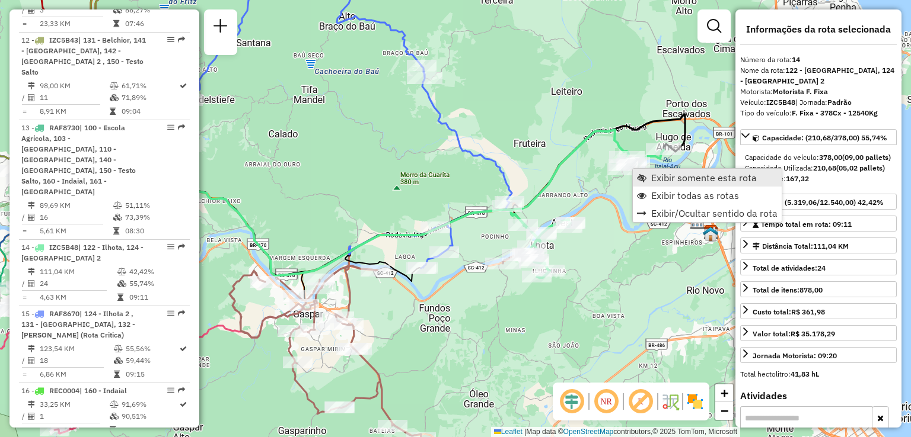
scroll to position [1210, 0]
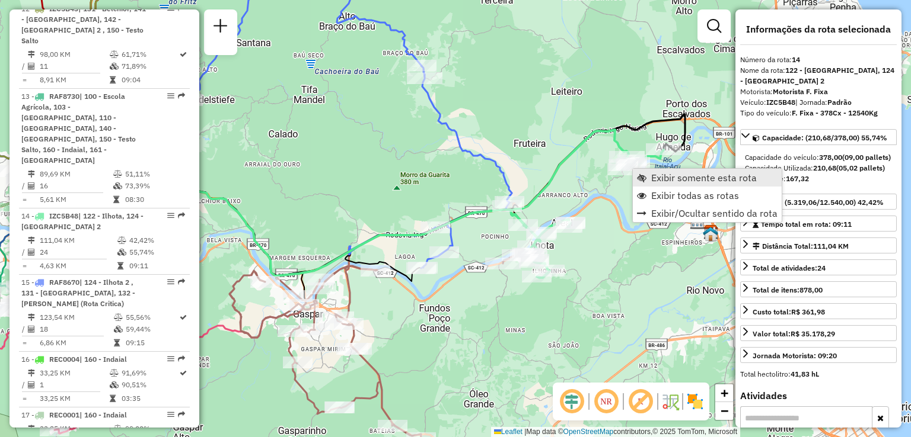
click at [662, 180] on span "Exibir somente esta rota" at bounding box center [704, 177] width 106 height 9
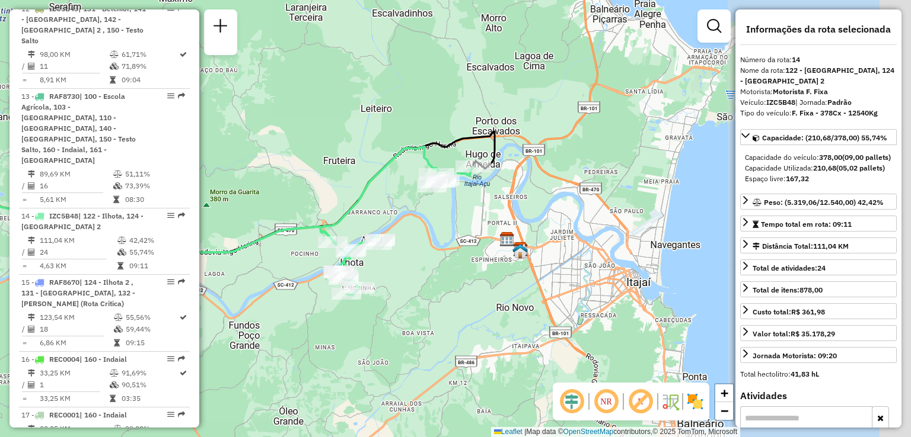
drag, startPoint x: 545, startPoint y: 188, endPoint x: 310, endPoint y: 188, distance: 235.3
click at [309, 188] on div "Janela de atendimento Grade de atendimento Capacidade Transportadoras Veículos …" at bounding box center [455, 218] width 911 height 437
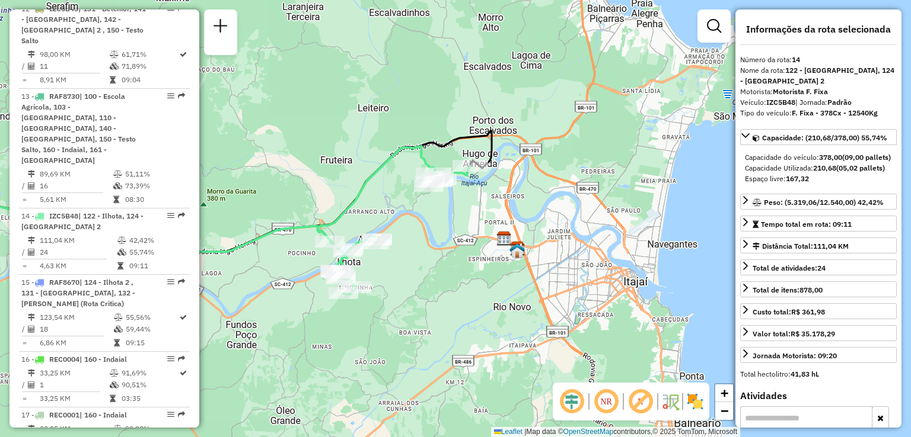
drag, startPoint x: 424, startPoint y: 264, endPoint x: 453, endPoint y: 215, distance: 56.6
click at [453, 216] on div "Janela de atendimento Grade de atendimento Capacidade Transportadoras Veículos …" at bounding box center [455, 218] width 911 height 437
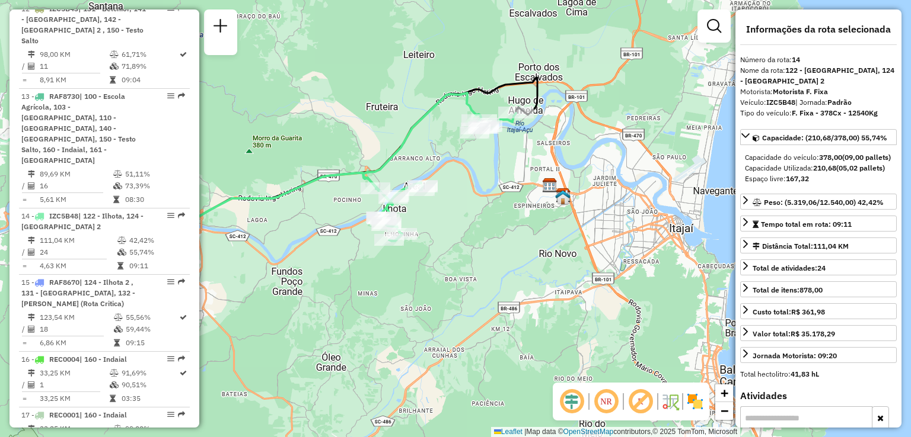
drag, startPoint x: 458, startPoint y: 224, endPoint x: 488, endPoint y: 216, distance: 31.8
click at [488, 216] on div "Janela de atendimento Grade de atendimento Capacidade Transportadoras Veículos …" at bounding box center [455, 218] width 911 height 437
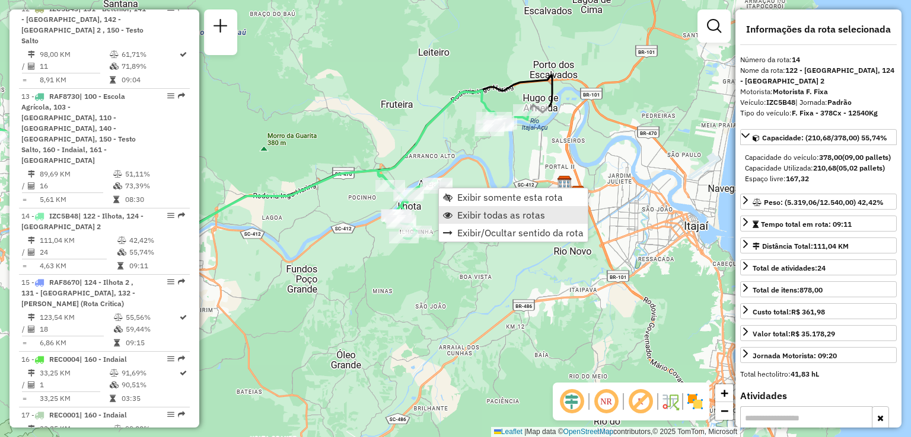
click at [513, 216] on span "Exibir todas as rotas" at bounding box center [501, 214] width 88 height 9
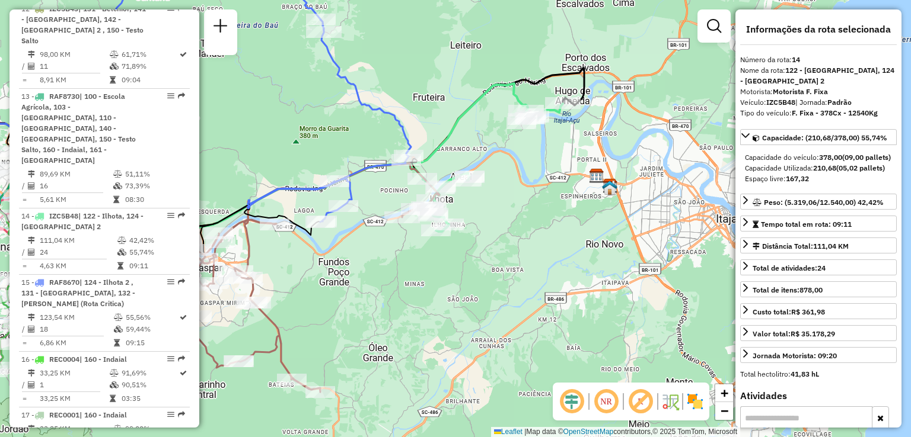
drag, startPoint x: 532, startPoint y: 242, endPoint x: 577, endPoint y: 240, distance: 45.1
click at [576, 240] on div "Janela de atendimento Grade de atendimento Capacidade Transportadoras Veículos …" at bounding box center [455, 218] width 911 height 437
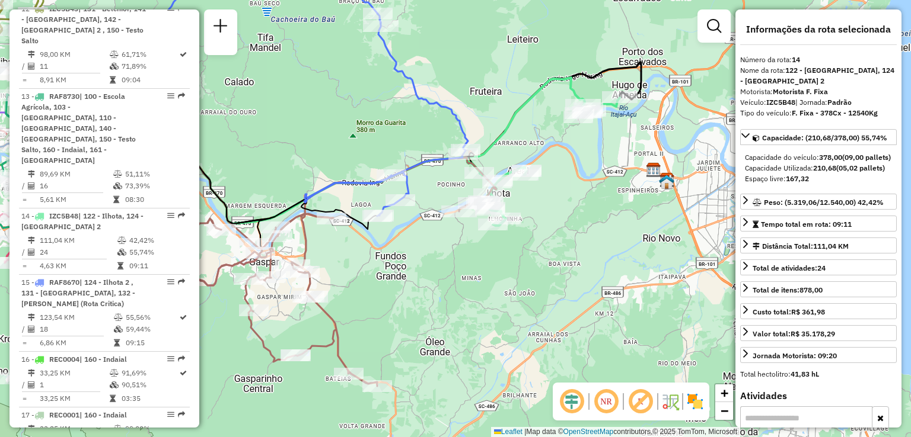
drag, startPoint x: 516, startPoint y: 251, endPoint x: 567, endPoint y: 242, distance: 51.7
click at [567, 242] on div "Janela de atendimento Grade de atendimento Capacidade Transportadoras Veículos …" at bounding box center [455, 218] width 911 height 437
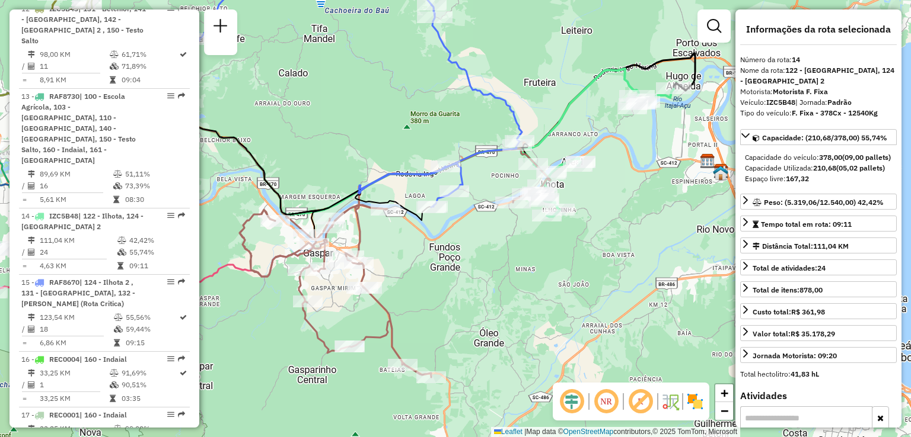
drag, startPoint x: 478, startPoint y: 284, endPoint x: 525, endPoint y: 270, distance: 49.3
click at [525, 270] on div "Janela de atendimento Grade de atendimento Capacidade Transportadoras Veículos …" at bounding box center [455, 218] width 911 height 437
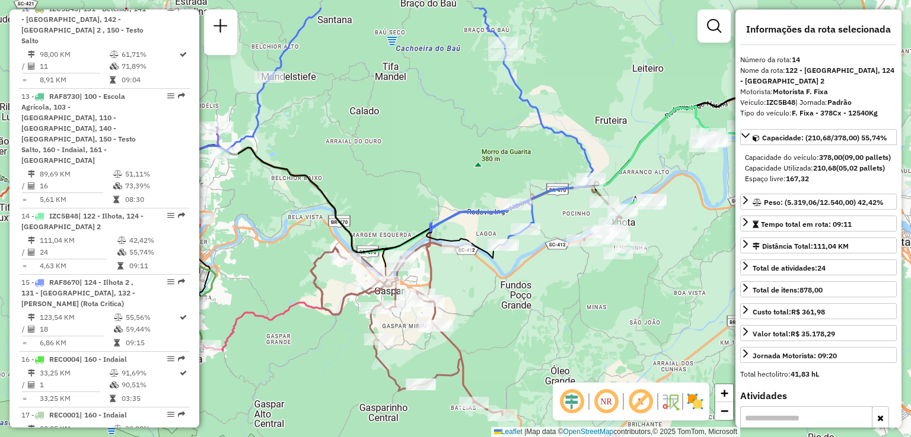
drag, startPoint x: 510, startPoint y: 271, endPoint x: 548, endPoint y: 348, distance: 86.2
click at [548, 348] on div "Janela de atendimento Grade de atendimento Capacidade Transportadoras Veículos …" at bounding box center [455, 218] width 911 height 437
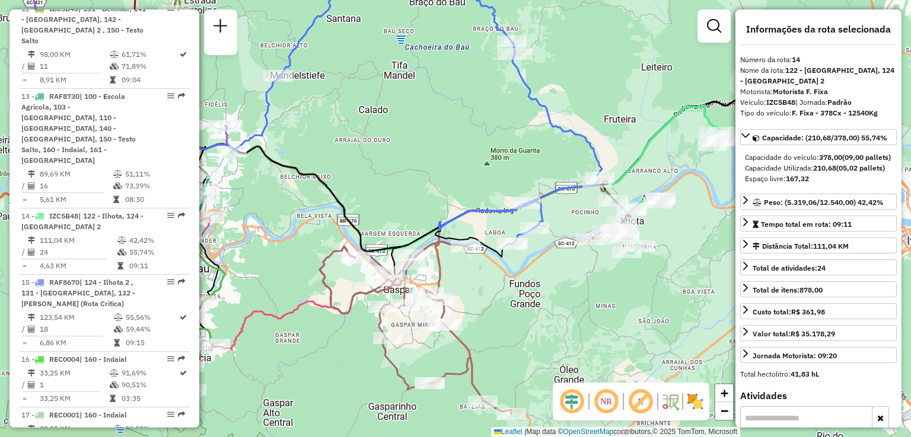
drag, startPoint x: 446, startPoint y: 200, endPoint x: 439, endPoint y: 165, distance: 36.4
click at [441, 174] on div "Rota 10 - Placa REB3F66 92801105 - AUTO POSTO TESTONI L Janela de atendimento G…" at bounding box center [455, 218] width 911 height 437
